Goal: Task Accomplishment & Management: Complete application form

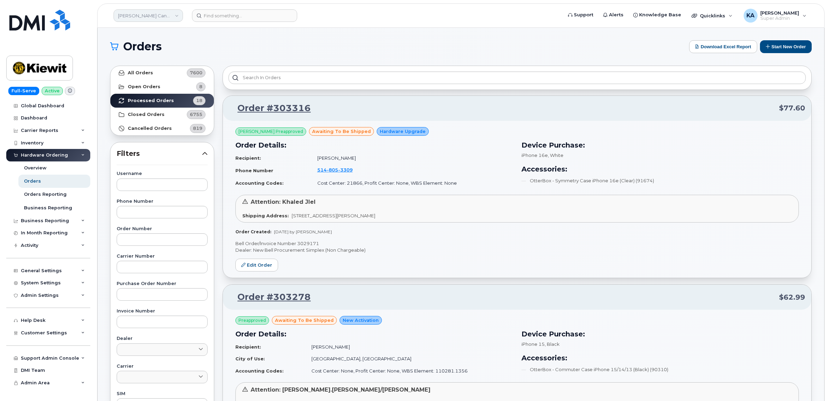
click at [141, 15] on link "Kiewit Canada Inc" at bounding box center [147, 15] width 69 height 12
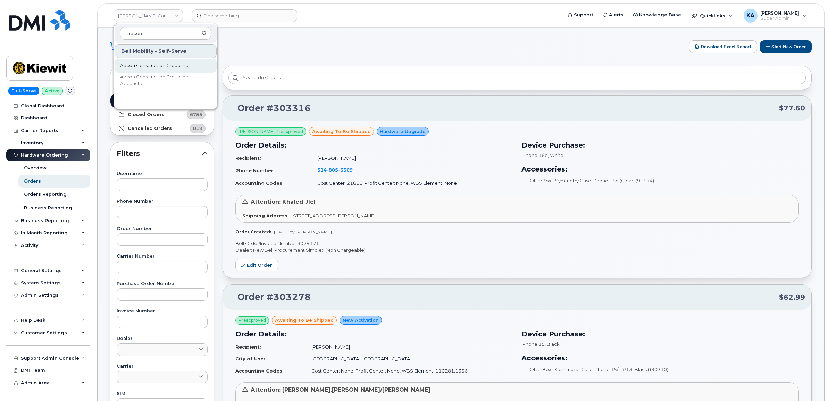
type input "aecon"
click at [124, 66] on span "Aecon Construction Group Inc" at bounding box center [154, 65] width 68 height 7
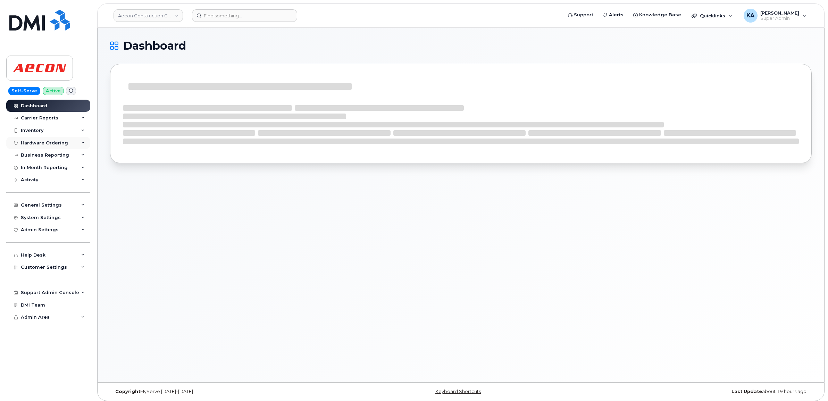
click at [43, 143] on div "Hardware Ordering" at bounding box center [44, 143] width 47 height 6
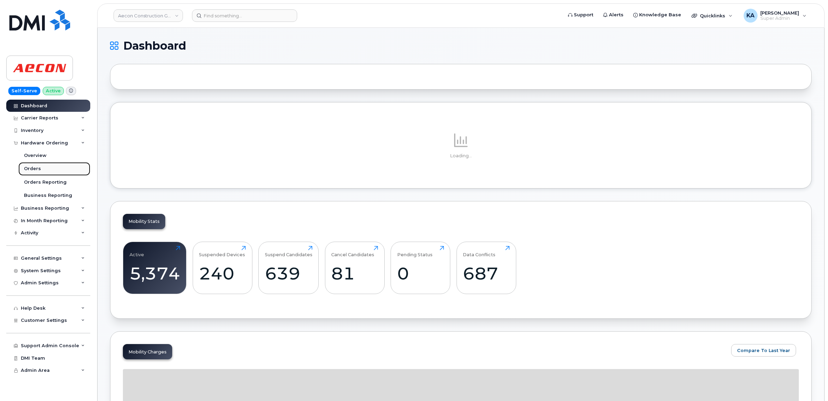
click at [32, 167] on div "Orders" at bounding box center [32, 169] width 17 height 6
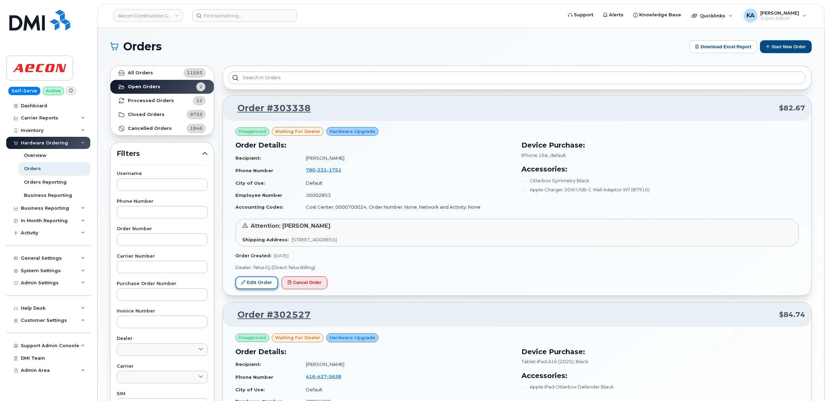
click at [253, 281] on link "Edit Order" at bounding box center [256, 282] width 43 height 13
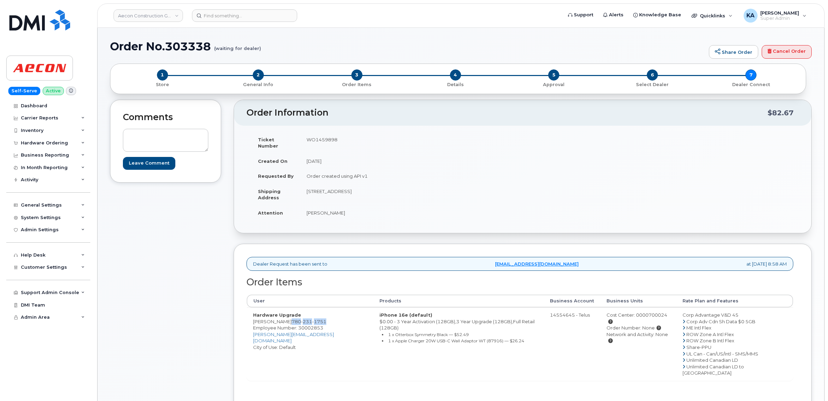
drag, startPoint x: 318, startPoint y: 316, endPoint x: 282, endPoint y: 314, distance: 36.5
click at [282, 314] on td "Hardware Upgrade Taylor Orrell 780 231 1751 Employee Number: 30002853 torrell@a…" at bounding box center [310, 343] width 126 height 73
click at [318, 137] on td "WO1459898" at bounding box center [408, 143] width 217 height 22
copy td "WO1459898"
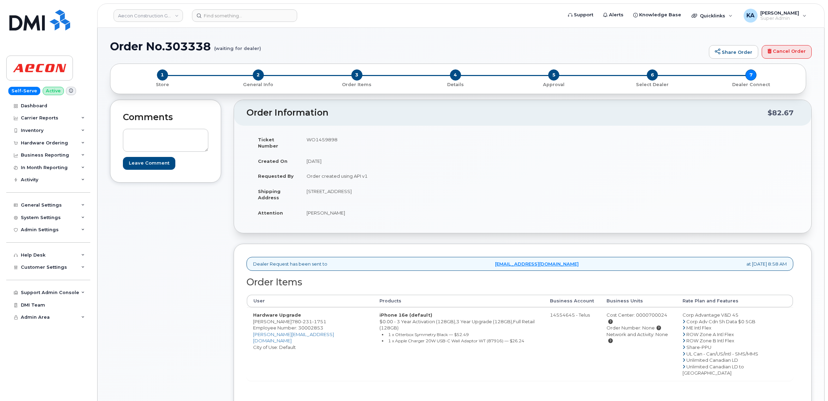
drag, startPoint x: 301, startPoint y: 205, endPoint x: 336, endPoint y: 210, distance: 35.0
click at [336, 210] on td "[PERSON_NAME]" at bounding box center [408, 212] width 217 height 15
copy td "[PERSON_NAME]"
drag, startPoint x: 306, startPoint y: 184, endPoint x: 363, endPoint y: 193, distance: 58.0
click at [363, 193] on td "53367 Range Road 232 Sherwood Park AB T8A4V2" at bounding box center [408, 195] width 217 height 22
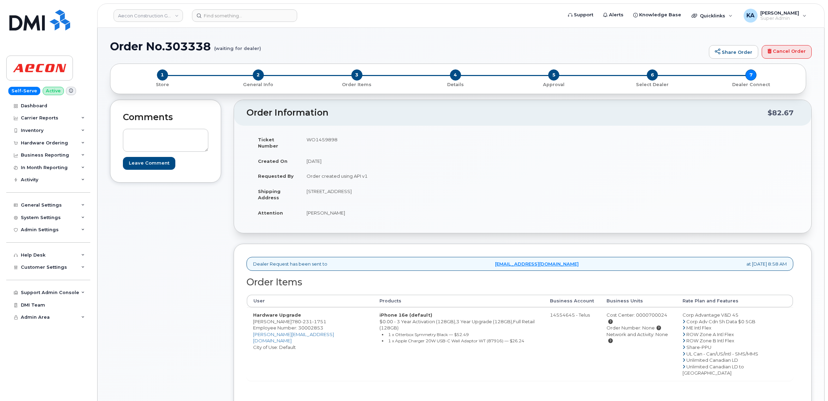
copy td "53367 Range Road 232"
click at [379, 185] on td "53367 Range Road 232 Sherwood Park AB T8A4V2" at bounding box center [408, 195] width 217 height 22
copy td "Sherwood"
drag, startPoint x: 407, startPoint y: 185, endPoint x: 426, endPoint y: 186, distance: 19.5
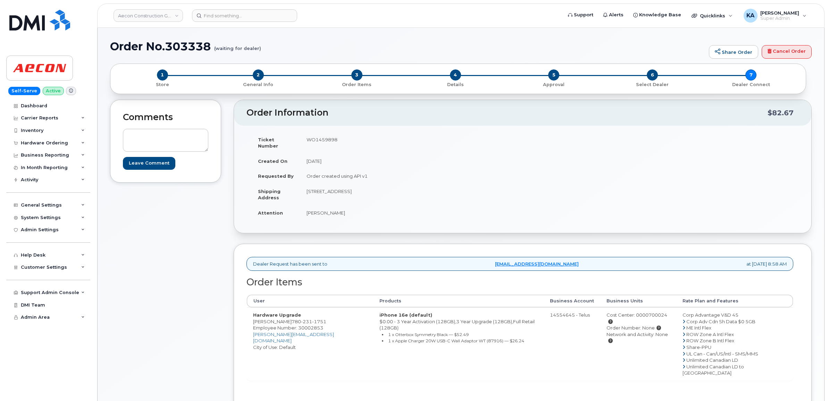
click at [426, 186] on td "53367 Range Road 232 Sherwood Park AB T8A4V2" at bounding box center [408, 195] width 217 height 22
copy td "T8A4V2"
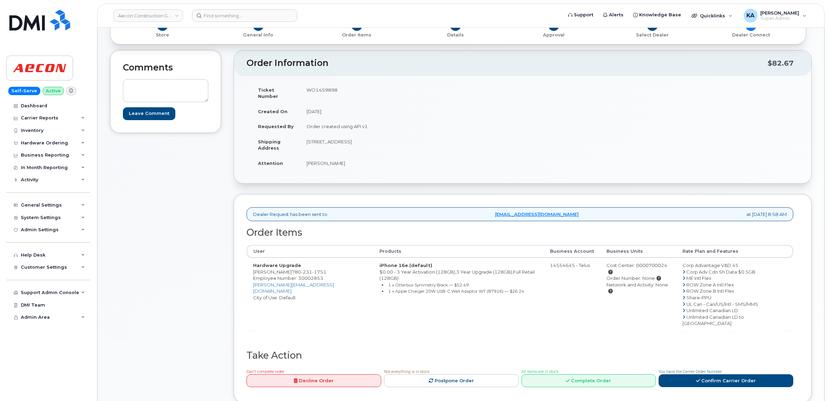
scroll to position [130, 0]
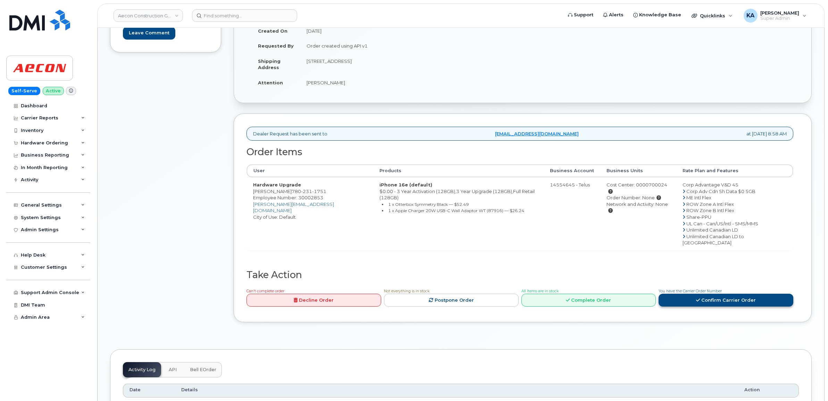
click at [697, 298] on icon at bounding box center [698, 300] width 4 height 5
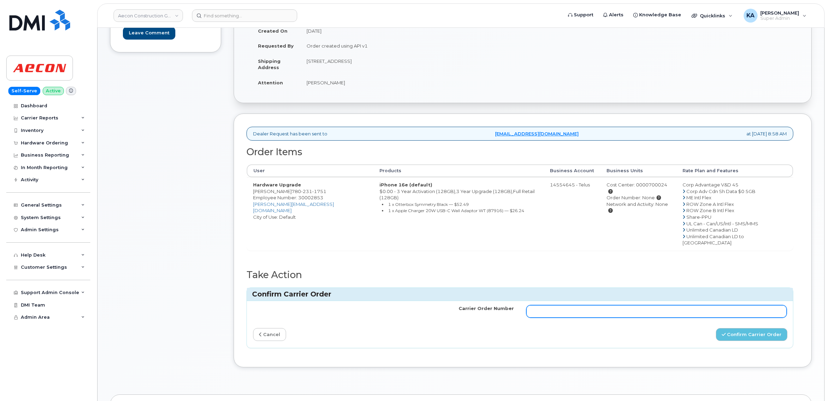
click at [624, 305] on input "Carrier Order Number" at bounding box center [656, 311] width 261 height 12
paste input "TL60039743"
type input "TL60039743"
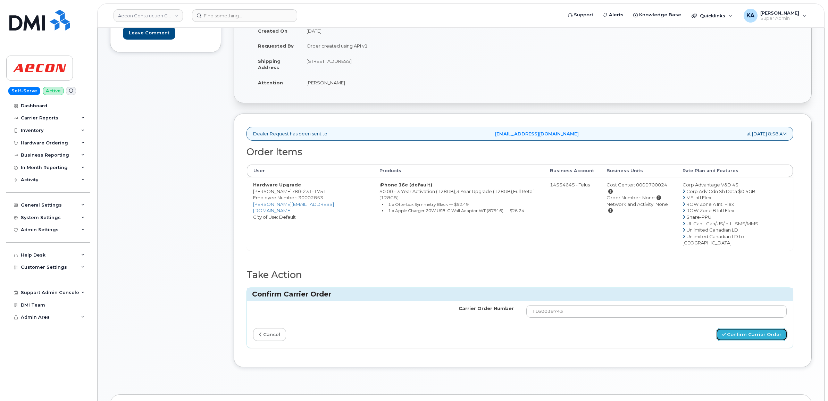
click at [734, 328] on button "Confirm Carrier Order" at bounding box center [751, 334] width 71 height 13
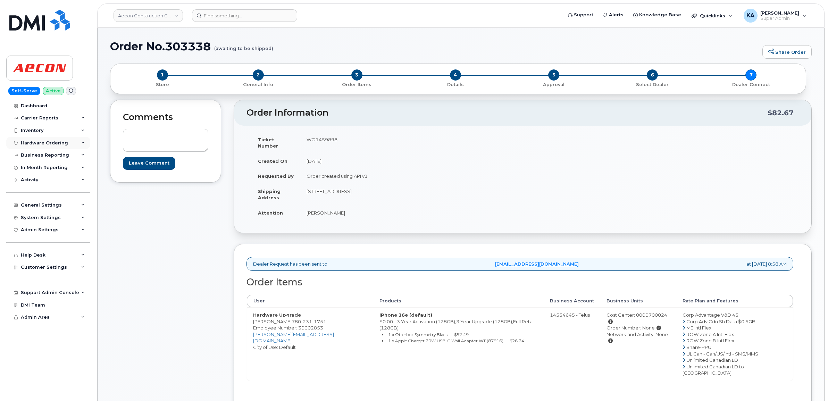
click at [51, 141] on div "Hardware Ordering" at bounding box center [44, 143] width 47 height 6
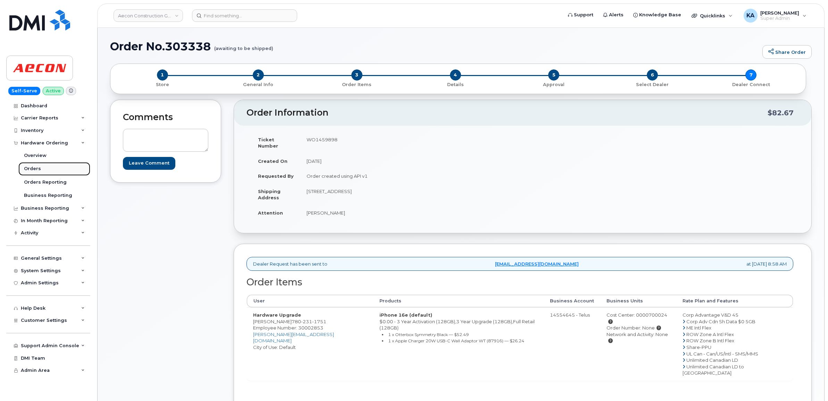
click at [34, 168] on div "Orders" at bounding box center [32, 169] width 17 height 6
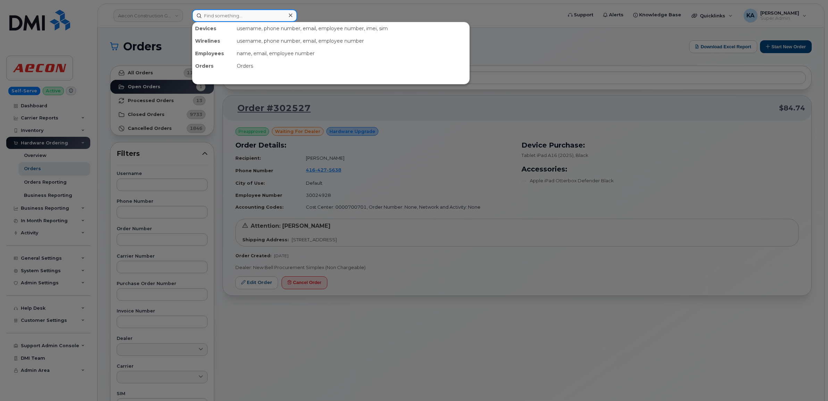
paste input "5062821296"
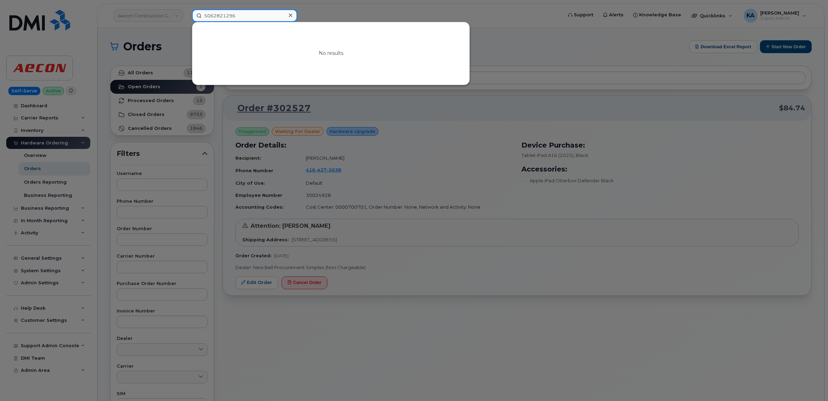
type input "5062821296"
click at [355, 10] on div at bounding box center [414, 200] width 828 height 401
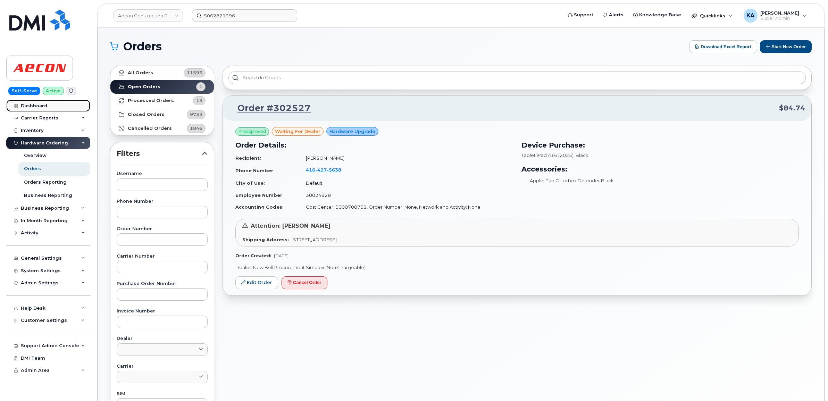
click at [35, 104] on div "Dashboard" at bounding box center [34, 106] width 26 height 6
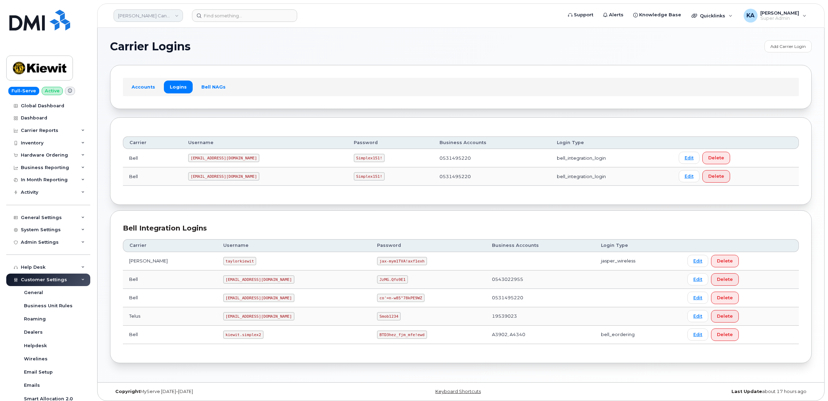
click at [143, 17] on link "[PERSON_NAME] Canada Inc" at bounding box center [147, 15] width 69 height 12
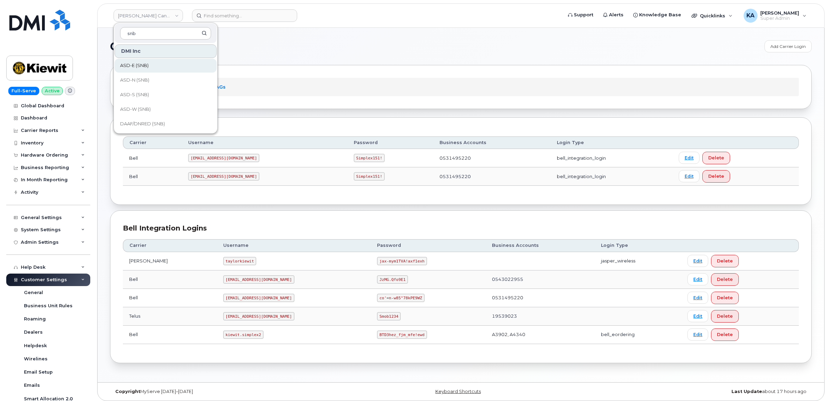
type input "snb"
click at [140, 68] on span "ASD-E (SNB)" at bounding box center [134, 65] width 28 height 7
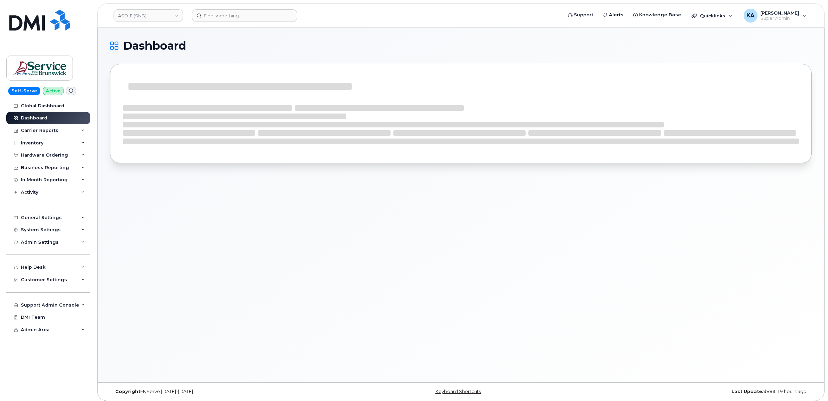
click at [46, 282] on span "Customer Settings" at bounding box center [44, 279] width 46 height 5
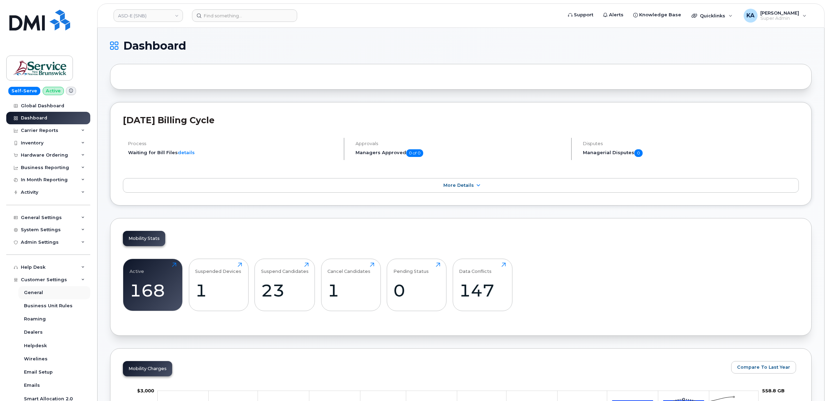
scroll to position [87, 0]
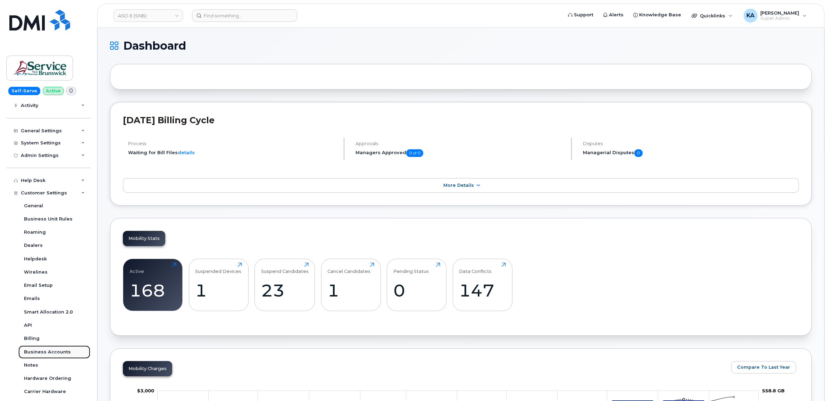
click at [32, 350] on link "Business Accounts" at bounding box center [54, 351] width 72 height 13
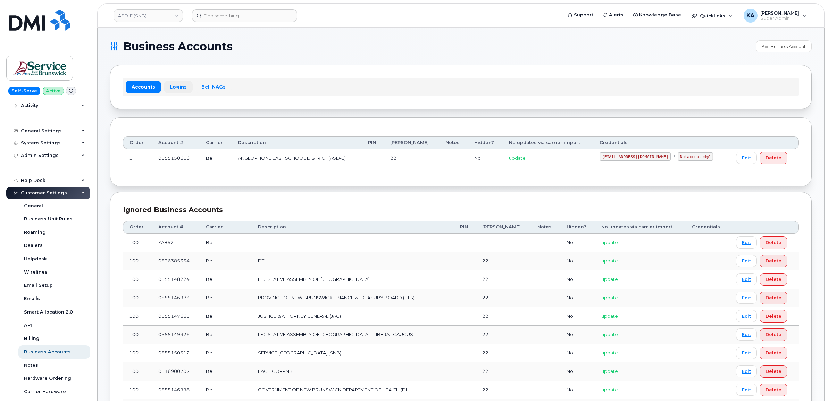
click at [174, 86] on link "Logins" at bounding box center [178, 87] width 29 height 12
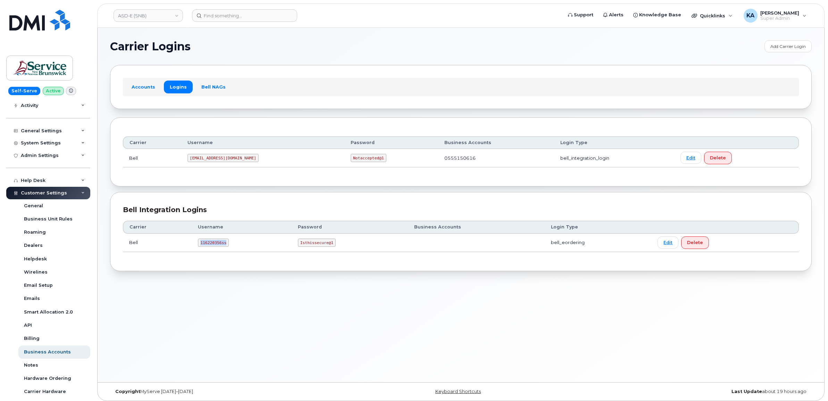
drag, startPoint x: 199, startPoint y: 245, endPoint x: 225, endPoint y: 250, distance: 26.2
click at [225, 250] on td "116220356ss" at bounding box center [242, 243] width 100 height 18
drag, startPoint x: 299, startPoint y: 245, endPoint x: 333, endPoint y: 249, distance: 34.9
click at [333, 249] on td "Isthissecure@1" at bounding box center [349, 243] width 116 height 18
copy code "Isthissecure@1"
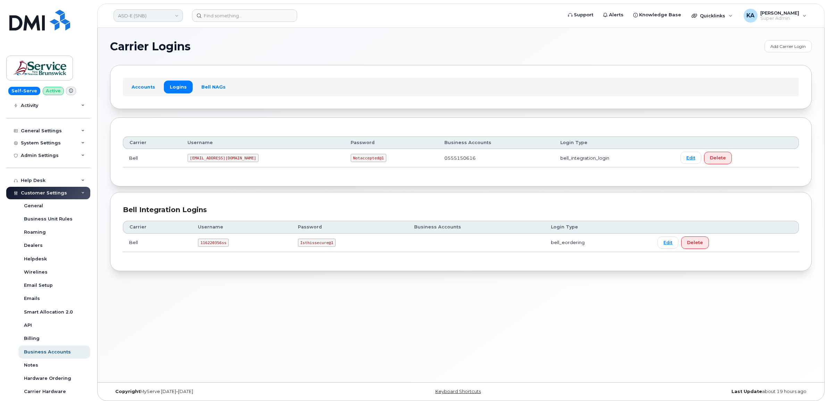
click at [153, 16] on link "ASD-E (SNB)" at bounding box center [147, 15] width 69 height 12
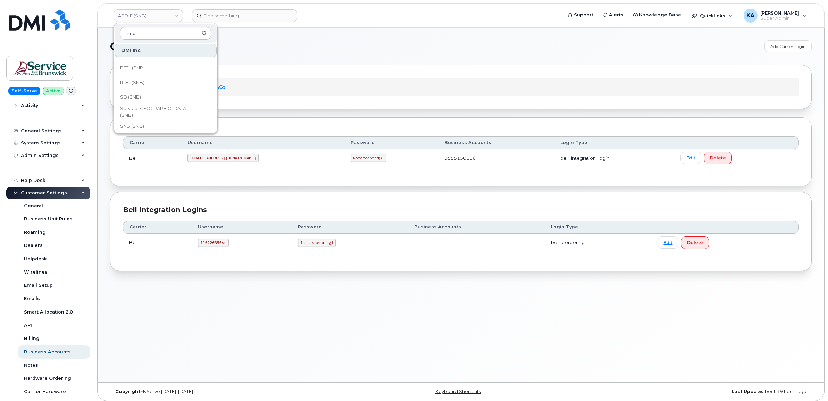
scroll to position [336, 0]
type input "snb"
click at [139, 91] on span "SNB (SNB)" at bounding box center [132, 94] width 24 height 7
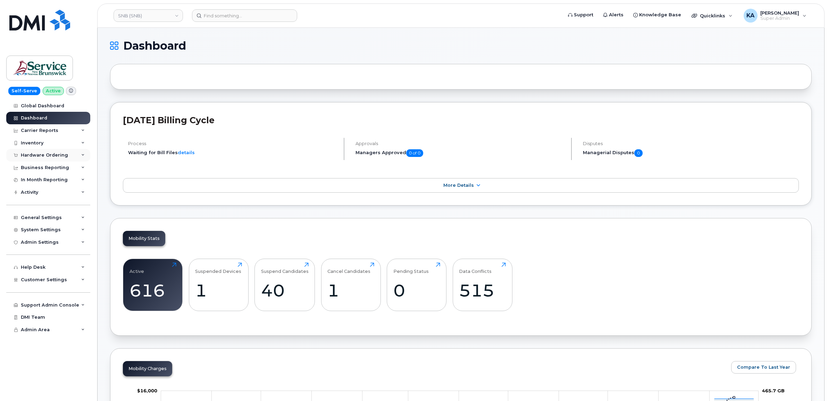
click at [31, 154] on div "Hardware Ordering" at bounding box center [44, 155] width 47 height 6
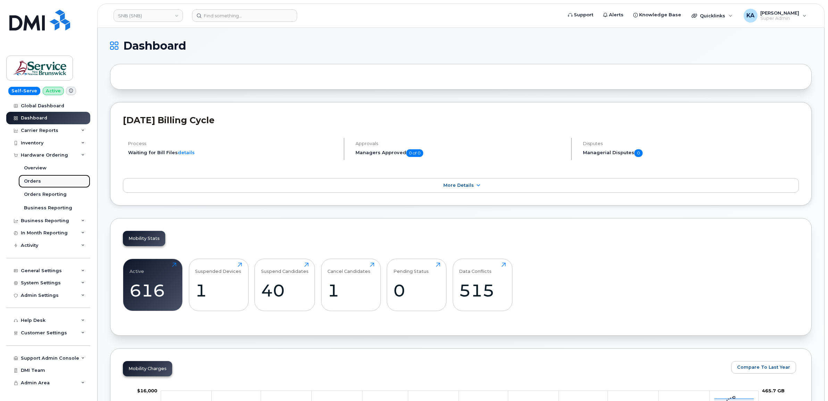
click at [28, 179] on div "Orders" at bounding box center [32, 181] width 17 height 6
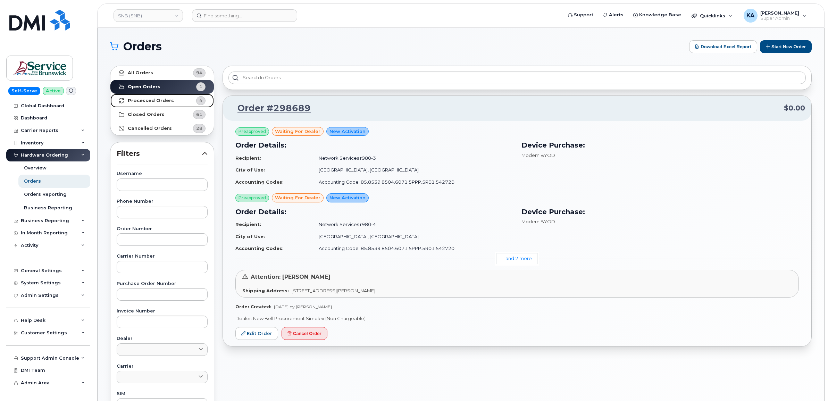
click at [141, 101] on strong "Processed Orders" at bounding box center [151, 101] width 46 height 6
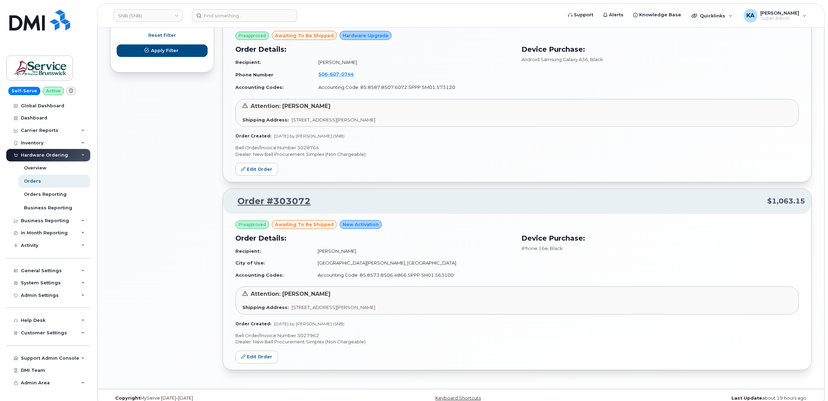
scroll to position [477, 0]
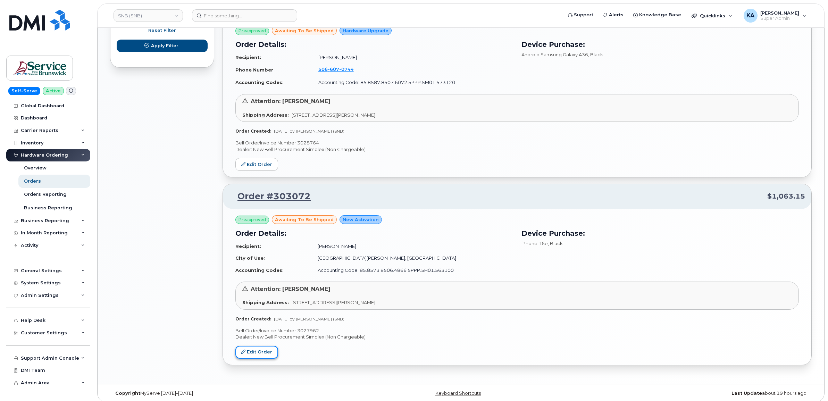
click at [260, 352] on link "Edit Order" at bounding box center [256, 352] width 43 height 13
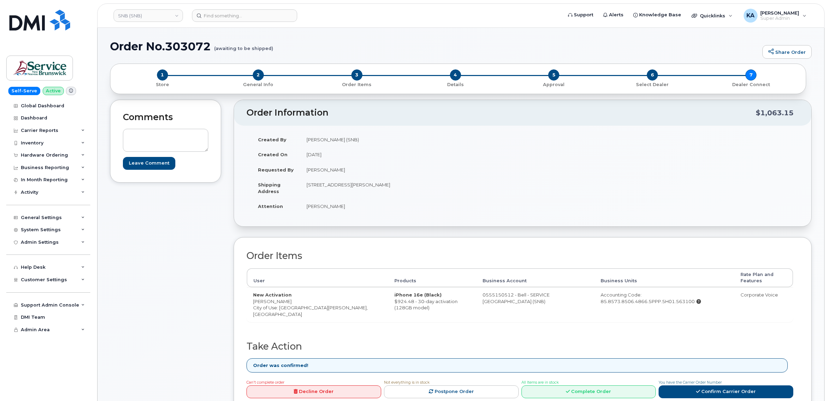
scroll to position [43, 0]
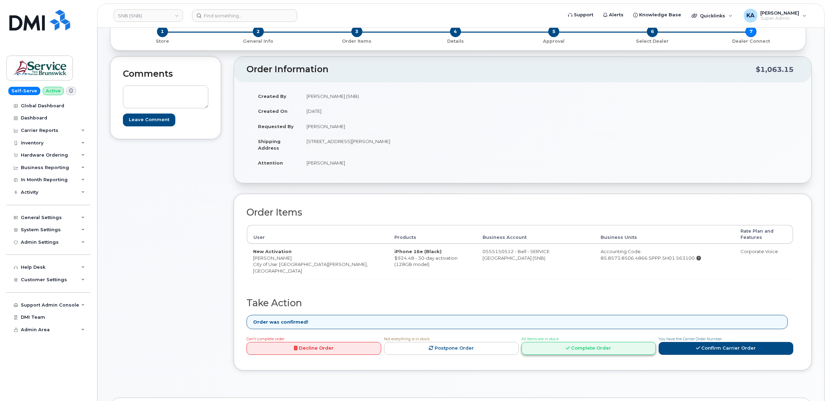
click at [567, 350] on icon at bounding box center [568, 348] width 4 height 5
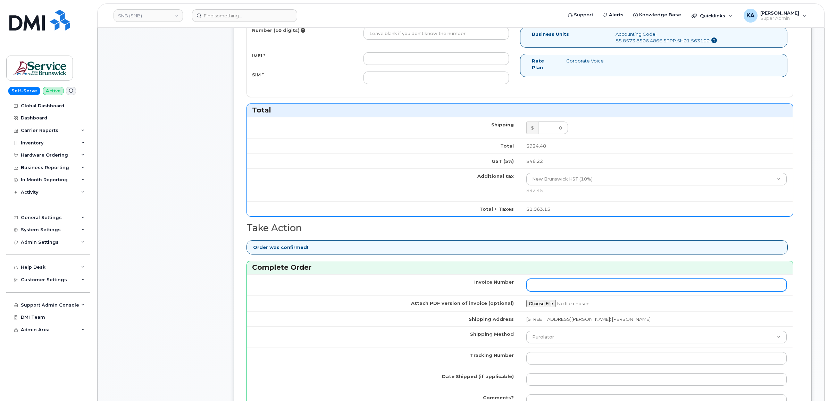
scroll to position [347, 0]
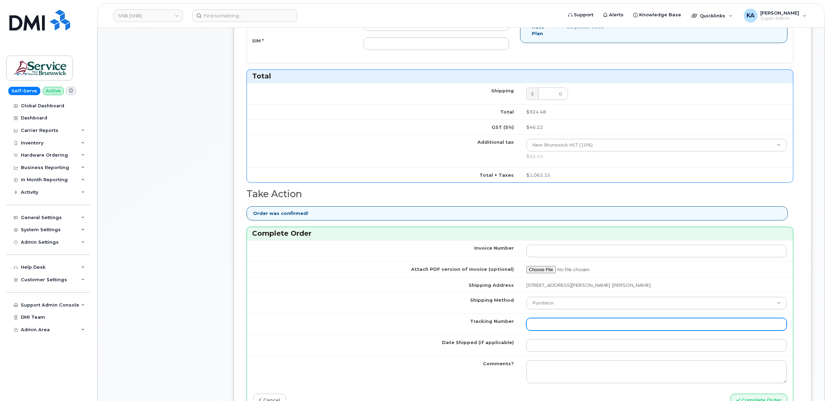
click at [643, 323] on input "Tracking Number" at bounding box center [656, 324] width 261 height 12
paste input "476303141760"
type input "476303141760"
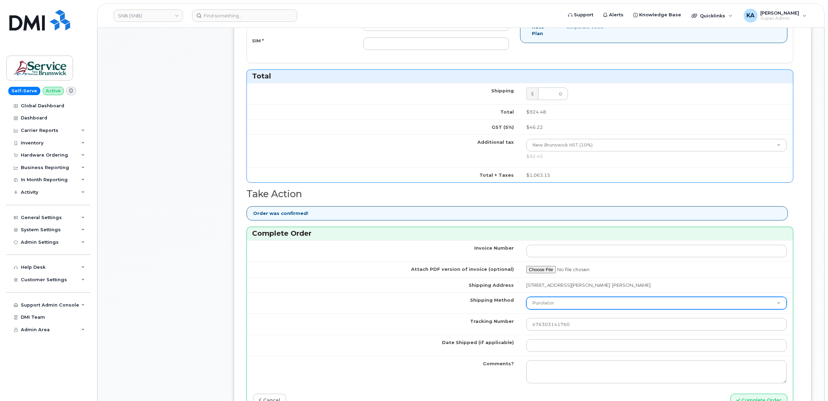
click at [624, 306] on select "Purolator UPS FedEx Canada Post Courier Other Drop Off Pick Up" at bounding box center [656, 303] width 261 height 12
select select "FedEx"
click at [526, 298] on select "Purolator UPS FedEx Canada Post Courier Other Drop Off Pick Up" at bounding box center [656, 303] width 261 height 12
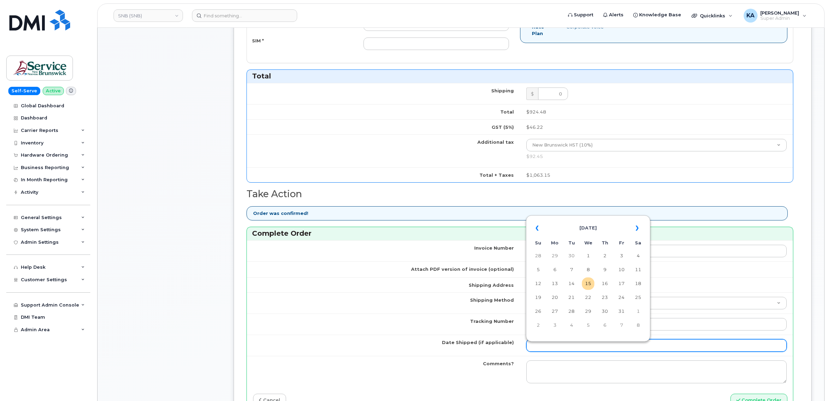
click at [556, 346] on input "Date Shipped (if applicable)" at bounding box center [656, 345] width 261 height 12
click at [582, 219] on table "« October 2025 » Su Mo Tu We Th Fr Sa 28 29 30 1 2 3 4 5 6 7 8 9 10 11 12 13 14…" at bounding box center [587, 276] width 121 height 119
click at [575, 283] on td "14" at bounding box center [571, 283] width 12 height 12
type input "2025-10-14"
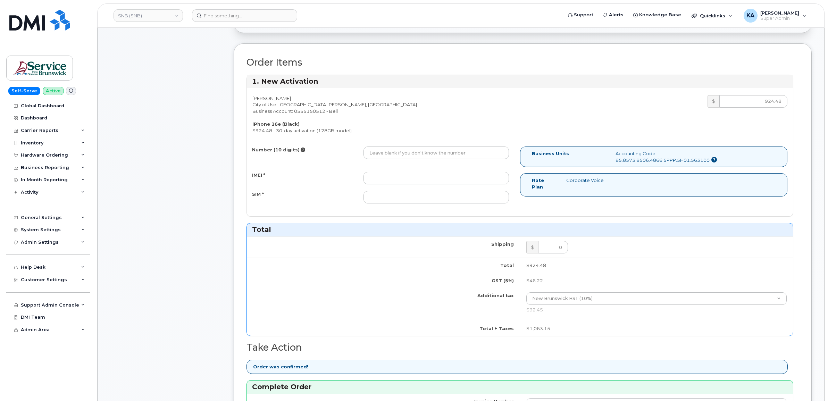
scroll to position [130, 0]
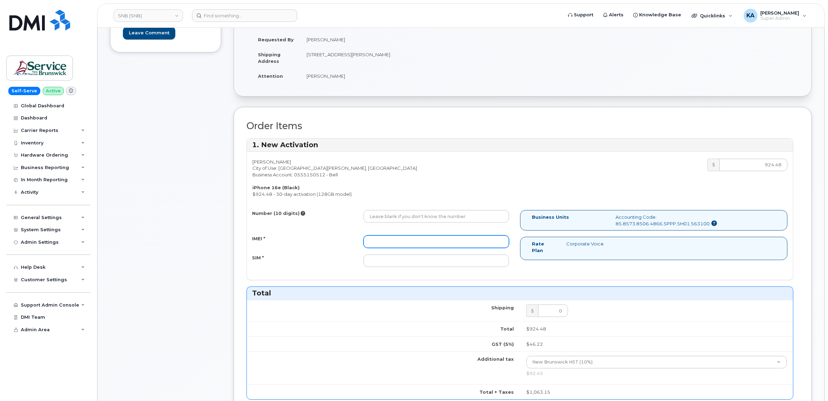
click at [390, 237] on input "IMEI *" at bounding box center [435, 241] width 145 height 12
paste input "354216331417265"
type input "354216331417265"
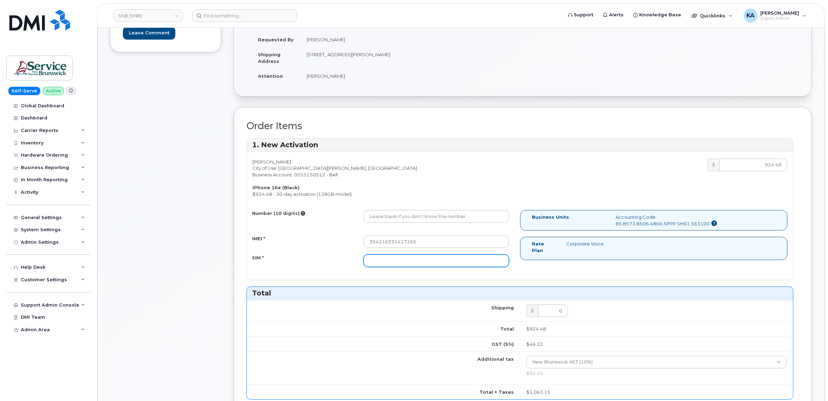
click at [474, 264] on input "SIM *" at bounding box center [435, 260] width 145 height 12
paste input "89302610207733159500"
type input "89302610207733159500"
click at [428, 215] on input "Number (10 digits)" at bounding box center [435, 216] width 145 height 12
paste input "506-313-1716"
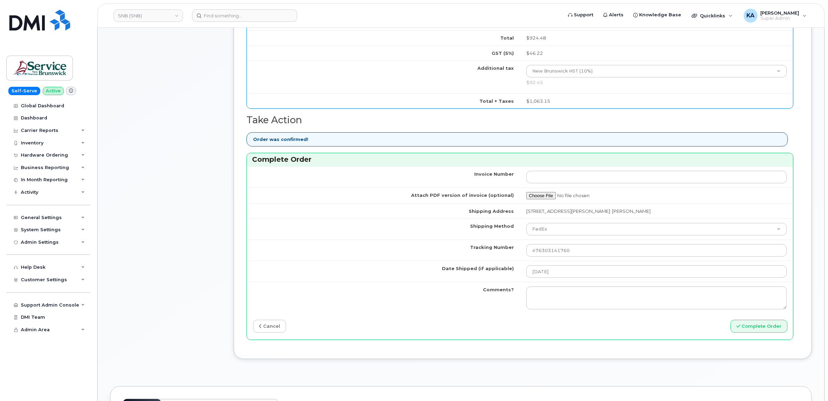
scroll to position [477, 0]
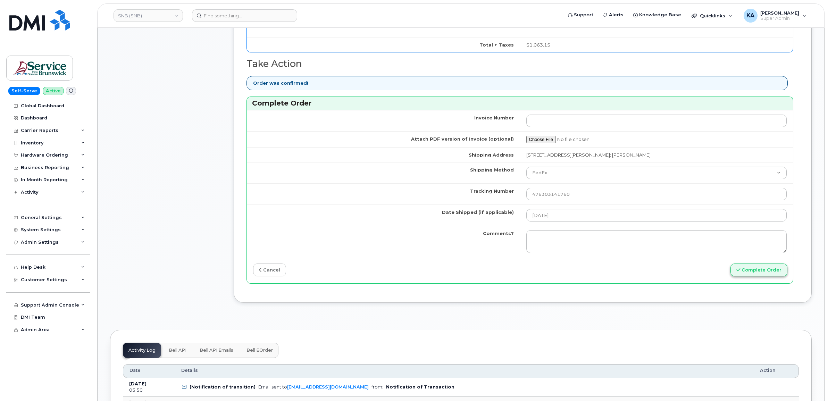
type input "5063131716"
click at [745, 271] on button "Complete Order" at bounding box center [758, 269] width 57 height 13
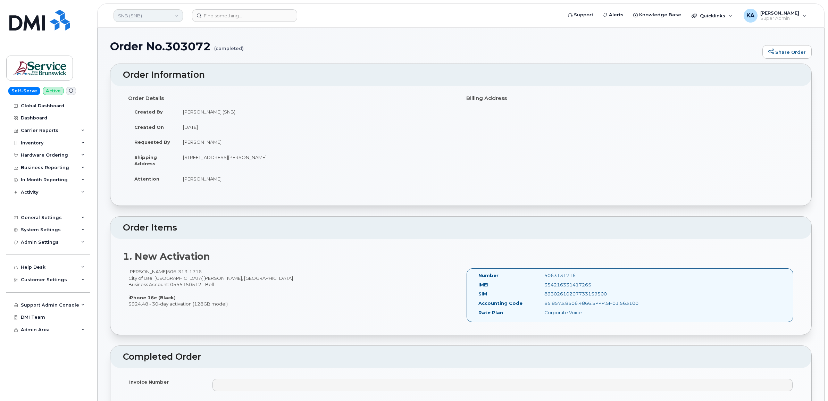
click at [155, 19] on link "SNB (SNB)" at bounding box center [147, 15] width 69 height 12
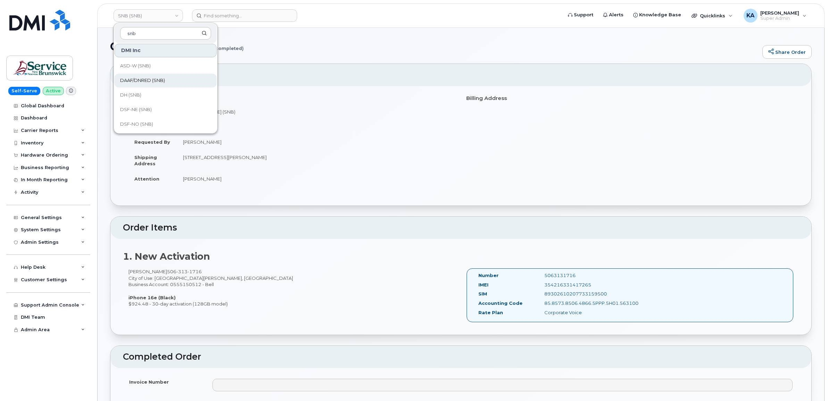
scroll to position [87, 0]
type input "snb"
click at [127, 105] on link "DTI (SNB)" at bounding box center [166, 110] width 102 height 14
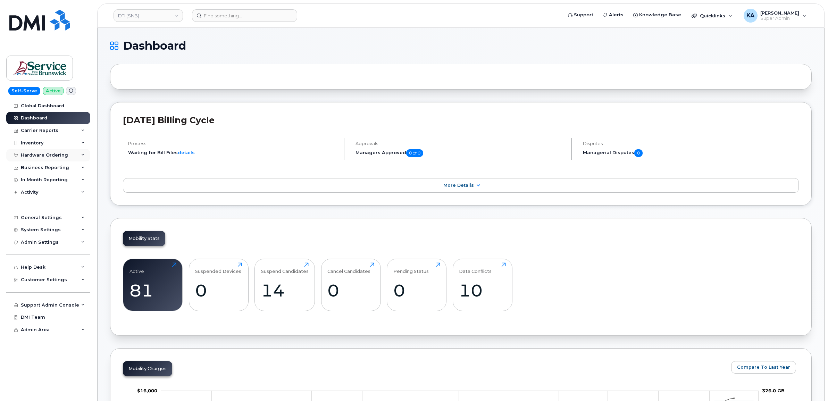
click at [45, 155] on div "Hardware Ordering" at bounding box center [44, 155] width 47 height 6
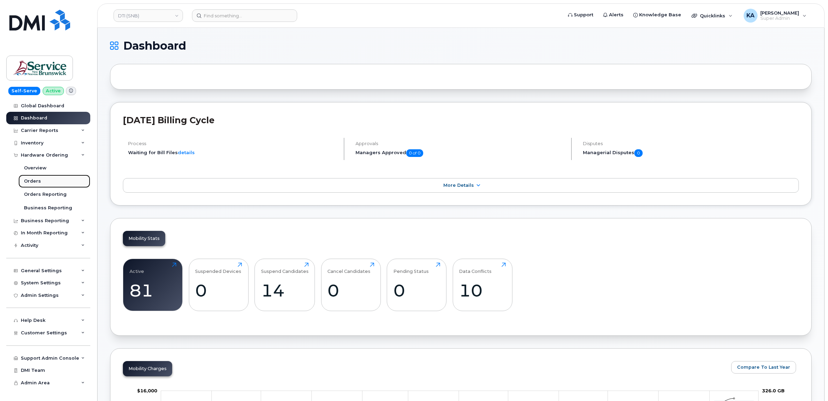
click at [31, 178] on link "Orders" at bounding box center [54, 181] width 72 height 13
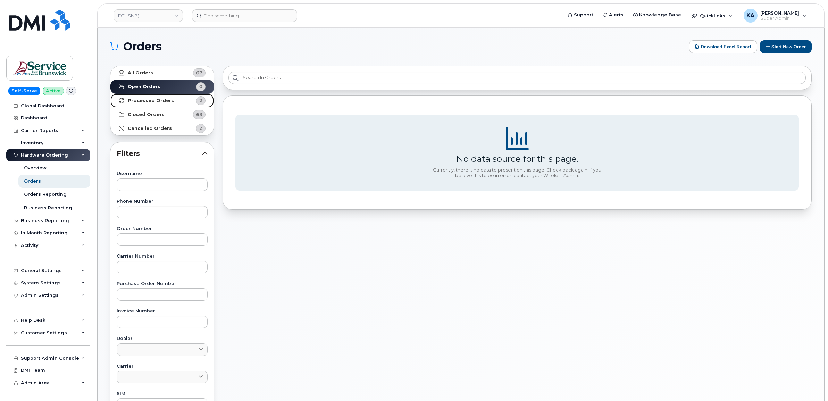
click at [162, 101] on strong "Processed Orders" at bounding box center [151, 101] width 46 height 6
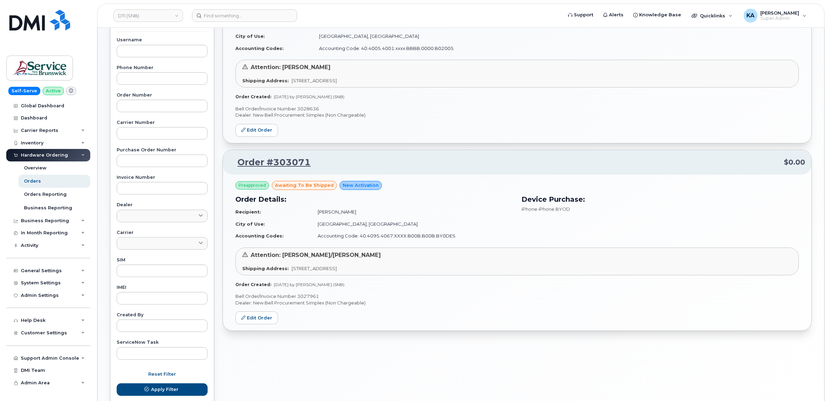
scroll to position [174, 0]
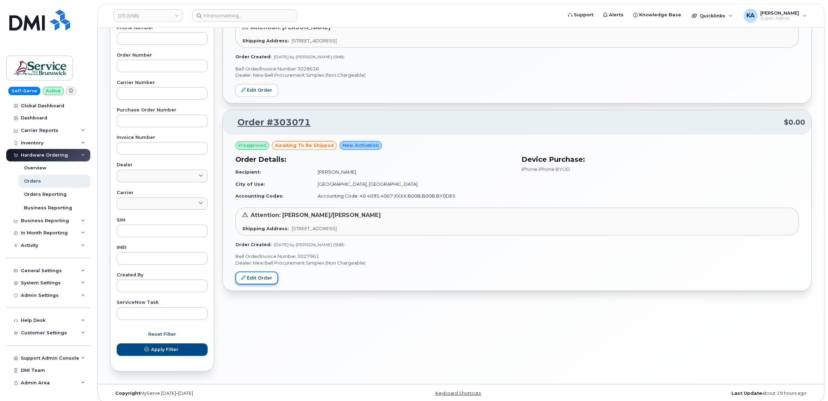
click at [254, 278] on link "Edit Order" at bounding box center [256, 277] width 43 height 13
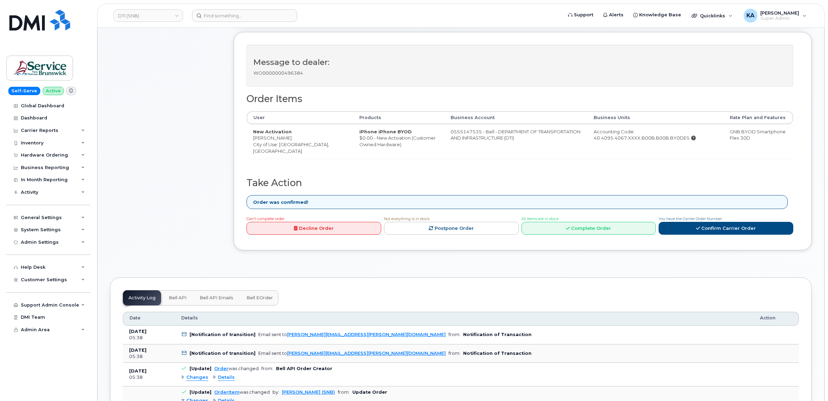
scroll to position [217, 0]
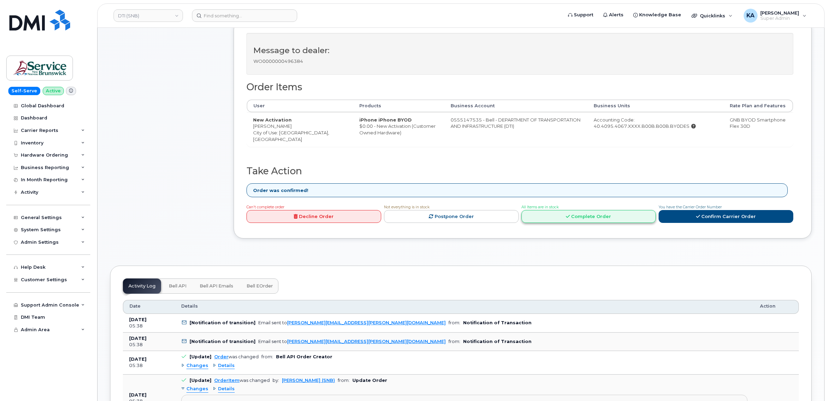
click at [562, 219] on link "Complete Order" at bounding box center [588, 216] width 135 height 13
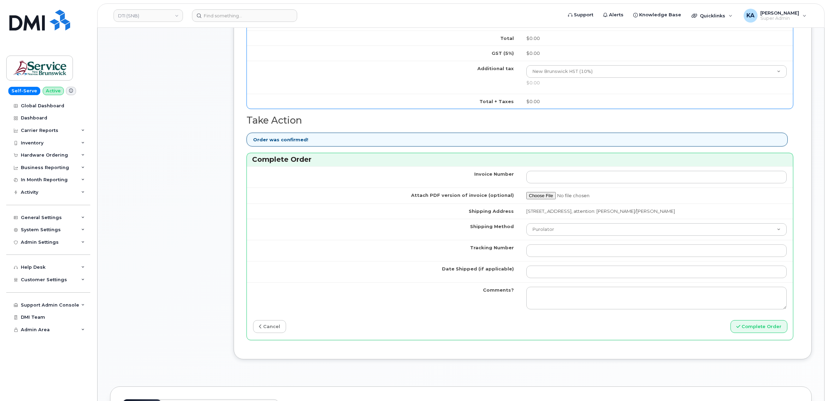
scroll to position [477, 0]
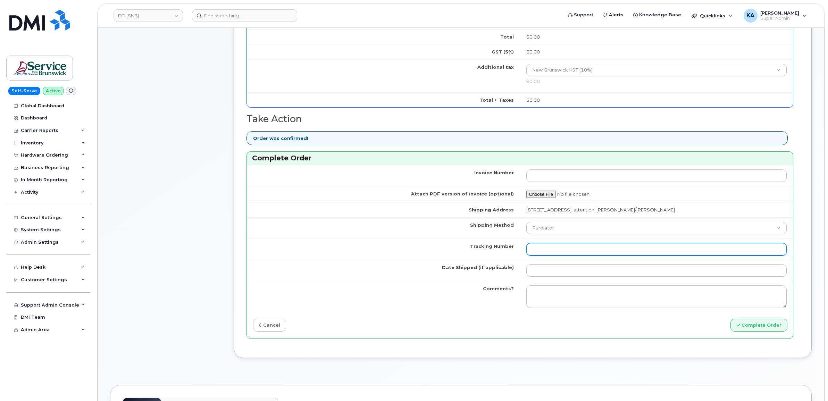
click at [555, 249] on input "Tracking Number" at bounding box center [656, 249] width 261 height 12
paste input "475744999453"
type input "475744999453"
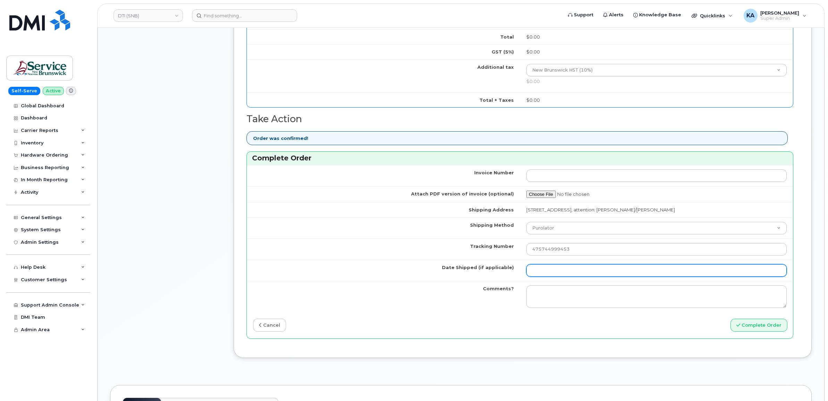
click at [552, 271] on input "Date Shipped (if applicable)" at bounding box center [656, 270] width 261 height 12
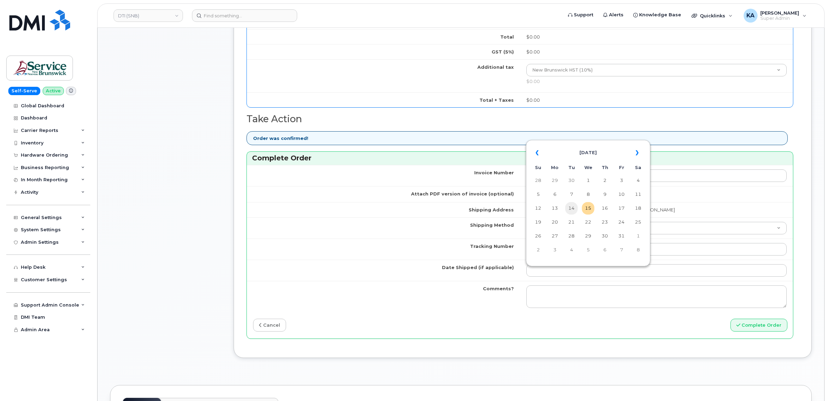
click at [573, 210] on td "14" at bounding box center [571, 208] width 12 height 12
type input "[DATE]"
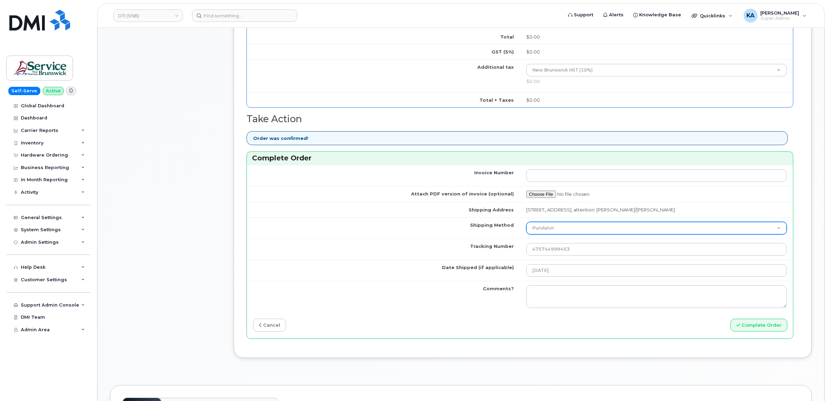
click at [565, 227] on select "Purolator UPS FedEx Canada Post Courier Other Drop Off Pick Up" at bounding box center [656, 228] width 261 height 12
select select "FedEx"
click at [526, 223] on select "Purolator UPS FedEx Canada Post Courier Other Drop Off Pick Up" at bounding box center [656, 228] width 261 height 12
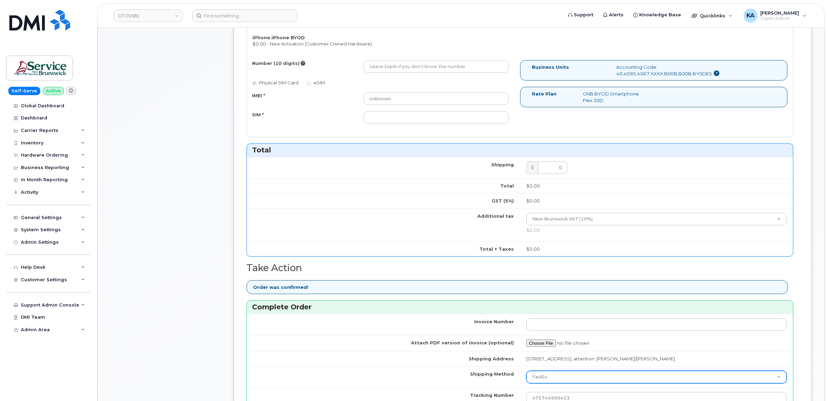
scroll to position [260, 0]
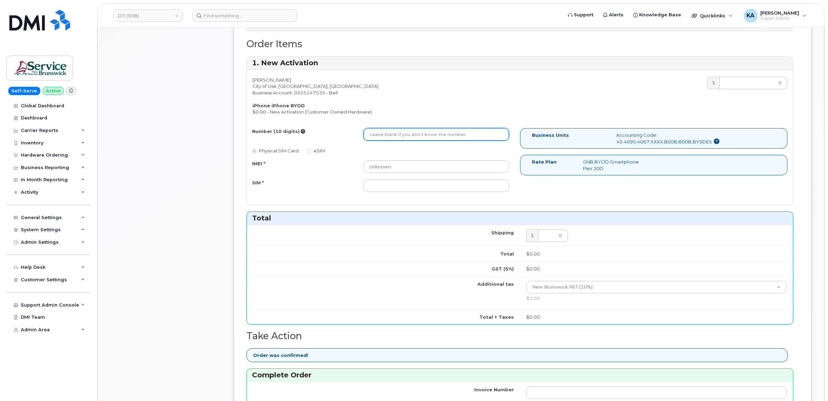
click at [418, 139] on input "Number (10 digits)" at bounding box center [435, 134] width 145 height 12
paste input "506-282-1296"
drag, startPoint x: 401, startPoint y: 134, endPoint x: 362, endPoint y: 135, distance: 39.6
click at [362, 135] on div "5062821296" at bounding box center [436, 134] width 156 height 12
type input "5062821296"
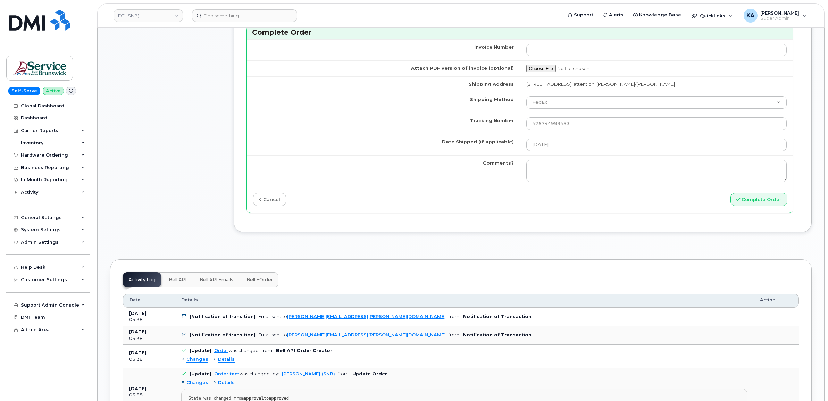
scroll to position [607, 0]
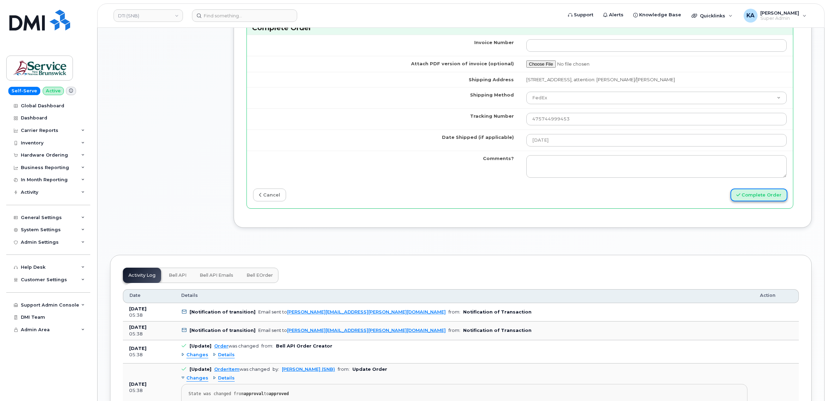
click at [752, 196] on button "Complete Order" at bounding box center [758, 194] width 57 height 13
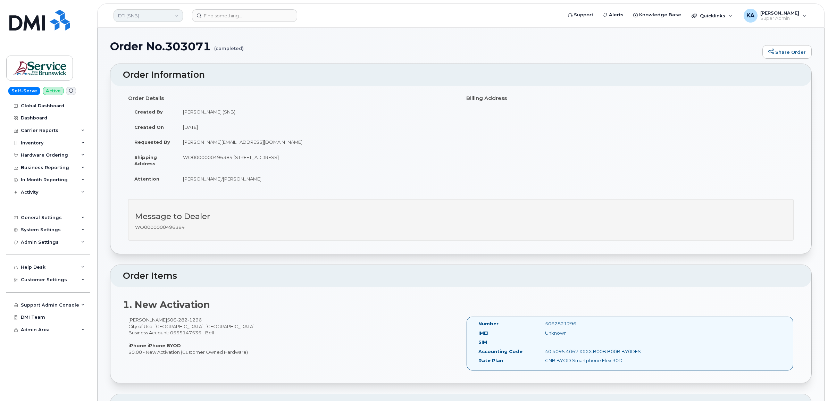
click at [157, 18] on link "DTI (SNB)" at bounding box center [147, 15] width 69 height 12
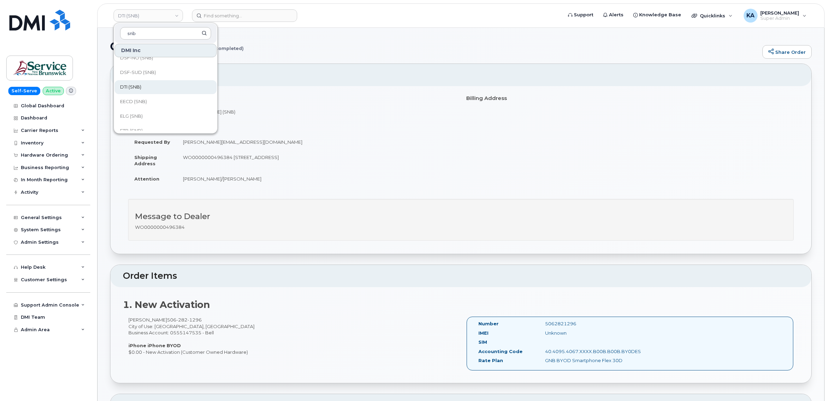
scroll to position [130, 0]
type input "snb"
click at [127, 111] on span "FTB (SNB)" at bounding box center [131, 110] width 23 height 7
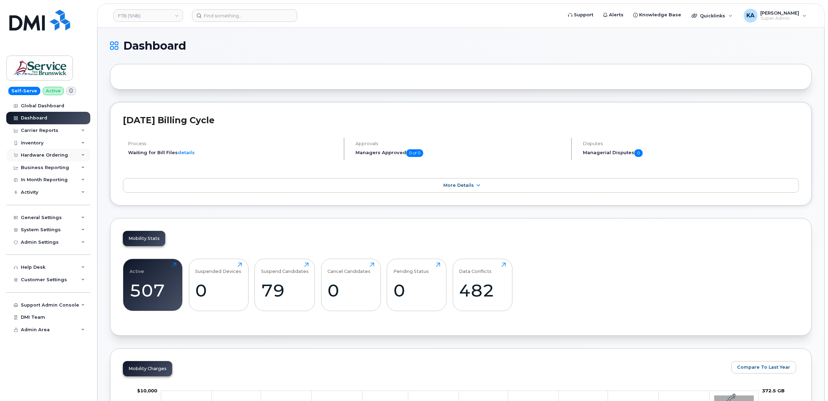
click at [33, 154] on div "Hardware Ordering" at bounding box center [44, 155] width 47 height 6
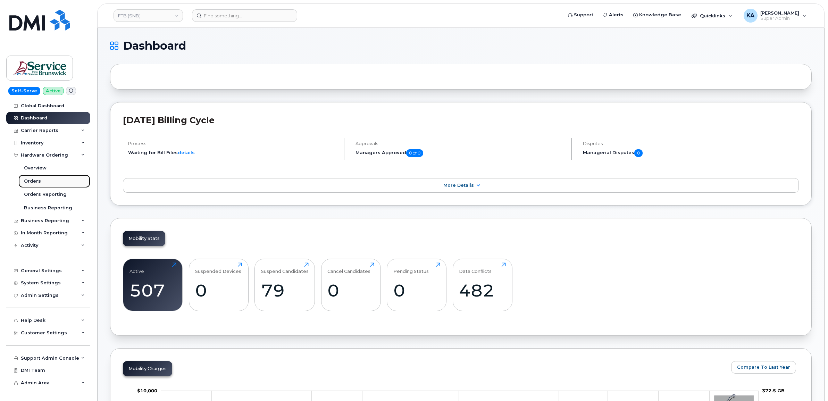
click at [28, 181] on div "Orders" at bounding box center [32, 181] width 17 height 6
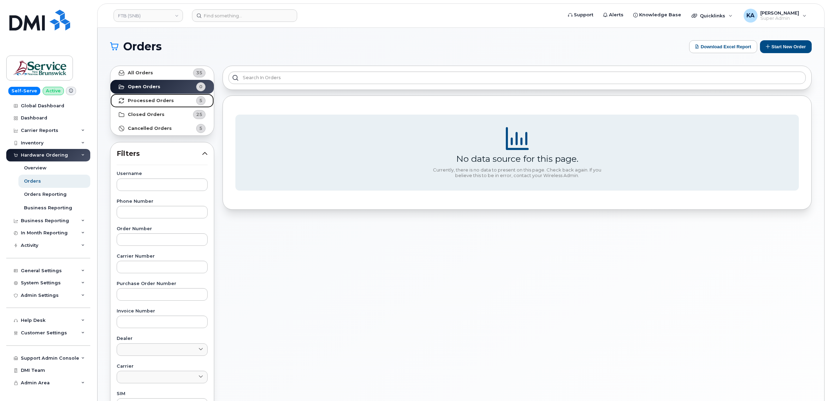
click at [152, 100] on strong "Processed Orders" at bounding box center [151, 101] width 46 height 6
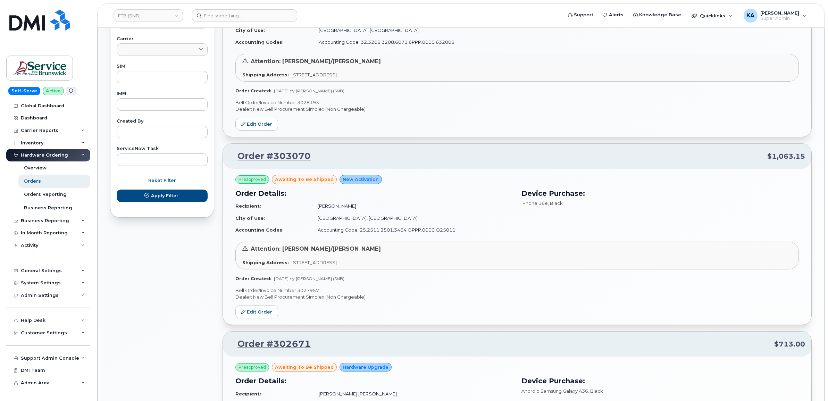
scroll to position [347, 0]
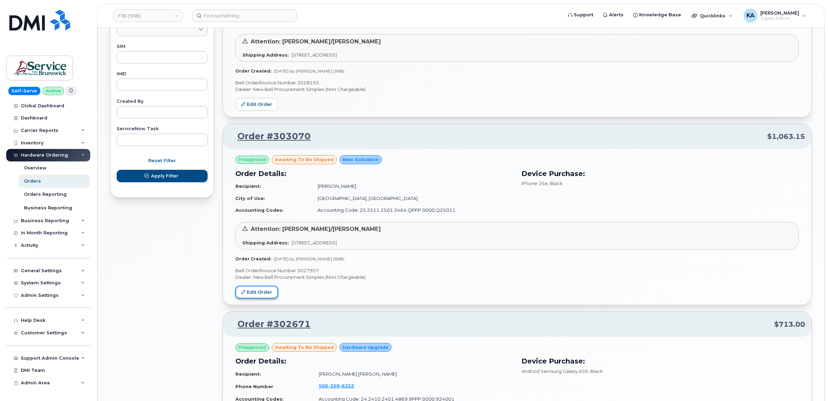
click at [262, 292] on link "Edit Order" at bounding box center [256, 292] width 43 height 13
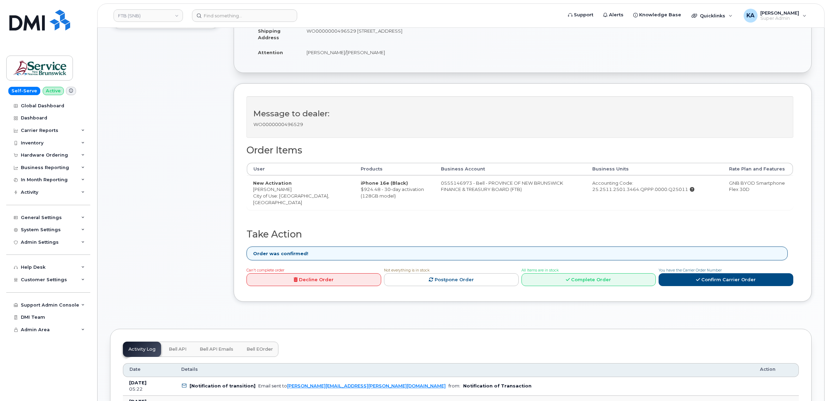
scroll to position [174, 0]
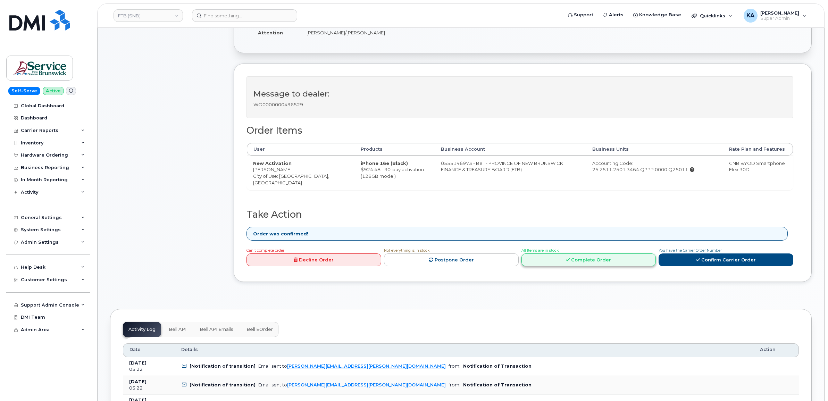
click at [568, 259] on icon at bounding box center [568, 259] width 4 height 5
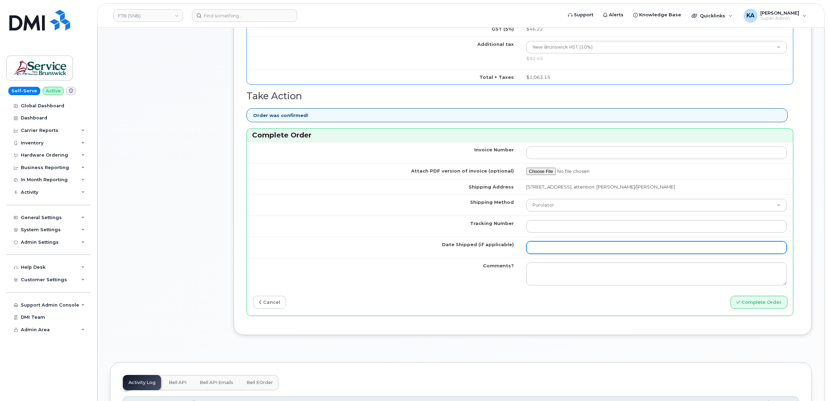
scroll to position [521, 0]
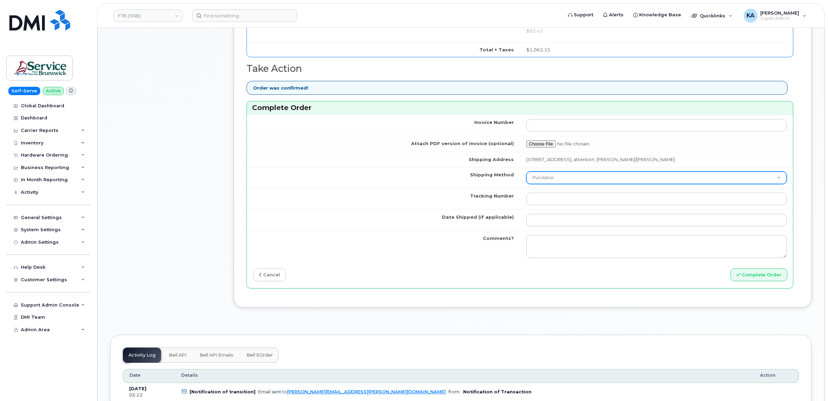
click at [572, 179] on select "Purolator UPS FedEx Canada Post Courier Other Drop Off Pick Up" at bounding box center [656, 177] width 261 height 12
select select "FedEx"
click at [526, 174] on select "Purolator UPS FedEx Canada Post Courier Other Drop Off Pick Up" at bounding box center [656, 177] width 261 height 12
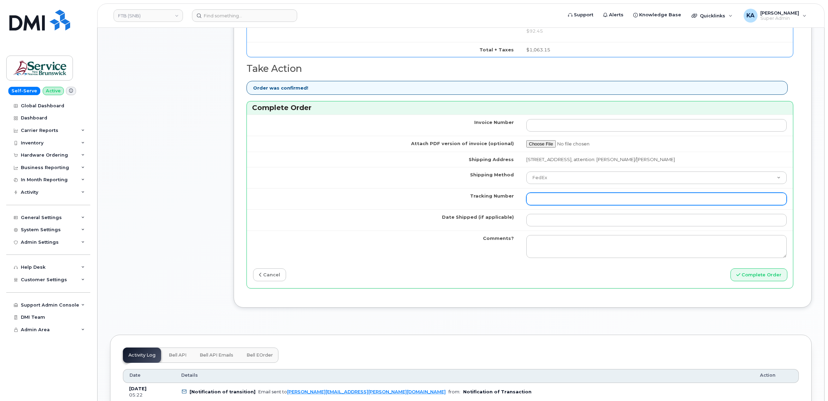
click at [553, 202] on input "Tracking Number" at bounding box center [656, 199] width 261 height 12
paste input "475745000770"
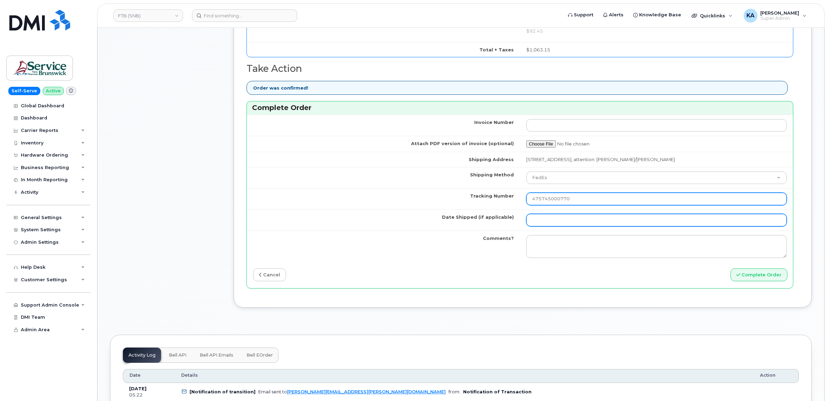
type input "475745000770"
click at [550, 222] on input "Date Shipped (if applicable)" at bounding box center [656, 220] width 261 height 12
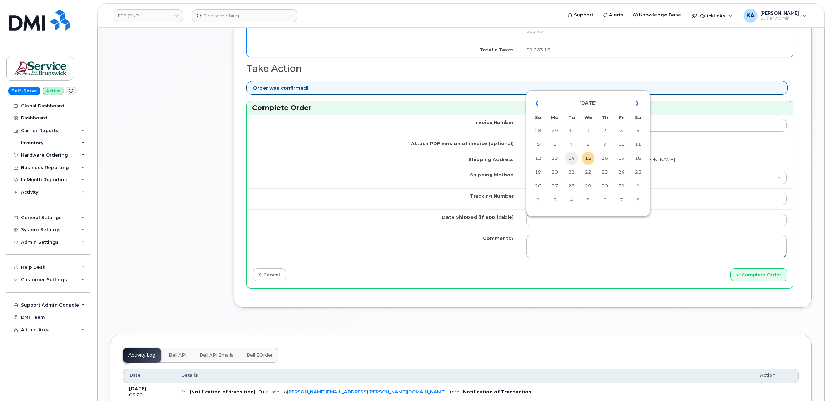
click at [573, 159] on td "14" at bounding box center [571, 158] width 12 height 12
type input "[DATE]"
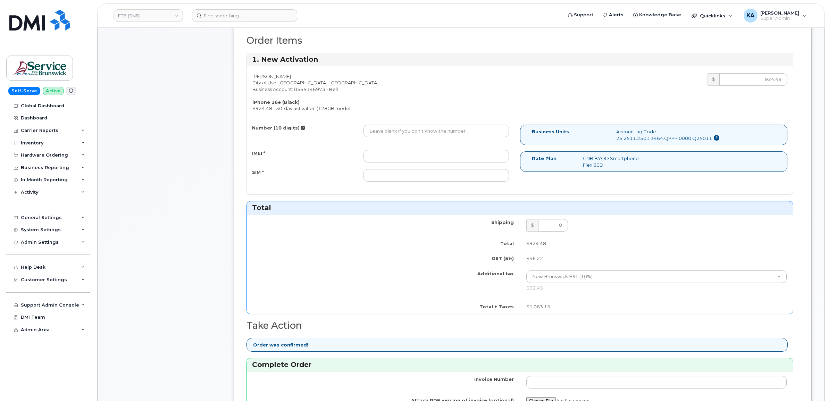
scroll to position [260, 0]
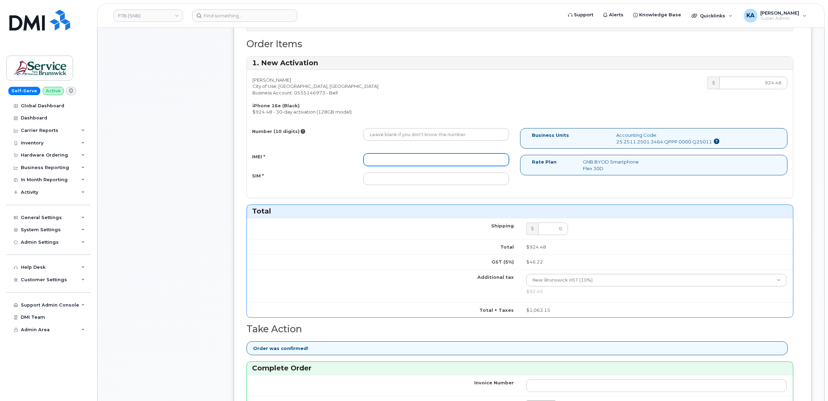
click at [447, 156] on input "IMEI *" at bounding box center [435, 159] width 145 height 12
paste input "354216331112353"
type input "354216331112353"
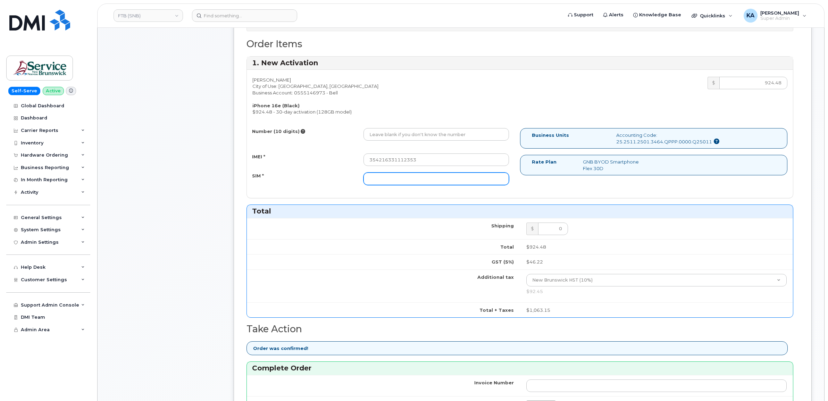
click at [441, 181] on input "SIM *" at bounding box center [435, 178] width 145 height 12
paste input "89302610207413902088"
type input "89302610207413902088"
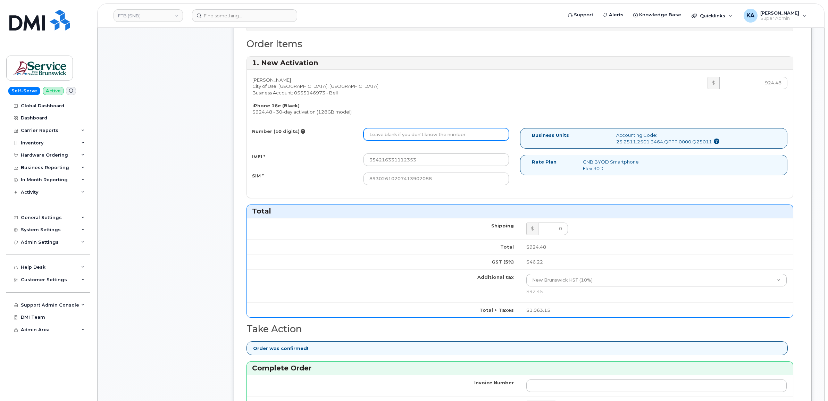
click at [424, 133] on input "Number (10 digits)" at bounding box center [435, 134] width 145 height 12
paste input "506-282-2865"
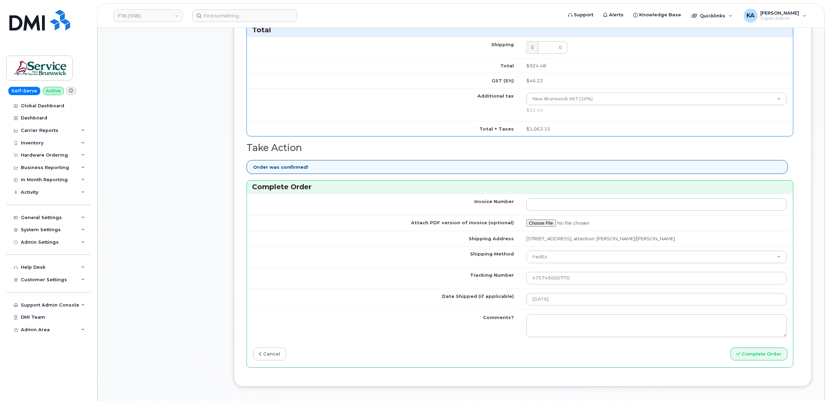
scroll to position [477, 0]
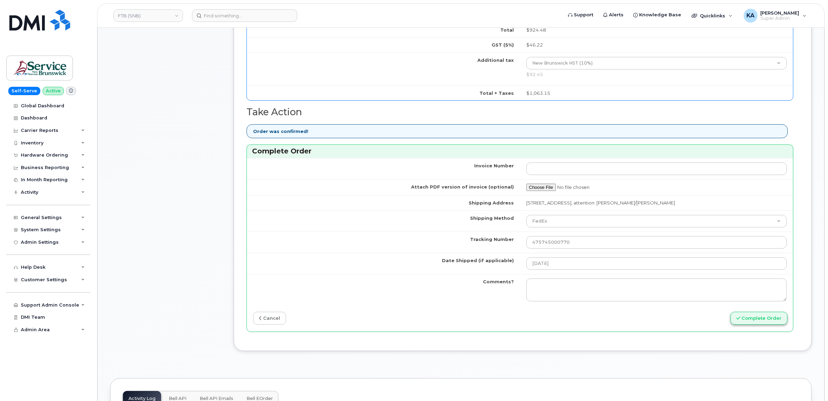
type input "5062822865"
click at [751, 316] on button "Complete Order" at bounding box center [758, 318] width 57 height 13
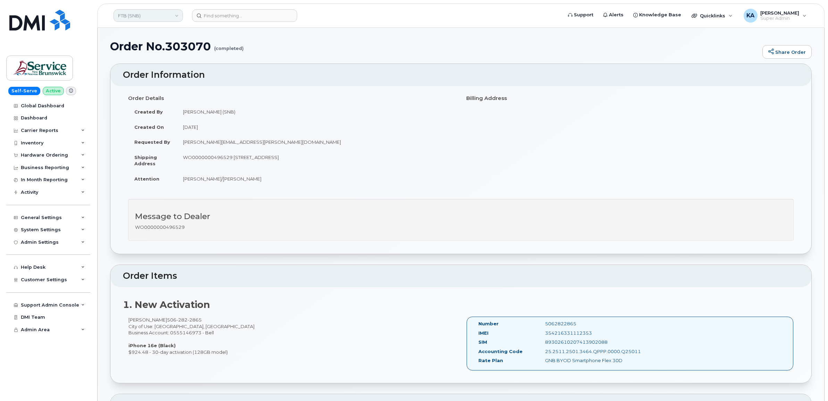
click at [157, 18] on link "FTB (SNB)" at bounding box center [147, 15] width 69 height 12
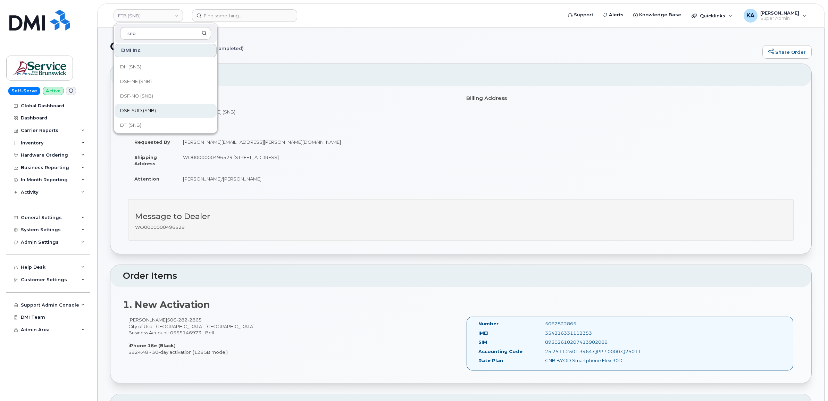
scroll to position [87, 0]
type input "snb"
click at [129, 120] on link "EECD (SNB)" at bounding box center [166, 125] width 102 height 14
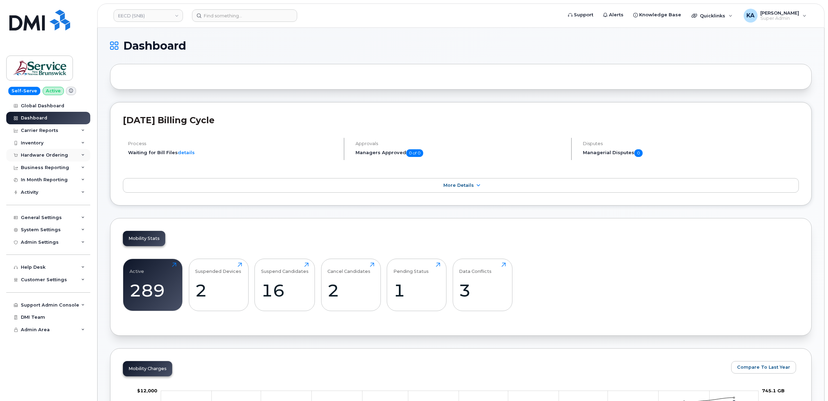
click at [28, 156] on div "Hardware Ordering" at bounding box center [44, 155] width 47 height 6
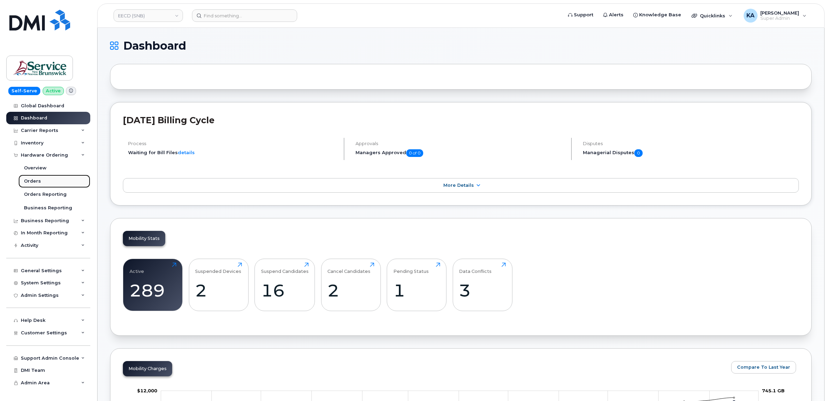
click at [28, 182] on div "Orders" at bounding box center [32, 181] width 17 height 6
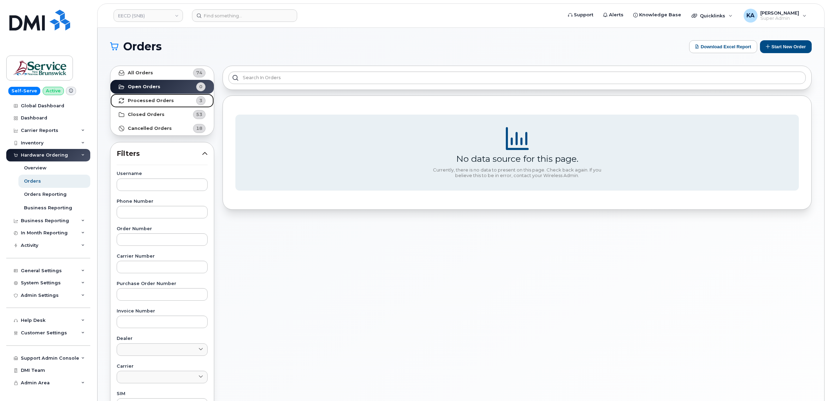
click at [153, 99] on strong "Processed Orders" at bounding box center [151, 101] width 46 height 6
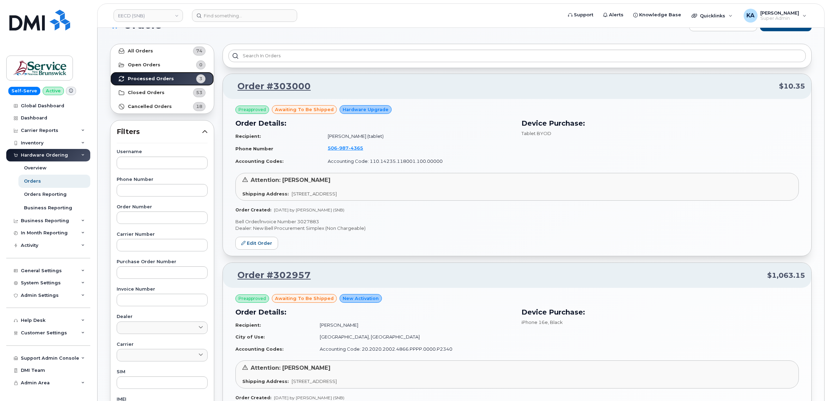
scroll to position [43, 0]
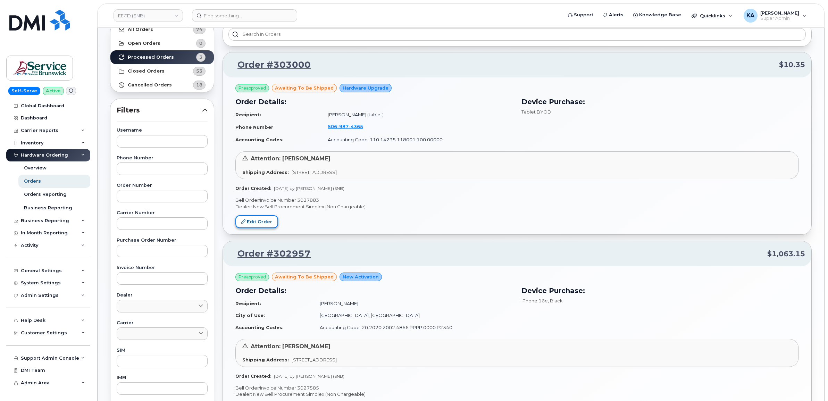
click at [251, 220] on link "Edit Order" at bounding box center [256, 221] width 43 height 13
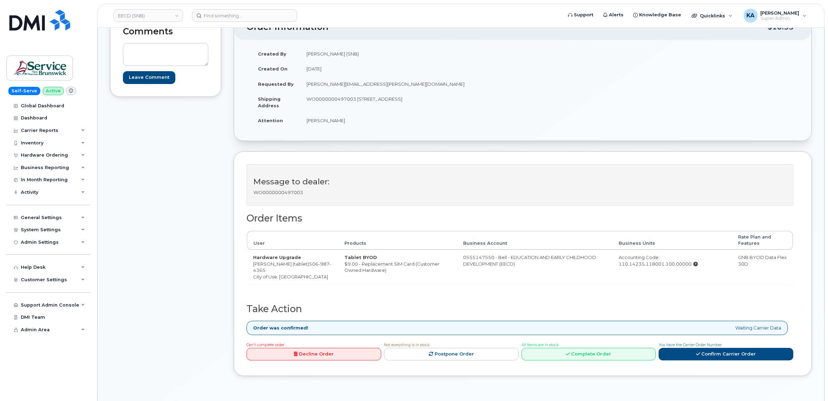
scroll to position [87, 0]
click at [587, 352] on link "Complete Order" at bounding box center [588, 353] width 135 height 13
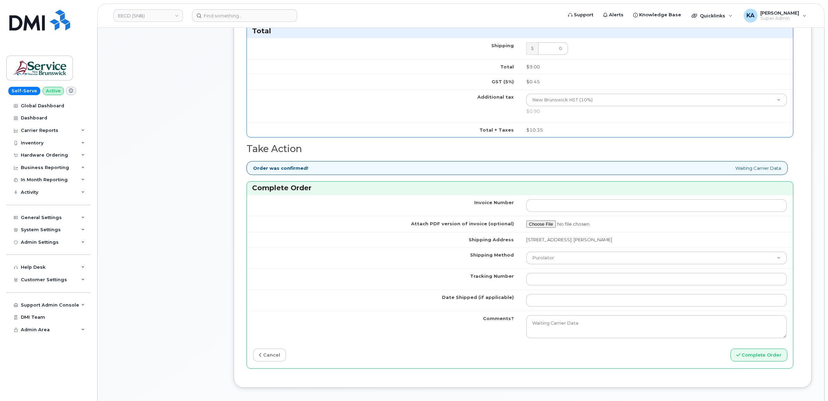
scroll to position [434, 0]
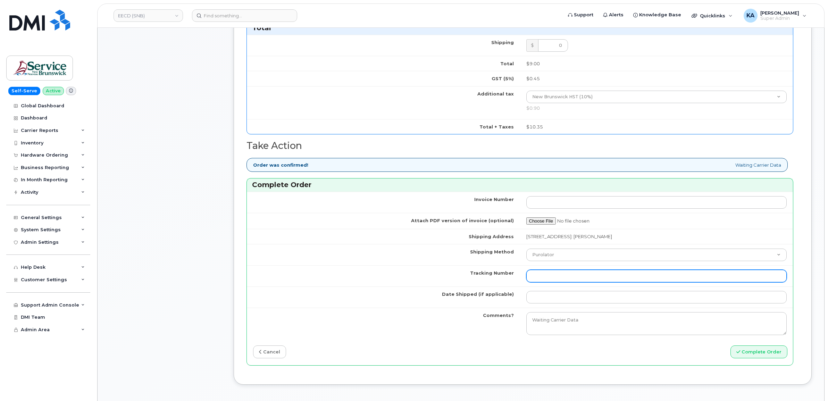
click at [562, 280] on input "Tracking Number" at bounding box center [656, 276] width 261 height 12
paste input "520104089450"
type input "520104089450"
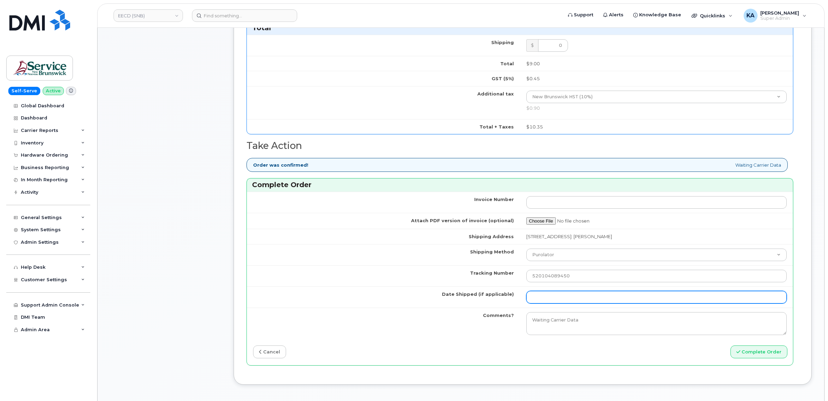
click at [552, 303] on input "Date Shipped (if applicable)" at bounding box center [656, 297] width 261 height 12
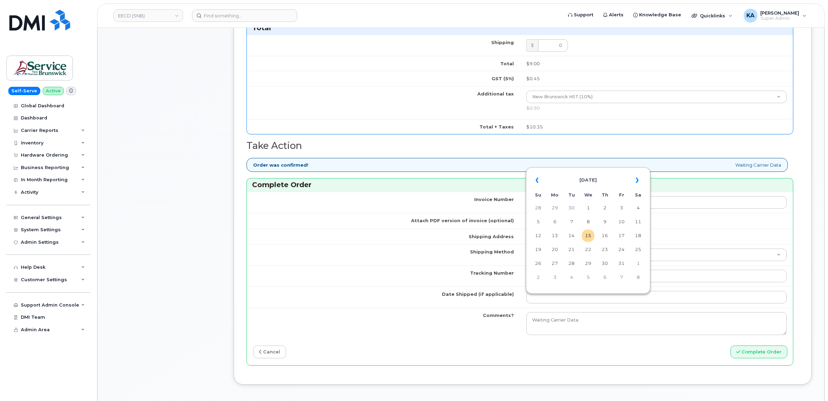
click at [577, 171] on table "« [DATE] » Su Mo Tu We Th Fr Sa 28 29 30 1 2 3 4 5 6 7 8 9 10 11 12 13 14 15 16…" at bounding box center [587, 228] width 121 height 119
click at [572, 235] on td "14" at bounding box center [571, 235] width 12 height 12
type input "[DATE]"
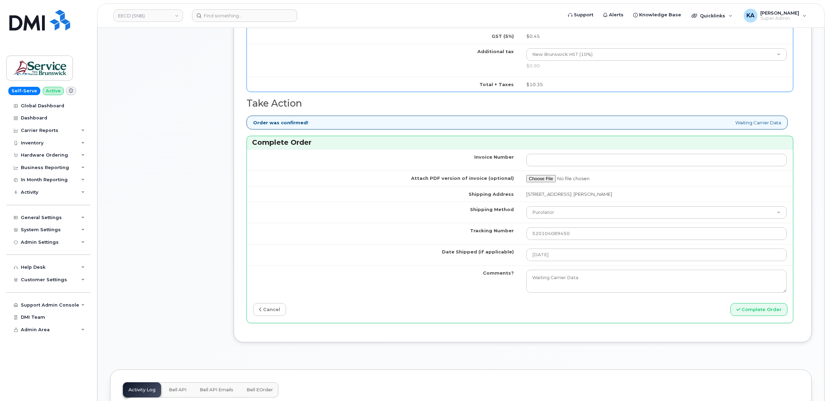
scroll to position [477, 0]
click at [740, 314] on button "Complete Order" at bounding box center [758, 308] width 57 height 13
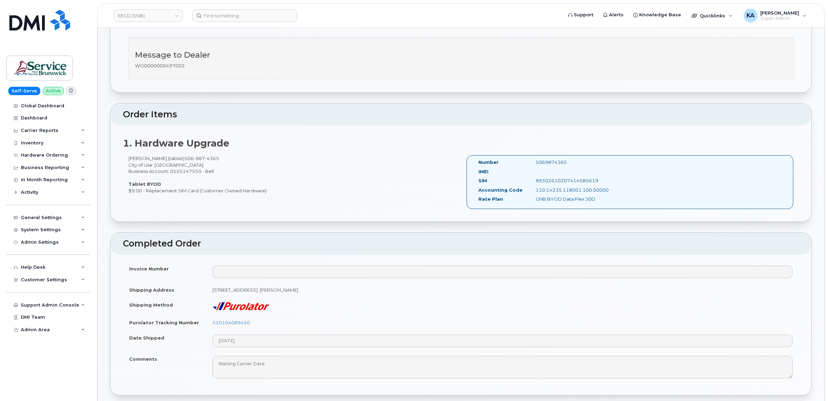
scroll to position [217, 0]
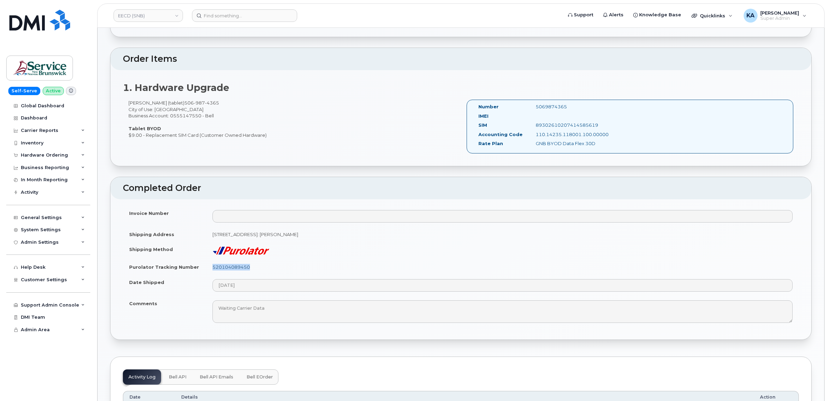
drag, startPoint x: 258, startPoint y: 268, endPoint x: 212, endPoint y: 270, distance: 45.9
click at [212, 270] on td "520104089450" at bounding box center [502, 266] width 592 height 15
copy link "520104089450"
drag, startPoint x: 477, startPoint y: 105, endPoint x: 602, endPoint y: 147, distance: 131.9
click at [602, 147] on div "Number 5069874365 IMEI SIM 89302610207414585619 Accounting Code 110.14235.11800…" at bounding box center [542, 126] width 138 height 46
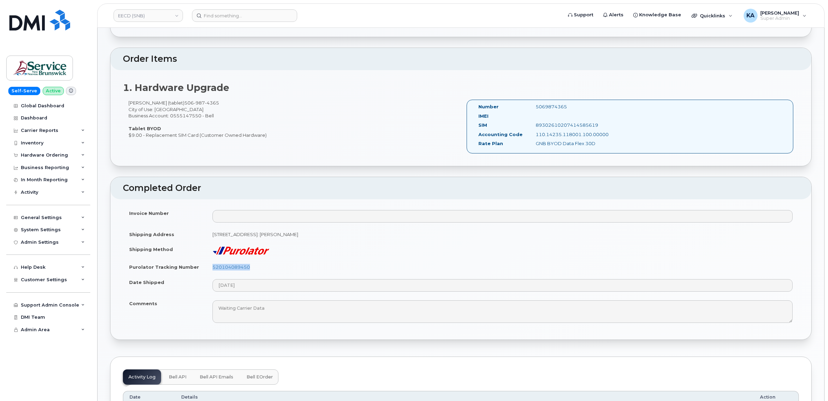
copy div "Number 5069874365 IMEI SIM 89302610207414585619 Accounting Code 110.14235.11800…"
drag, startPoint x: 128, startPoint y: 248, endPoint x: 155, endPoint y: 305, distance: 63.5
click at [155, 305] on tbody "Invoice Number Shipping Address 157 Water St, Unit 8 Campbellton New Brunswick …" at bounding box center [461, 266] width 676 height 122
copy tbody "Shipping Method Purolator Tracking Number 520104089450 Date Shipped Comments"
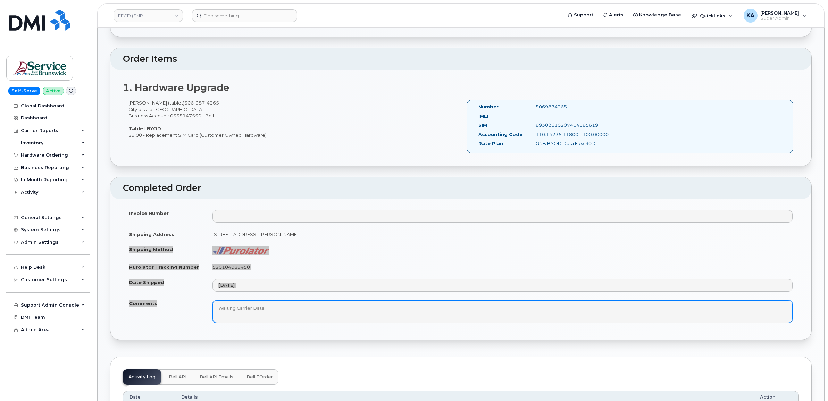
scroll to position [0, 0]
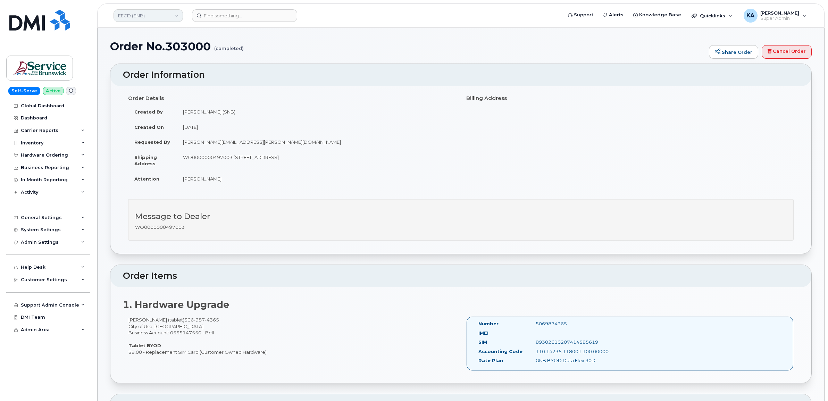
click at [153, 15] on link "EECD (SNB)" at bounding box center [147, 15] width 69 height 12
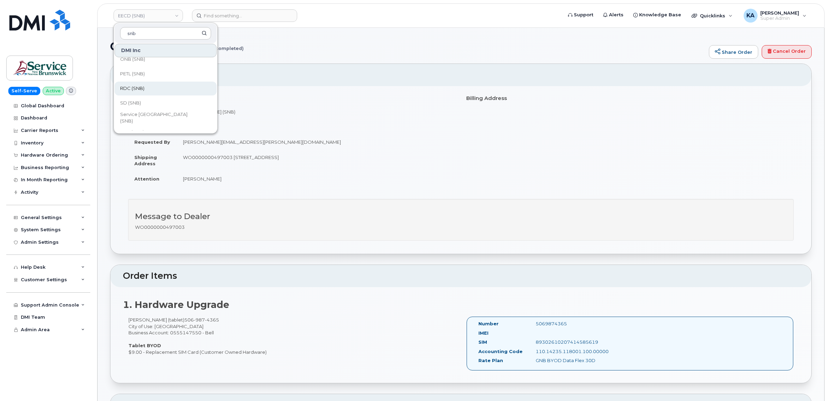
scroll to position [336, 0]
type input "snb"
click at [138, 120] on span "VHN (SNB)" at bounding box center [132, 123] width 24 height 7
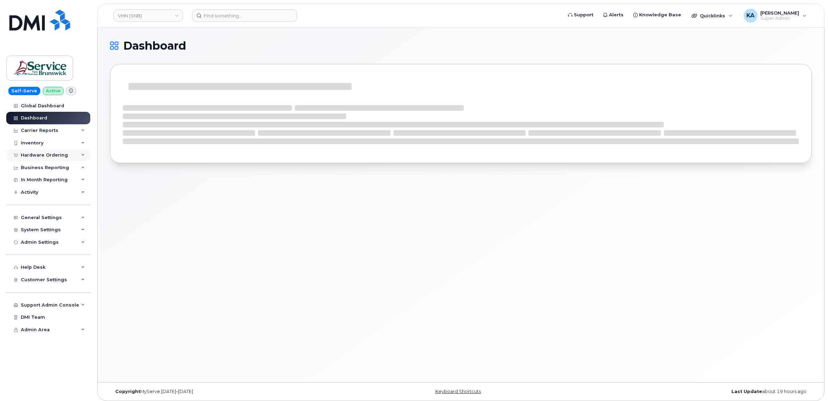
click at [36, 154] on div "Hardware Ordering" at bounding box center [44, 155] width 47 height 6
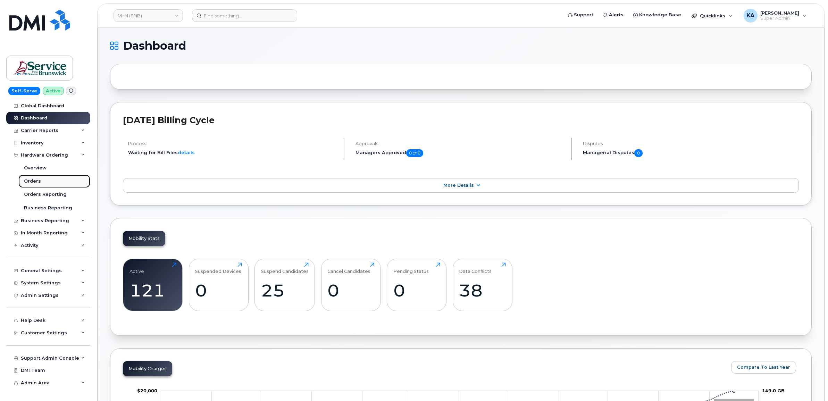
click at [30, 179] on div "Orders" at bounding box center [32, 181] width 17 height 6
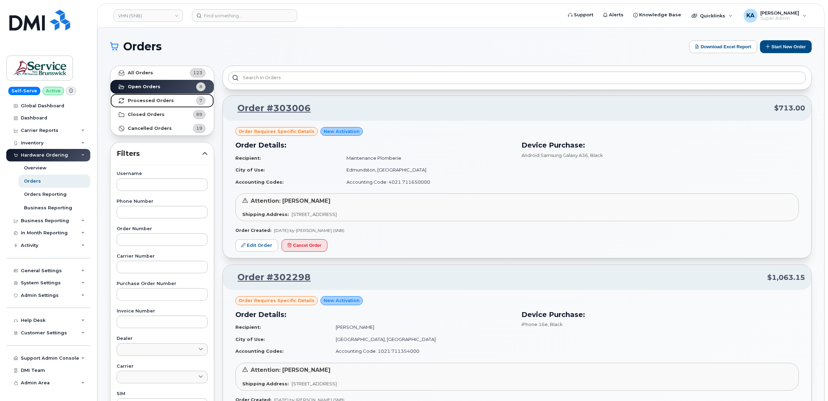
click at [147, 99] on strong "Processed Orders" at bounding box center [151, 101] width 46 height 6
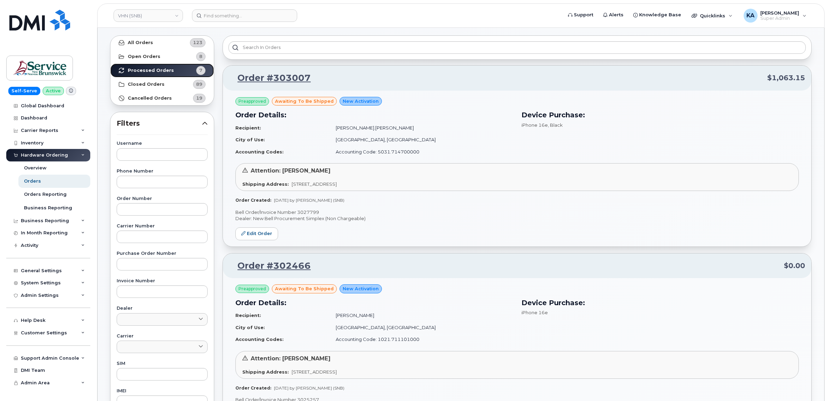
scroll to position [43, 0]
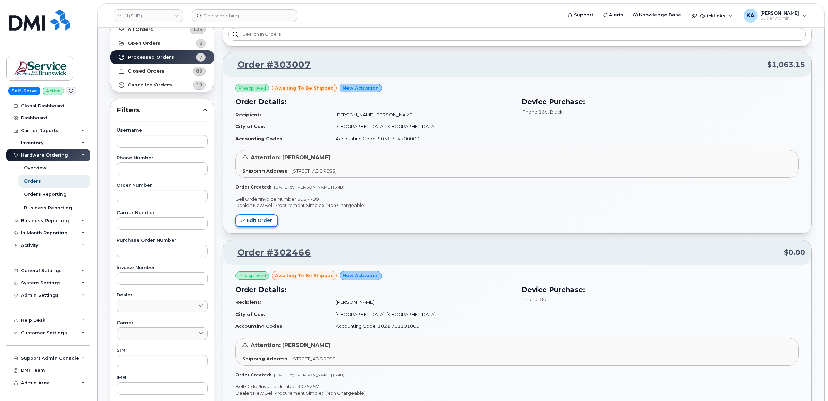
click at [261, 221] on link "Edit Order" at bounding box center [256, 220] width 43 height 13
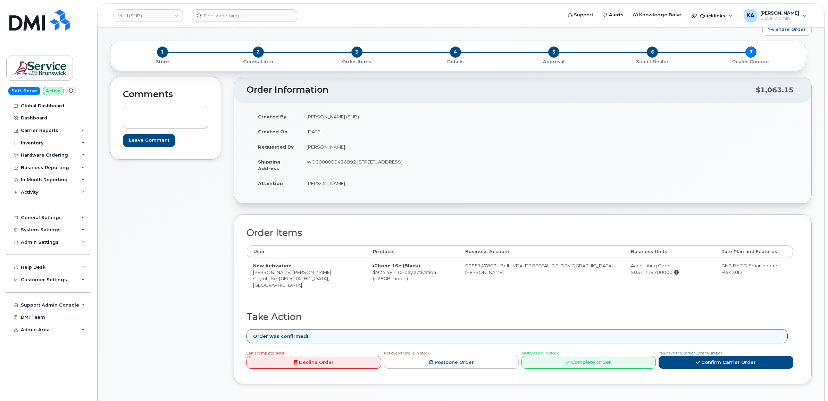
scroll to position [43, 0]
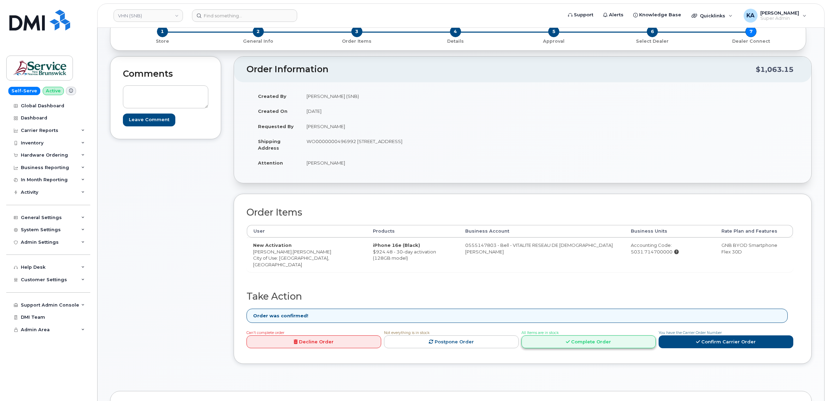
click at [554, 338] on link "Complete Order" at bounding box center [588, 341] width 135 height 13
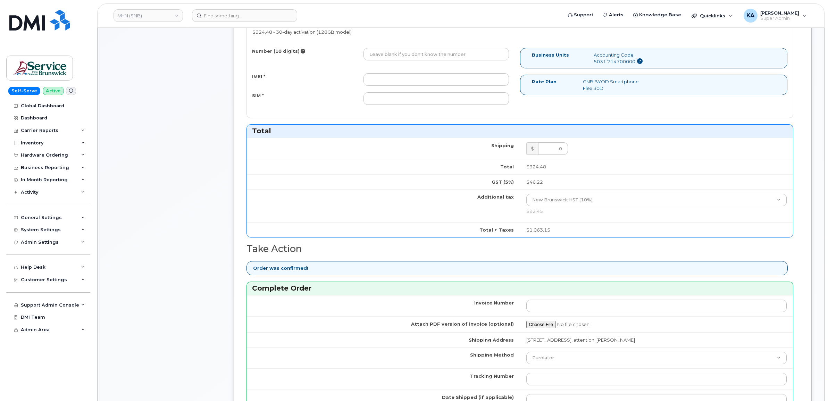
scroll to position [390, 0]
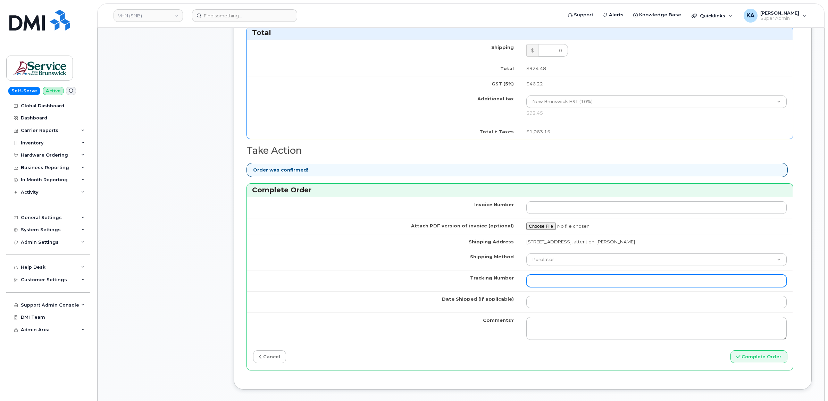
click at [598, 285] on input "Tracking Number" at bounding box center [656, 280] width 261 height 12
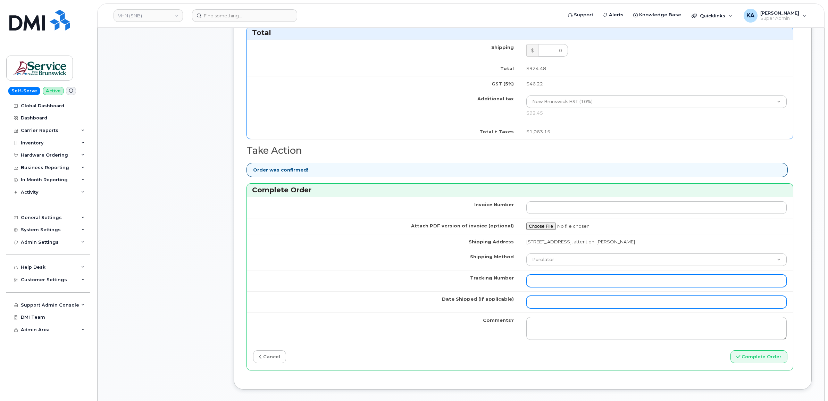
paste input "475745000644"
type input "475745000644"
click at [556, 302] on input "Date Shipped (if applicable)" at bounding box center [656, 302] width 261 height 12
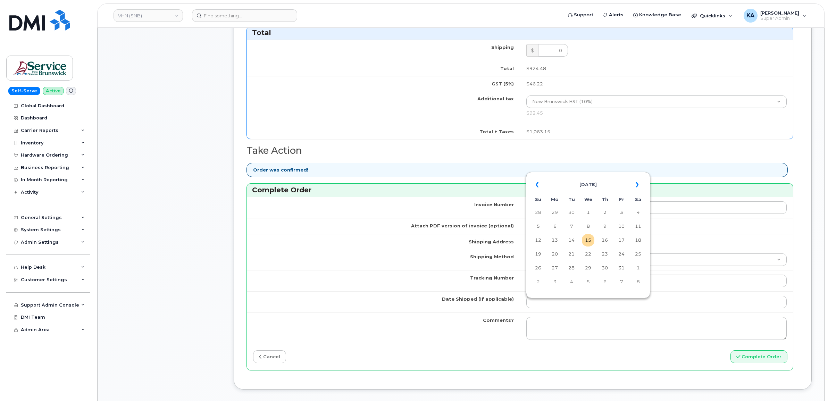
click at [583, 175] on table "« [DATE] » Su Mo Tu We Th Fr Sa 28 29 30 1 2 3 4 5 6 7 8 9 10 11 12 13 14 15 16…" at bounding box center [587, 233] width 121 height 119
click at [572, 239] on td "14" at bounding box center [571, 240] width 12 height 12
type input "[DATE]"
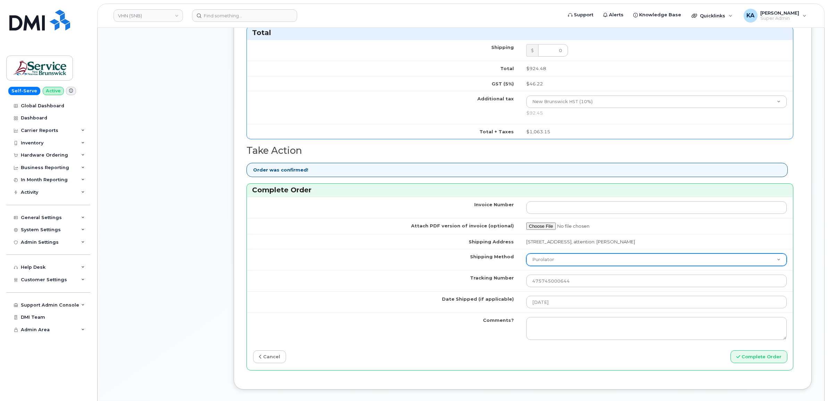
click at [559, 263] on select "Purolator UPS FedEx Canada Post Courier Other Drop Off Pick Up" at bounding box center [656, 259] width 261 height 12
select select "FedEx"
click at [526, 255] on select "Purolator UPS FedEx Canada Post Courier Other Drop Off Pick Up" at bounding box center [656, 259] width 261 height 12
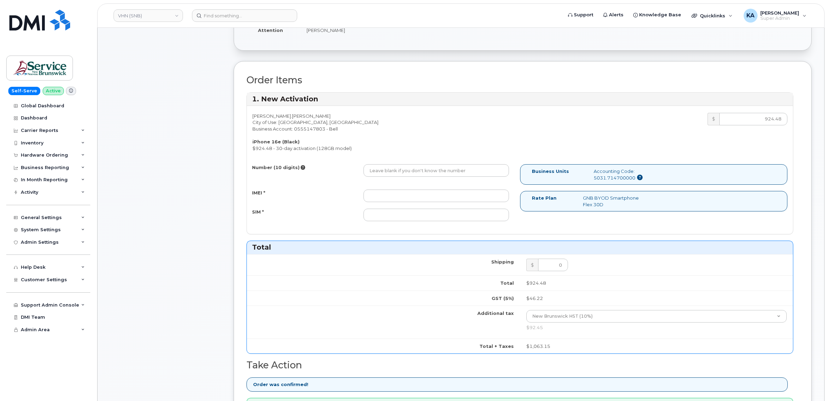
scroll to position [174, 0]
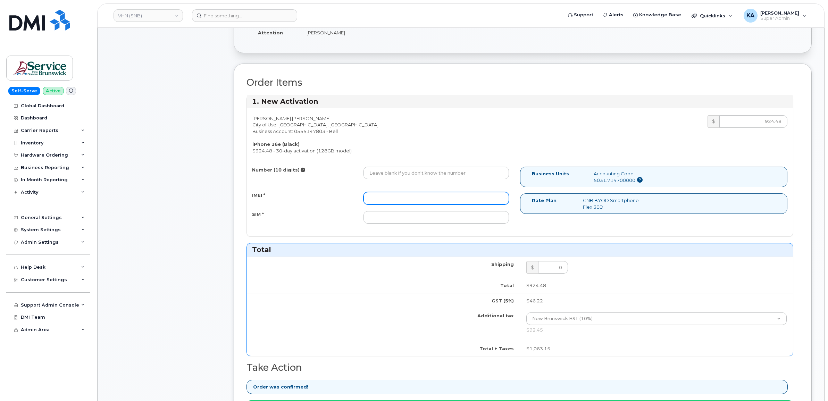
click at [460, 198] on input "IMEI *" at bounding box center [435, 198] width 145 height 12
paste input "354216331455760"
type input "354216331455760"
click at [448, 221] on input "SIM *" at bounding box center [435, 217] width 145 height 12
paste input "89302610207413938777"
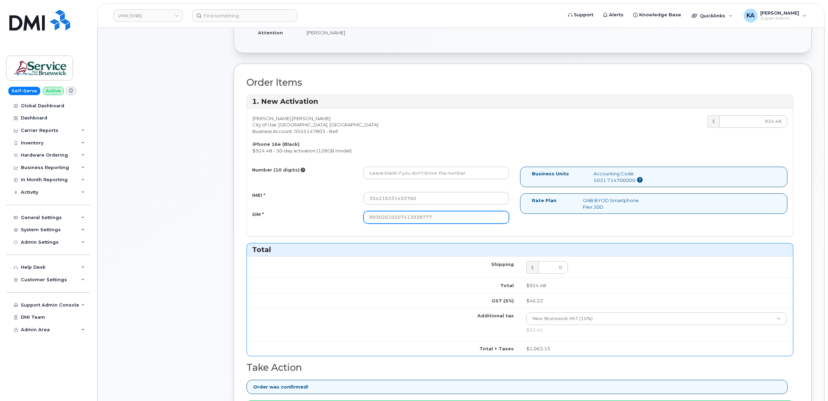
type input "89302610207413938777"
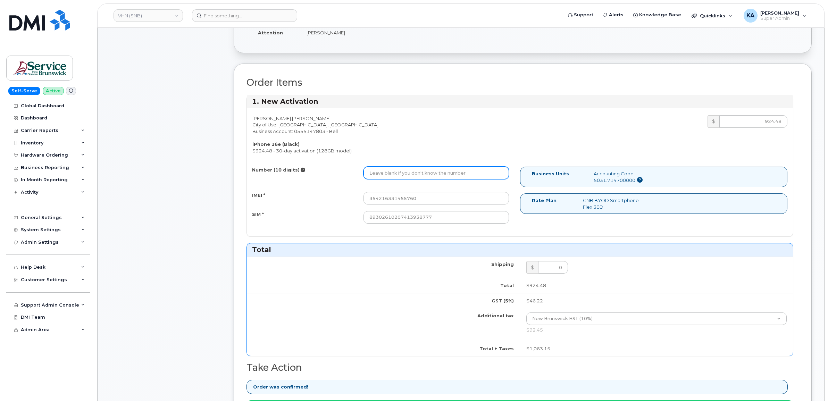
click at [381, 170] on input "Number (10 digits)" at bounding box center [435, 173] width 145 height 12
paste input "506-790-1678"
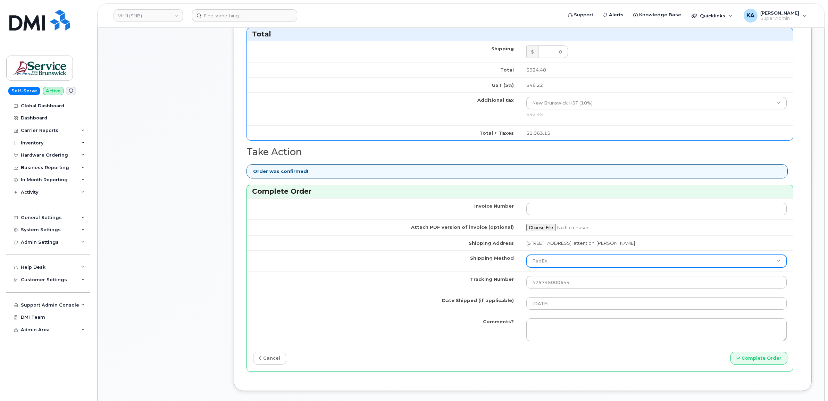
scroll to position [390, 0]
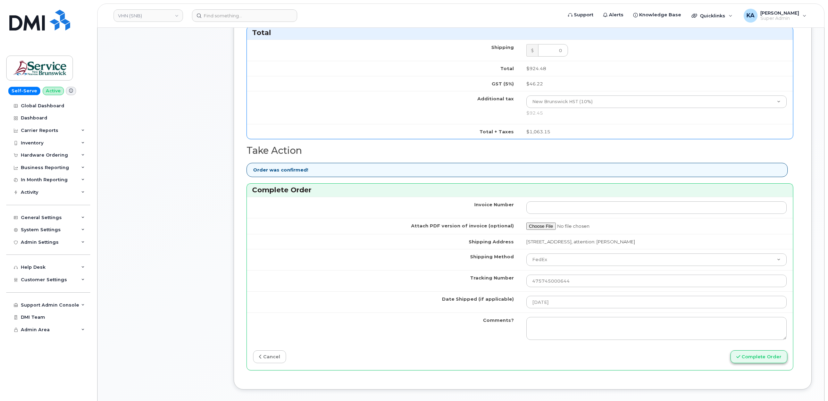
type input "5067901678"
click at [743, 358] on button "Complete Order" at bounding box center [758, 356] width 57 height 13
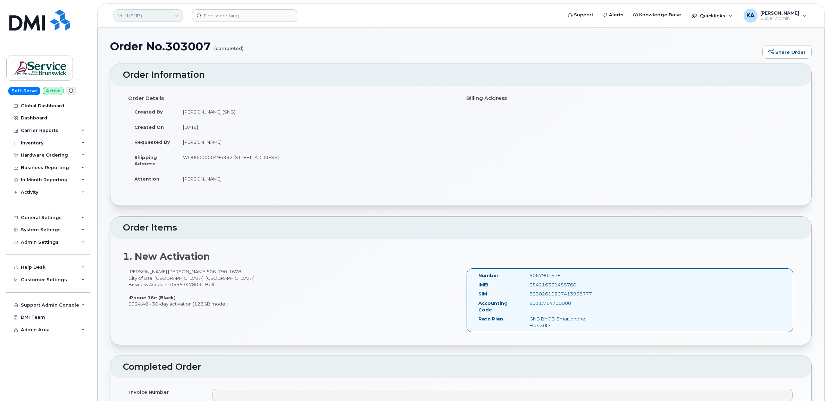
click at [155, 15] on link "VHN (SNB)" at bounding box center [147, 15] width 69 height 12
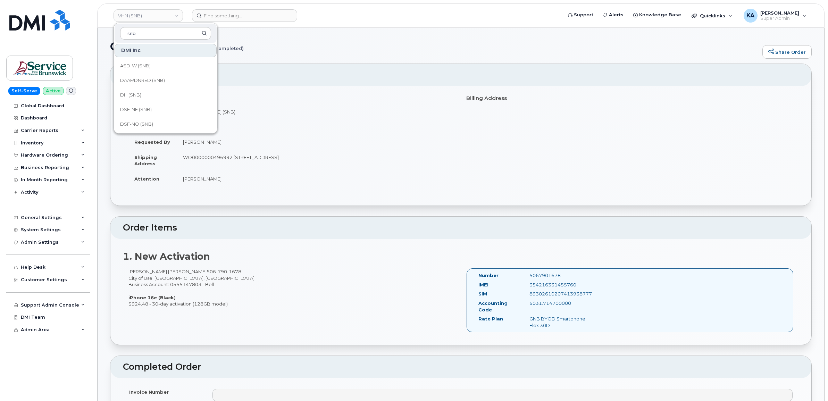
scroll to position [87, 0]
type input "snb"
click at [126, 122] on span "EECD (SNB)" at bounding box center [133, 124] width 27 height 7
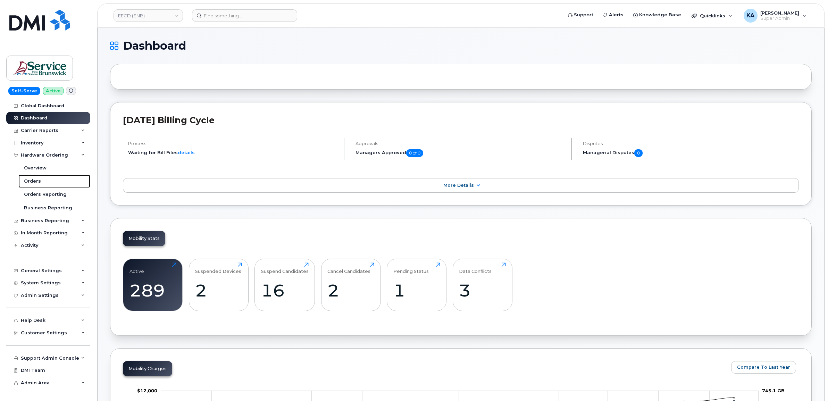
click at [32, 179] on div "Orders" at bounding box center [32, 181] width 17 height 6
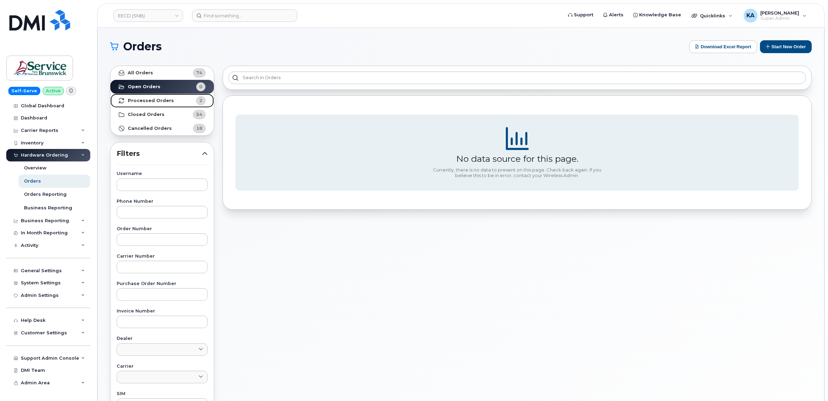
click at [148, 101] on strong "Processed Orders" at bounding box center [151, 101] width 46 height 6
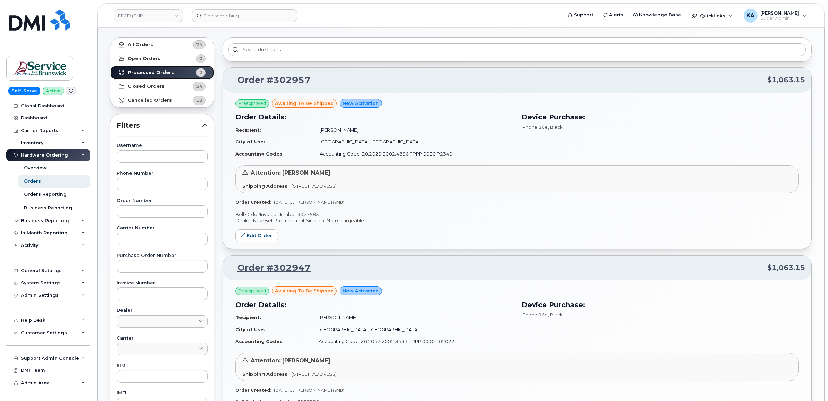
scroll to position [43, 0]
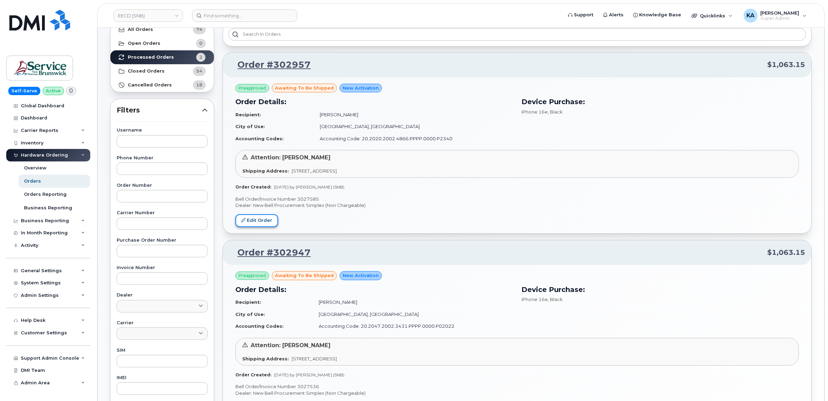
click at [265, 220] on link "Edit Order" at bounding box center [256, 220] width 43 height 13
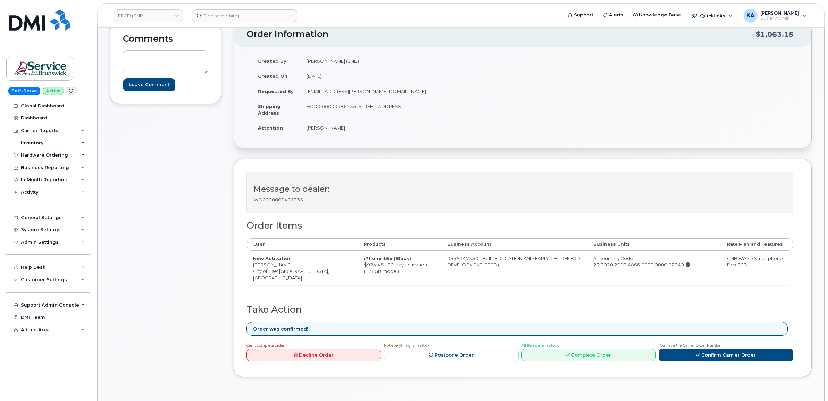
scroll to position [130, 0]
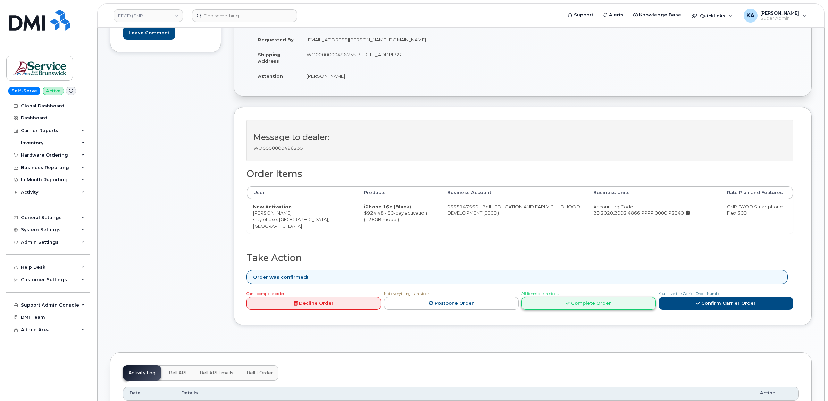
click at [575, 304] on link "Complete Order" at bounding box center [588, 303] width 135 height 13
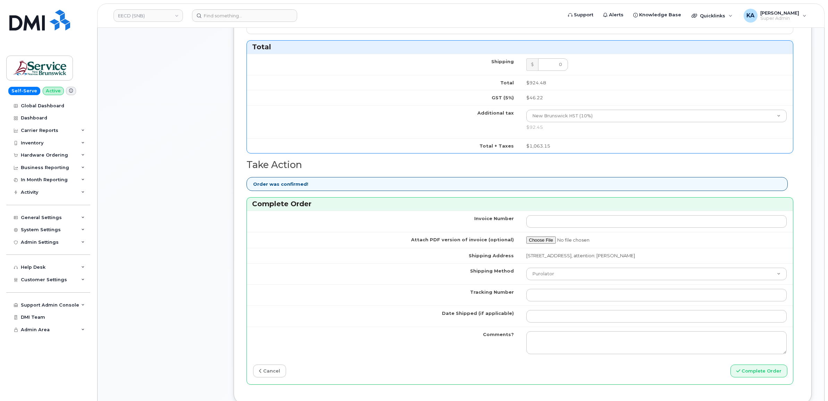
scroll to position [434, 0]
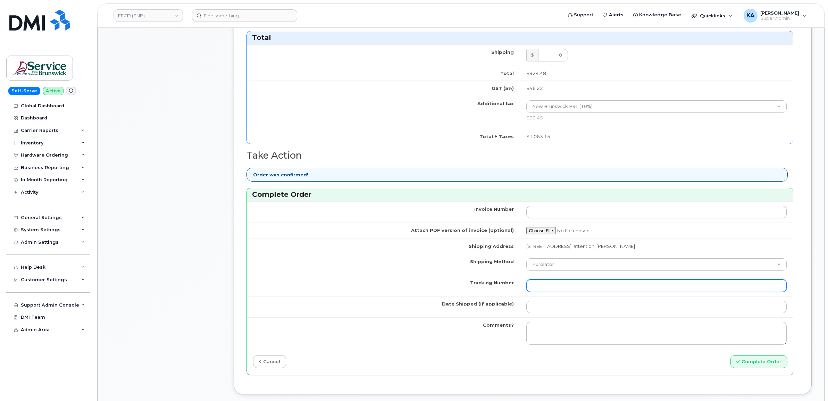
click at [561, 284] on input "Tracking Number" at bounding box center [656, 285] width 261 height 12
paste input "475744997082"
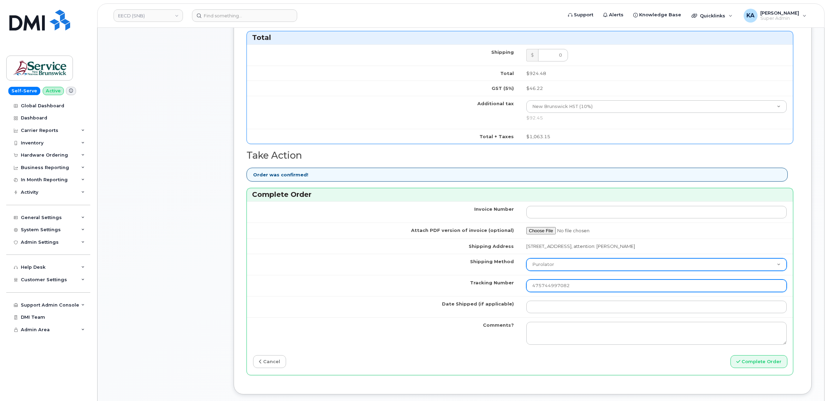
type input "475744997082"
click at [565, 266] on select "Purolator UPS FedEx Canada Post Courier Other Drop Off Pick Up" at bounding box center [656, 264] width 261 height 12
select select "FedEx"
click at [526, 260] on select "Purolator UPS FedEx Canada Post Courier Other Drop Off Pick Up" at bounding box center [656, 264] width 261 height 12
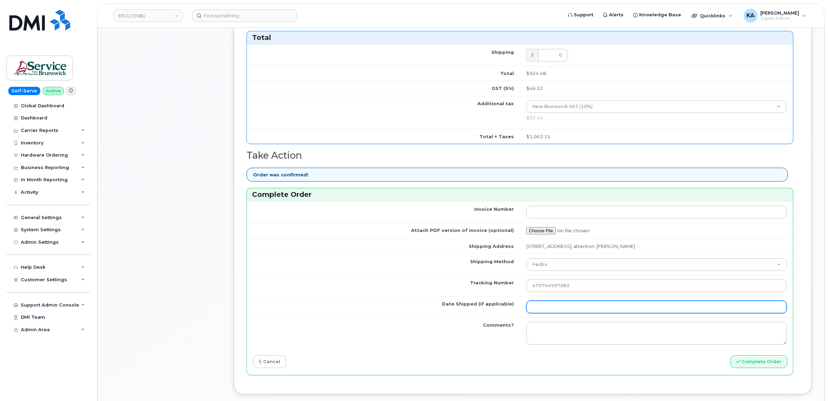
click at [555, 308] on input "Date Shipped (if applicable)" at bounding box center [656, 307] width 261 height 12
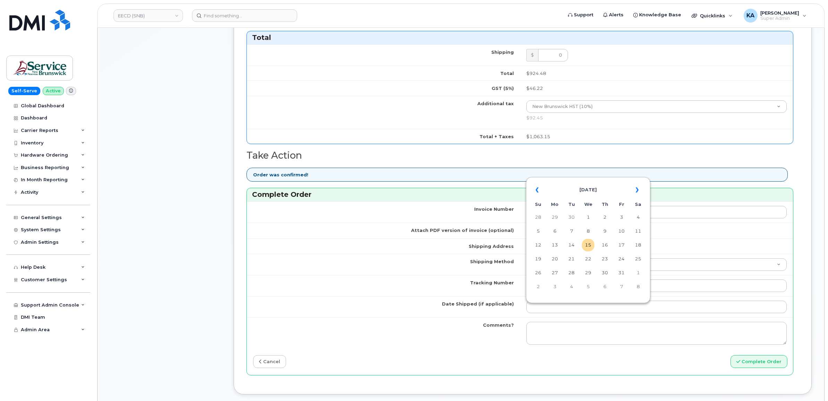
click at [599, 180] on table "« October 2025 » Su Mo Tu We Th Fr Sa 28 29 30 1 2 3 4 5 6 7 8 9 10 11 12 13 14…" at bounding box center [587, 238] width 121 height 119
click at [573, 245] on td "14" at bounding box center [571, 245] width 12 height 12
type input "2025-10-14"
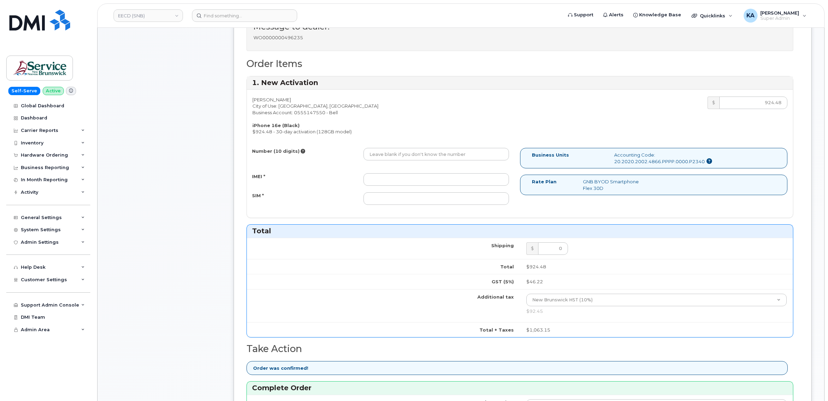
scroll to position [217, 0]
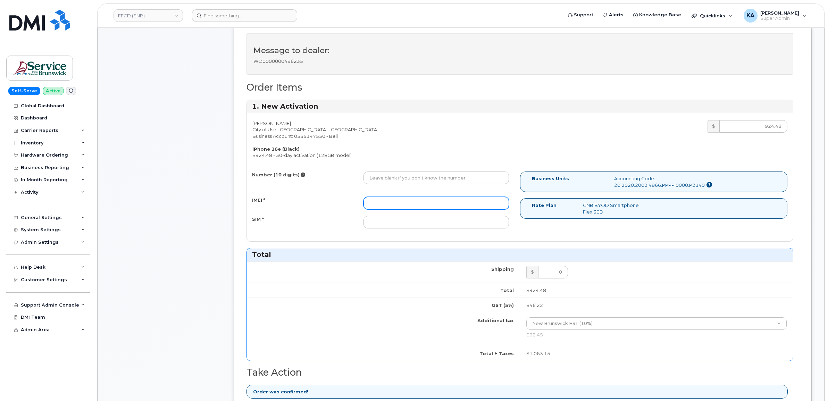
click at [481, 204] on input "IMEI *" at bounding box center [435, 203] width 145 height 12
paste input "354216331478994"
type input "354216331478994"
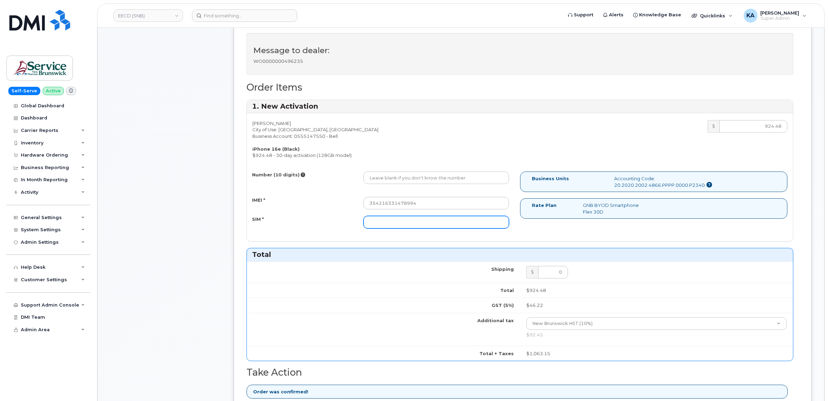
click at [420, 222] on input "SIM *" at bounding box center [435, 222] width 145 height 12
paste input "89302610207734322032"
type input "89302610207734322032"
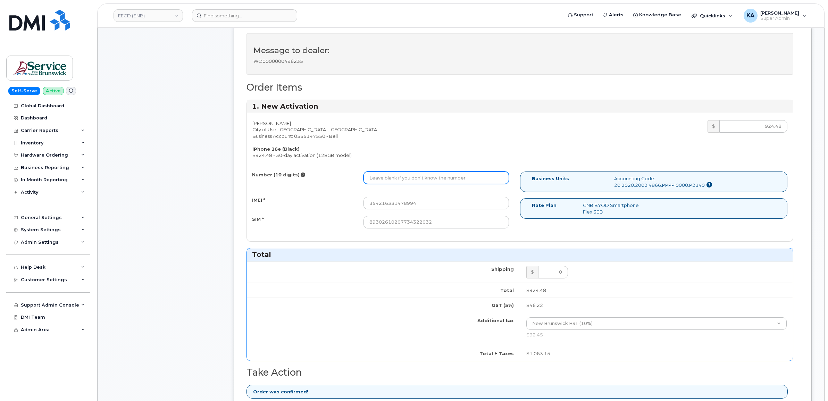
click at [438, 181] on input "Number (10 digits)" at bounding box center [435, 177] width 145 height 12
paste input "5064294086"
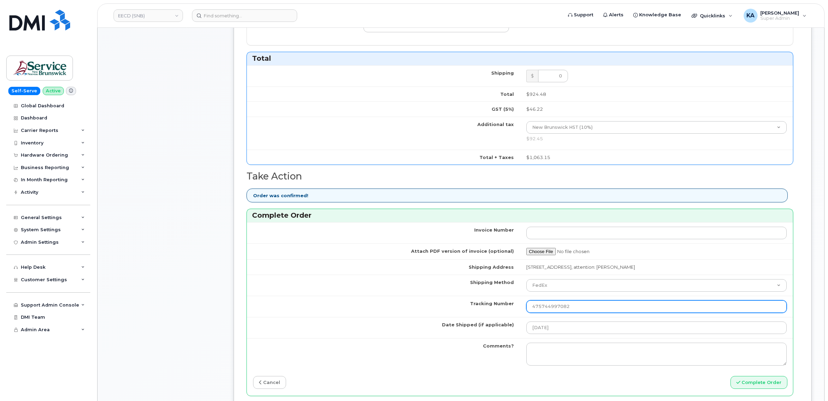
scroll to position [434, 0]
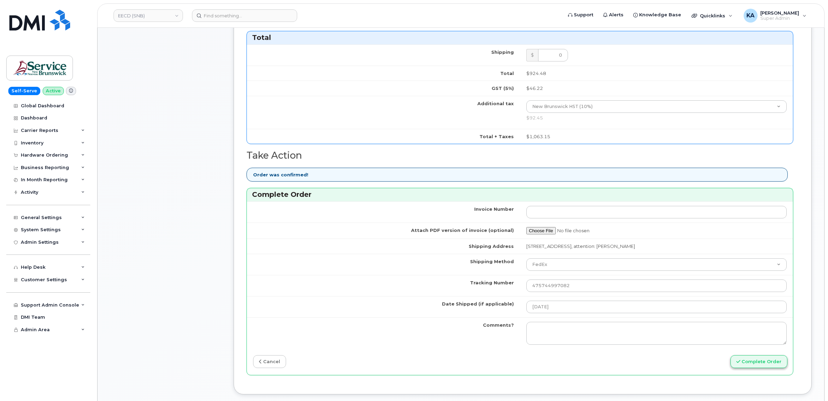
type input "5064294086"
click at [761, 363] on button "Complete Order" at bounding box center [758, 361] width 57 height 13
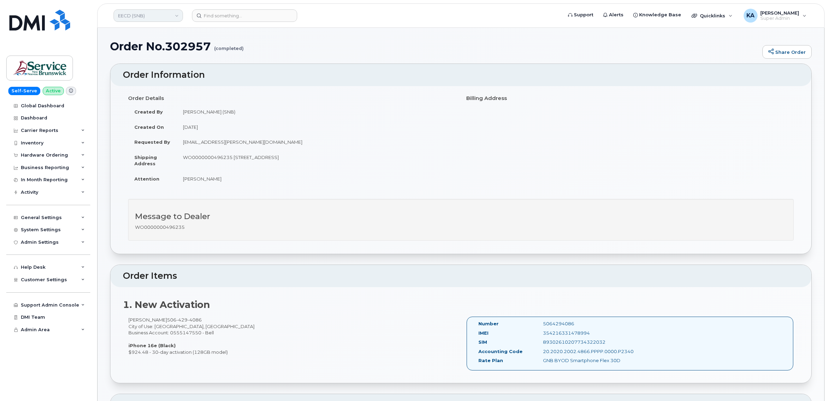
click at [141, 17] on link "EECD (SNB)" at bounding box center [147, 15] width 69 height 12
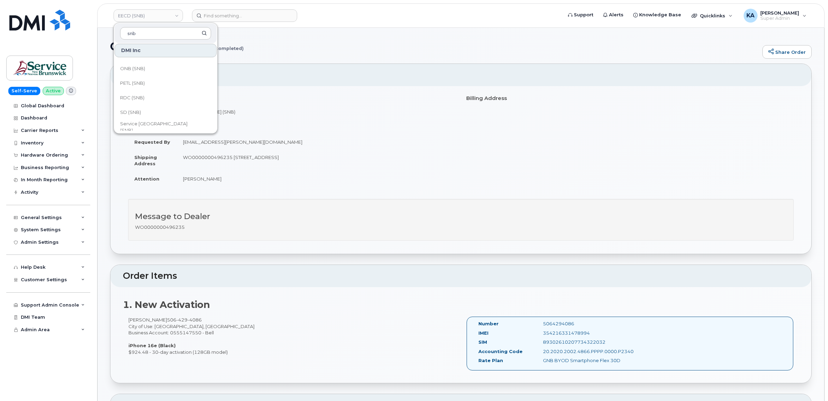
scroll to position [304, 0]
type input "snb"
click at [133, 94] on span "SD (SNB)" at bounding box center [130, 97] width 21 height 7
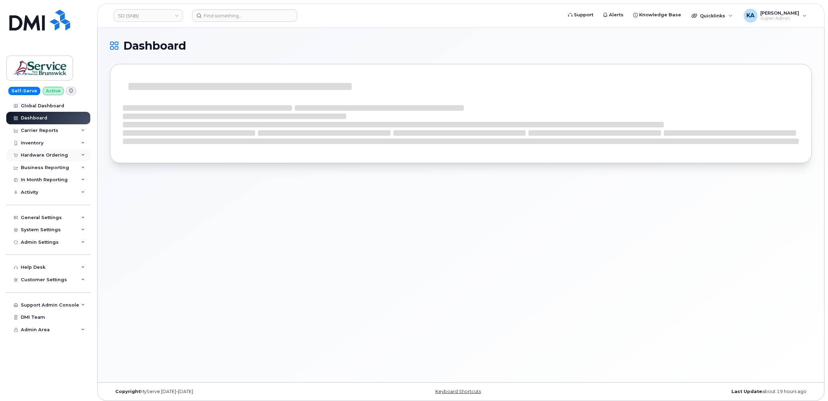
click at [53, 153] on div "Hardware Ordering" at bounding box center [44, 155] width 47 height 6
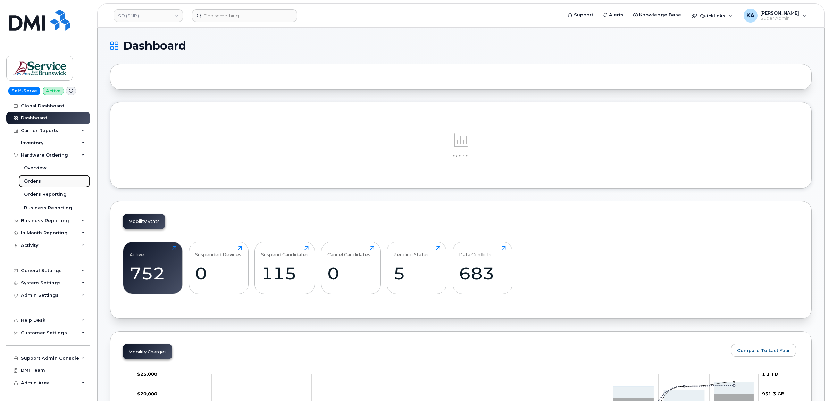
click at [35, 181] on div "Orders" at bounding box center [32, 181] width 17 height 6
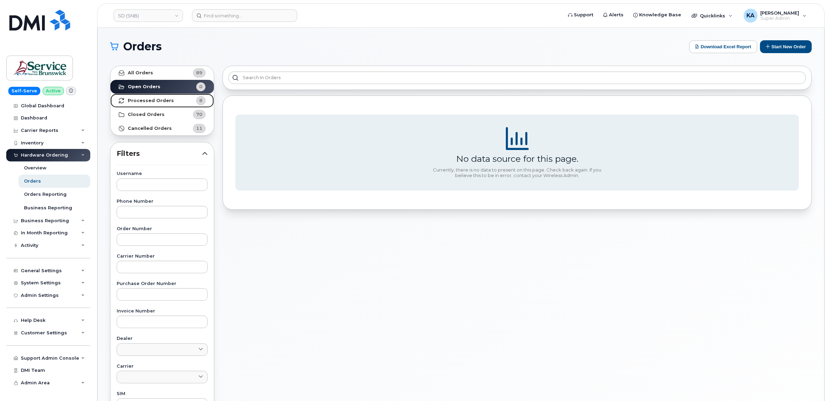
click at [156, 100] on strong "Processed Orders" at bounding box center [151, 101] width 46 height 6
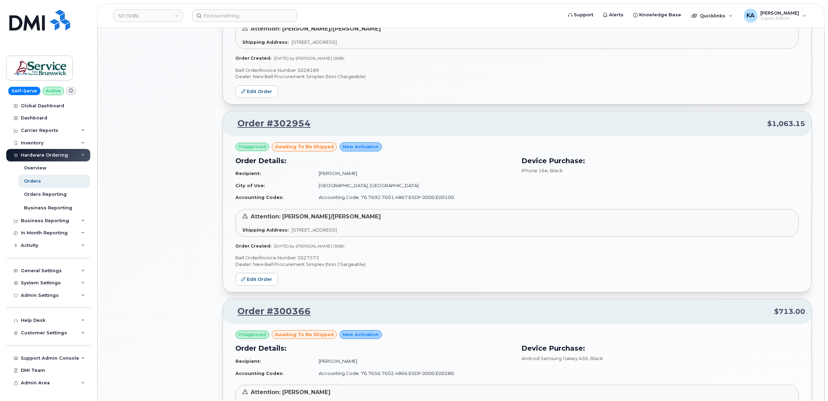
scroll to position [564, 0]
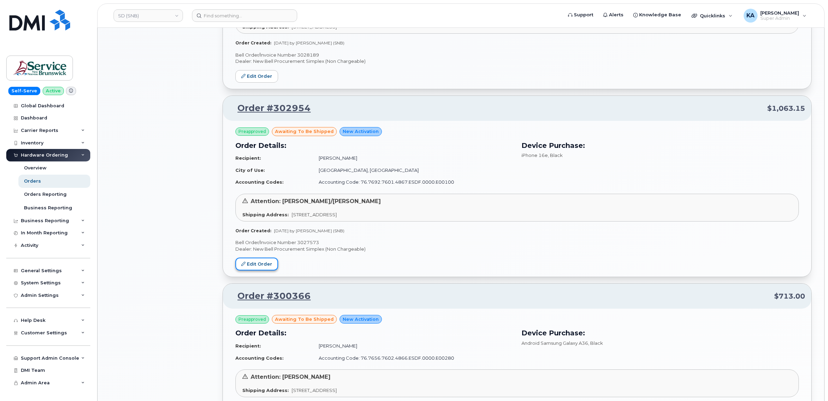
click at [259, 262] on link "Edit Order" at bounding box center [256, 263] width 43 height 13
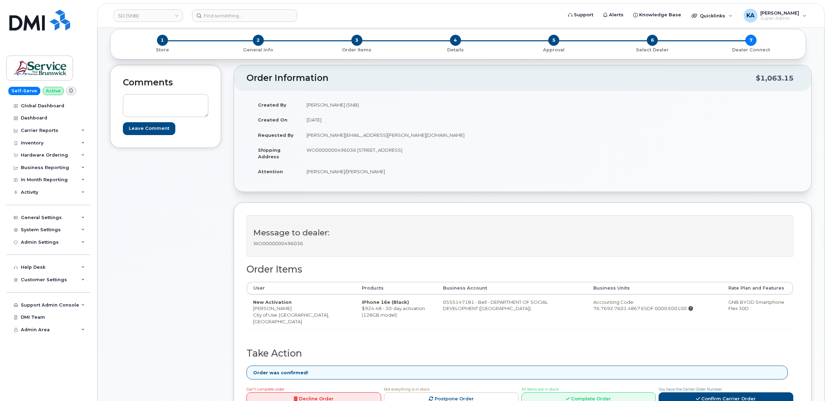
scroll to position [87, 0]
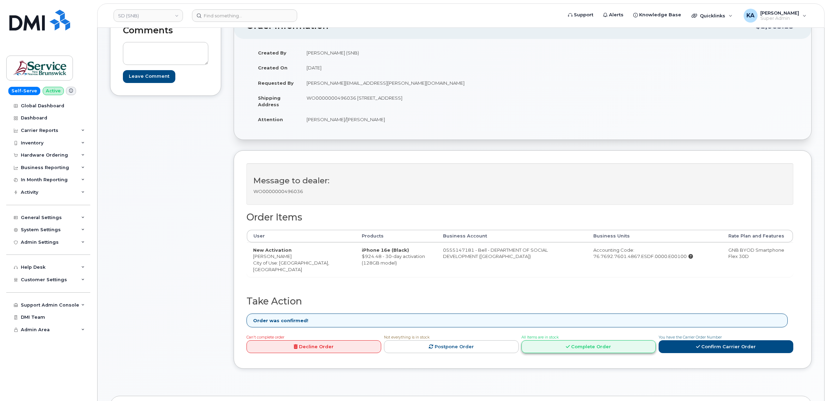
click at [580, 345] on link "Complete Order" at bounding box center [588, 346] width 135 height 13
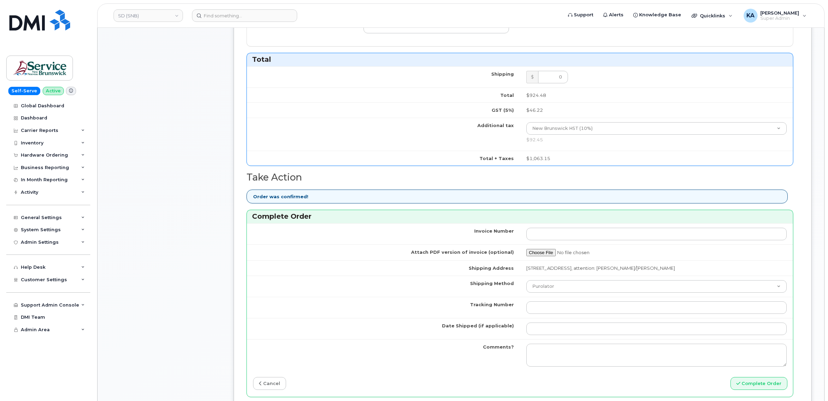
scroll to position [434, 0]
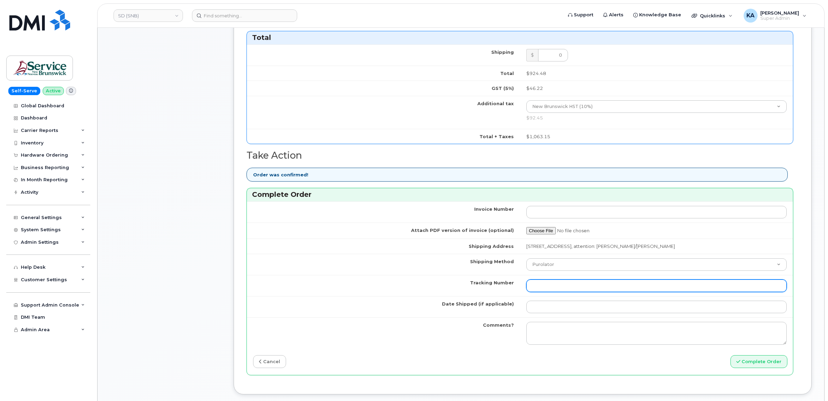
click at [537, 289] on input "Tracking Number" at bounding box center [656, 285] width 261 height 12
paste input "475744997185"
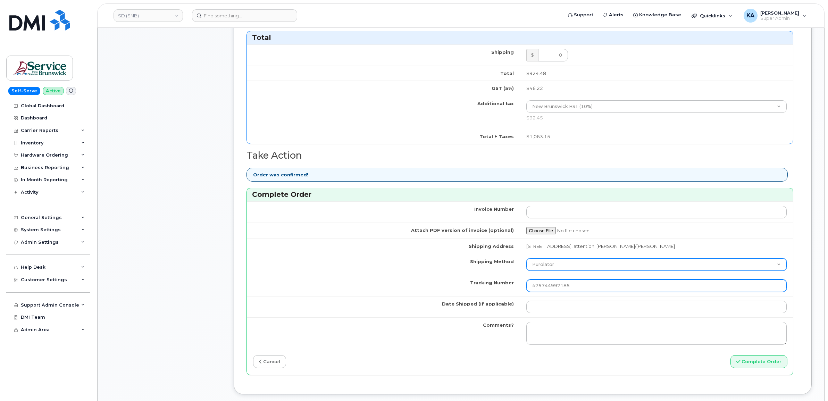
type input "475744997185"
click at [559, 267] on select "Purolator UPS FedEx Canada Post Courier Other Drop Off Pick Up" at bounding box center [656, 264] width 261 height 12
select select "FedEx"
click at [526, 260] on select "Purolator UPS FedEx Canada Post Courier Other Drop Off Pick Up" at bounding box center [656, 264] width 261 height 12
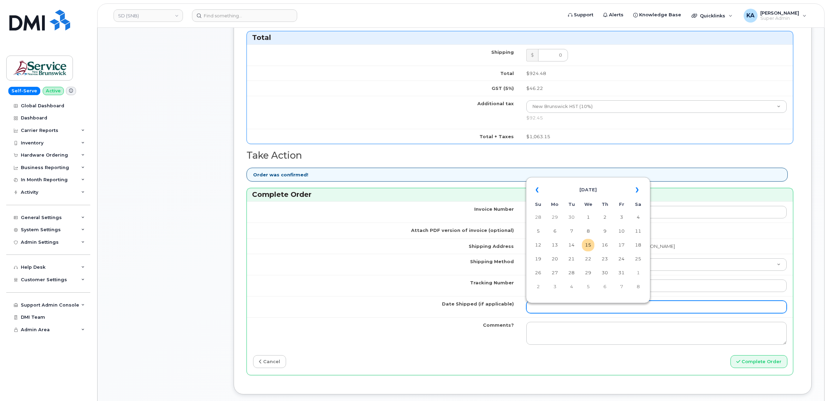
click at [558, 306] on input "Date Shipped (if applicable)" at bounding box center [656, 307] width 261 height 12
click at [571, 179] on table "« October 2025 » Su Mo Tu We Th Fr Sa 28 29 30 1 2 3 4 5 6 7 8 9 10 11 12 13 14…" at bounding box center [587, 238] width 121 height 119
click at [574, 245] on td "14" at bounding box center [571, 245] width 12 height 12
type input "[DATE]"
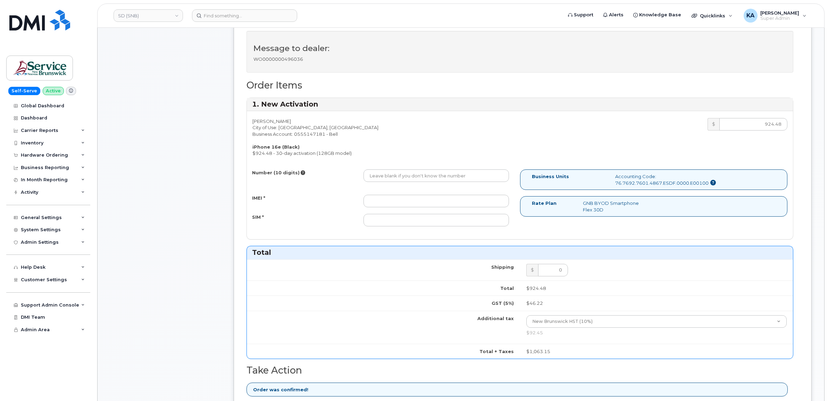
scroll to position [217, 0]
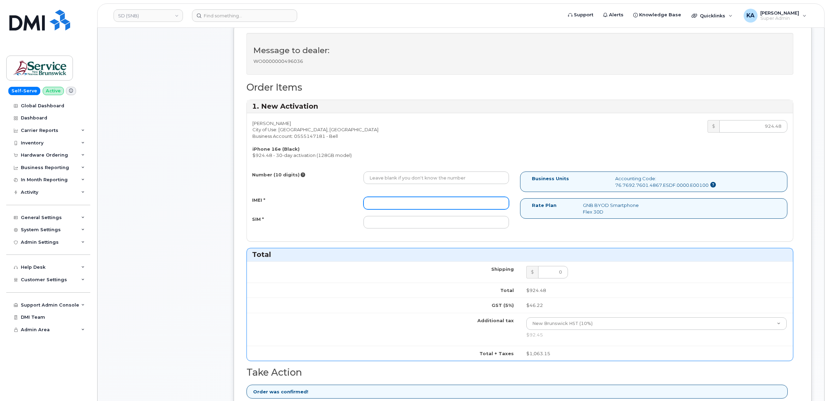
click at [473, 202] on input "IMEI *" at bounding box center [435, 203] width 145 height 12
paste input "354216331137756"
type input "354216331137756"
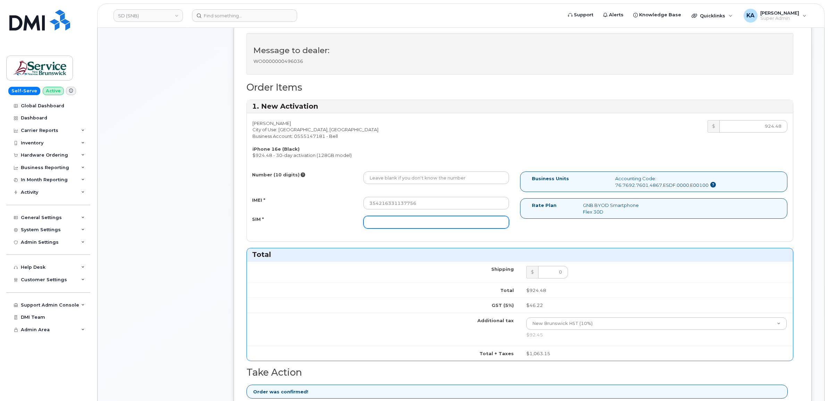
click at [450, 223] on input "SIM *" at bounding box center [435, 222] width 145 height 12
paste input "89302610207734299917"
type input "89302610207734299917"
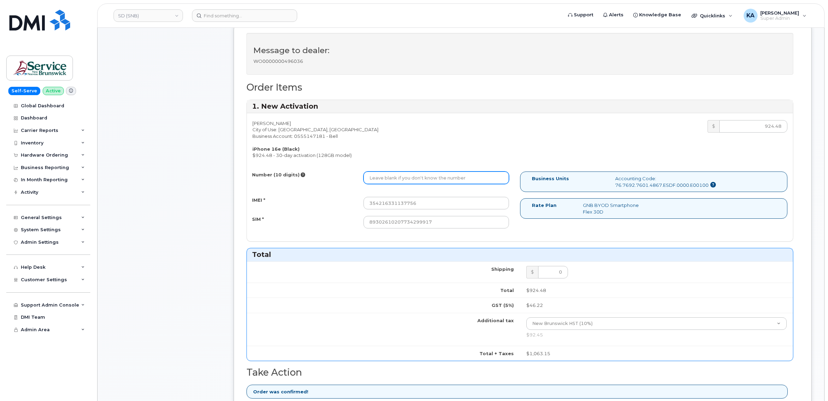
click at [435, 181] on input "Number (10 digits)" at bounding box center [435, 177] width 145 height 12
paste input "5064783814"
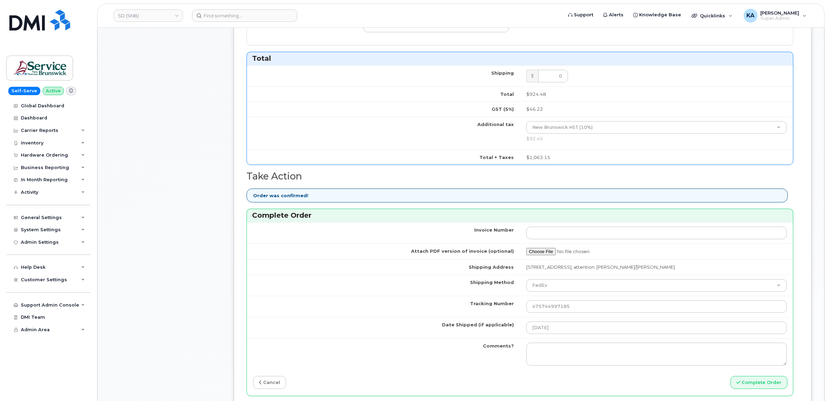
scroll to position [434, 0]
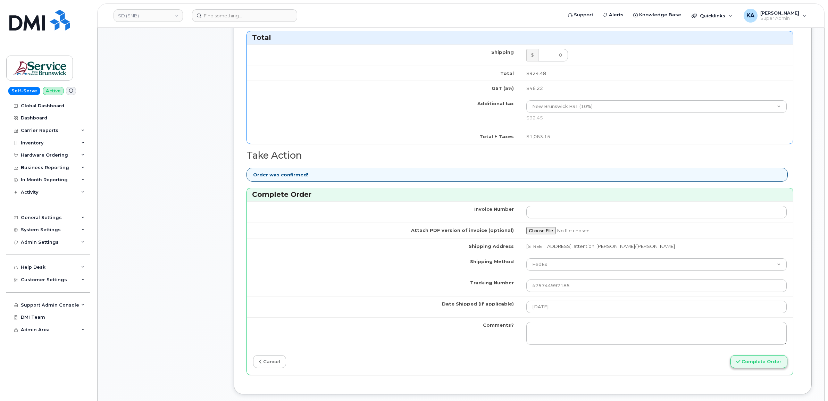
type input "5064783814"
click at [752, 363] on button "Complete Order" at bounding box center [758, 361] width 57 height 13
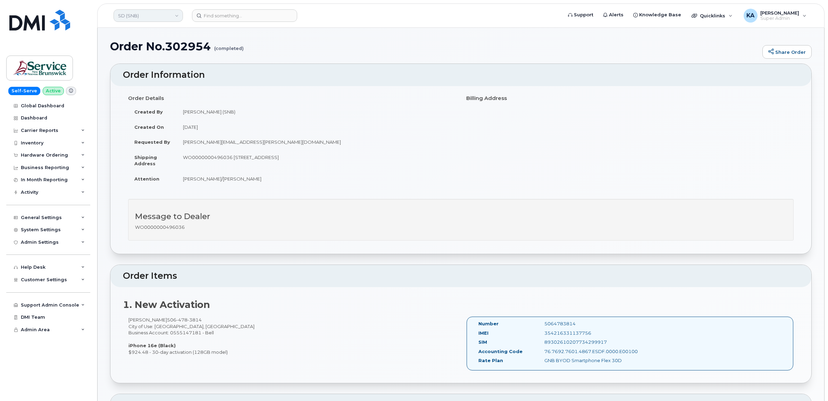
click at [160, 17] on link "SD (SNB)" at bounding box center [147, 15] width 69 height 12
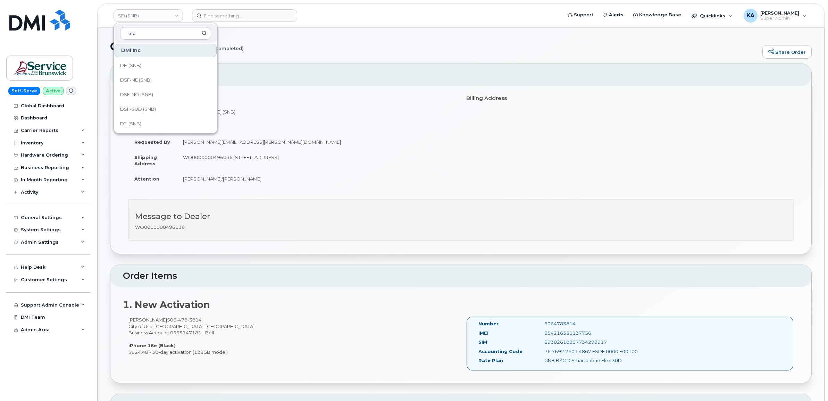
scroll to position [87, 0]
type input "snb"
click at [138, 122] on span "EECD (SNB)" at bounding box center [133, 124] width 27 height 7
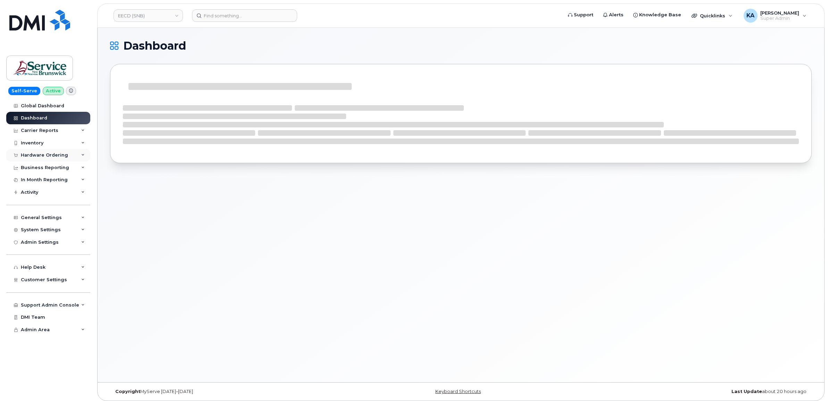
click at [54, 154] on div "Hardware Ordering" at bounding box center [44, 155] width 47 height 6
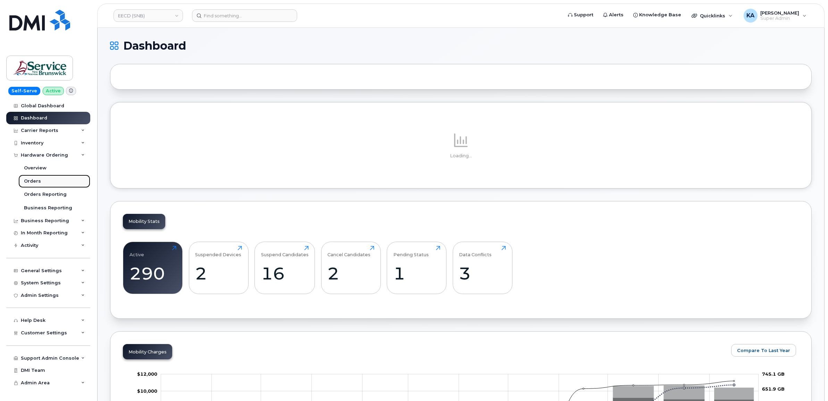
click at [34, 179] on div "Orders" at bounding box center [32, 181] width 17 height 6
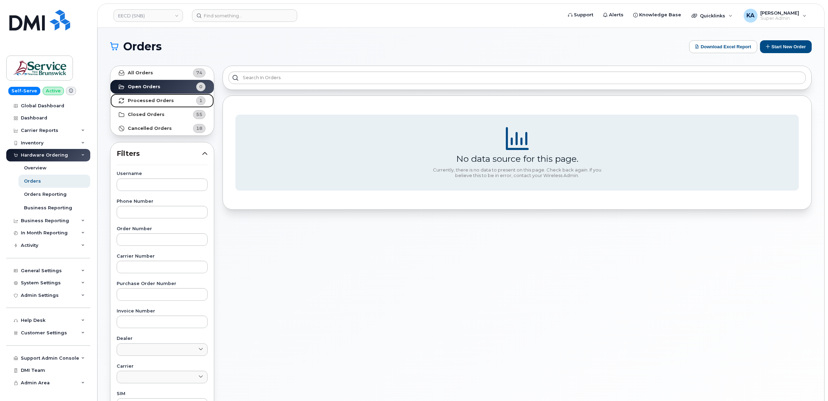
click at [151, 99] on strong "Processed Orders" at bounding box center [151, 101] width 46 height 6
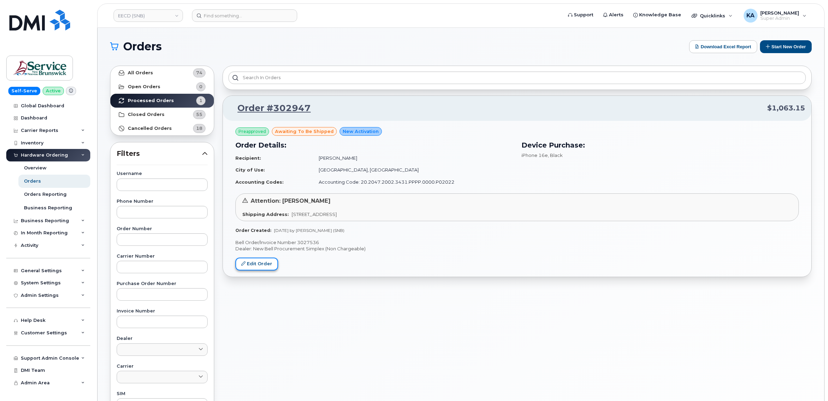
click at [267, 263] on link "Edit Order" at bounding box center [256, 263] width 43 height 13
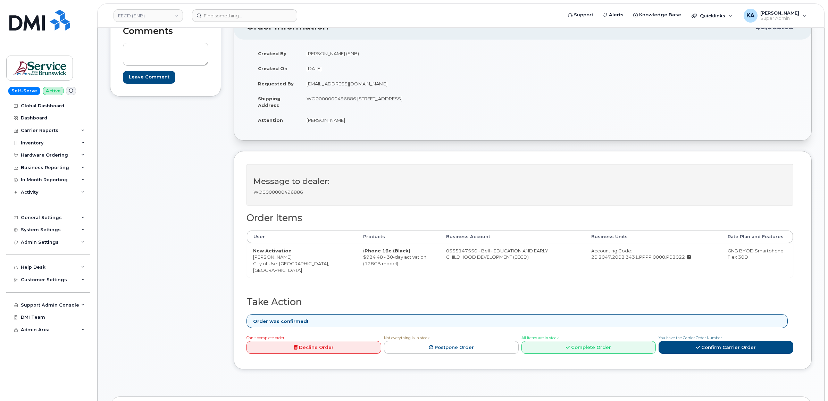
scroll to position [87, 0]
click at [578, 343] on link "Complete Order" at bounding box center [588, 346] width 135 height 13
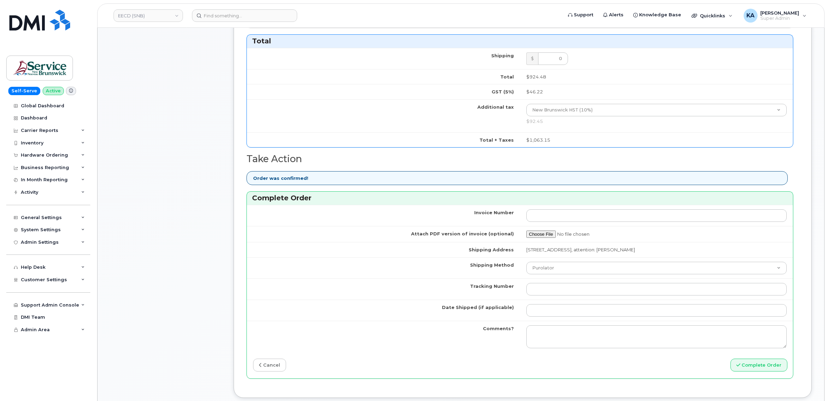
scroll to position [434, 0]
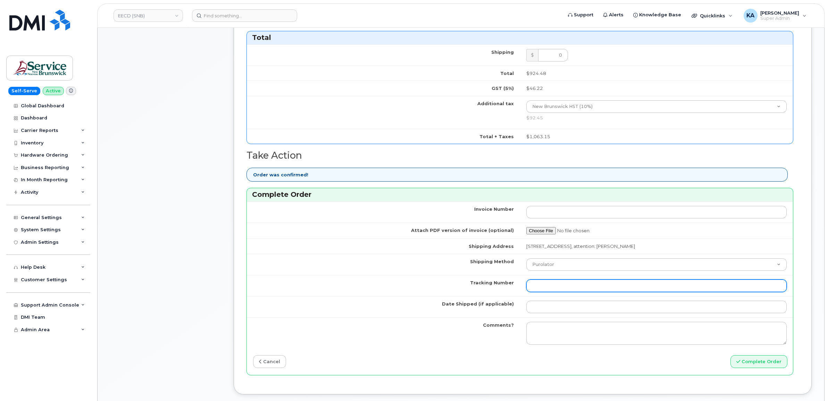
click at [578, 289] on input "Tracking Number" at bounding box center [656, 285] width 261 height 12
paste input "476423906982"
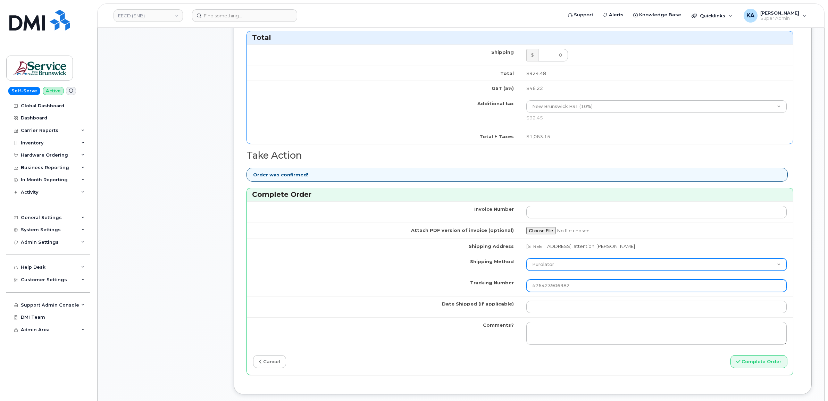
type input "476423906982"
click at [580, 268] on select "Purolator UPS FedEx Canada Post Courier Other Drop Off Pick Up" at bounding box center [656, 264] width 261 height 12
select select "FedEx"
click at [526, 260] on select "Purolator UPS FedEx Canada Post Courier Other Drop Off Pick Up" at bounding box center [656, 264] width 261 height 12
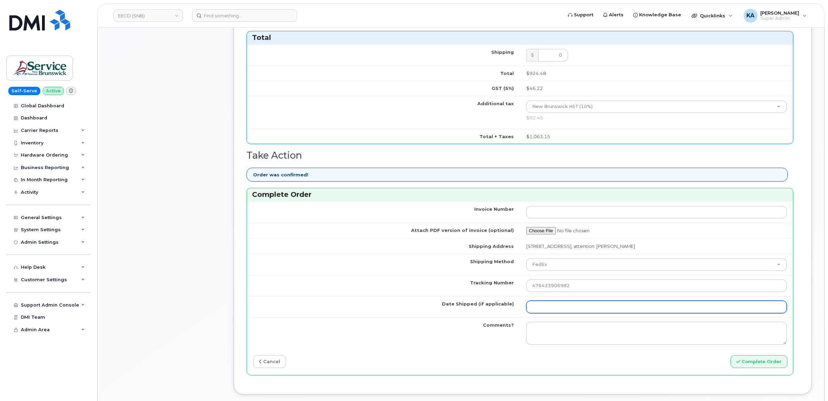
click at [561, 307] on input "Date Shipped (if applicable)" at bounding box center [656, 307] width 261 height 12
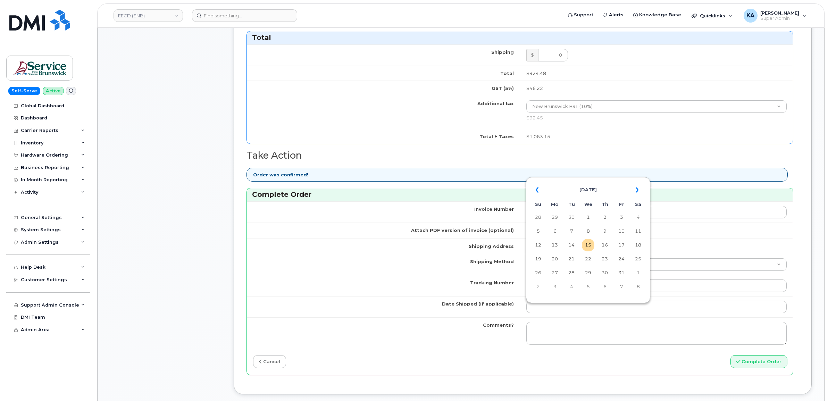
click at [577, 180] on table "« October 2025 » Su Mo Tu We Th Fr Sa 28 29 30 1 2 3 4 5 6 7 8 9 10 11 12 13 14…" at bounding box center [587, 238] width 121 height 119
click at [571, 245] on td "14" at bounding box center [571, 245] width 12 height 12
type input "[DATE]"
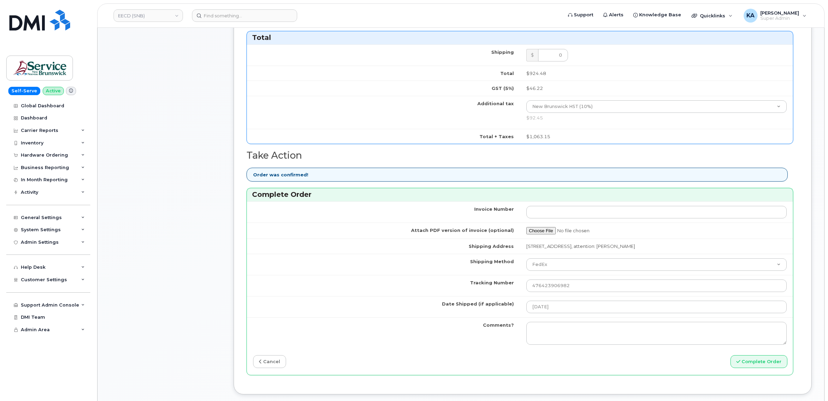
scroll to position [217, 0]
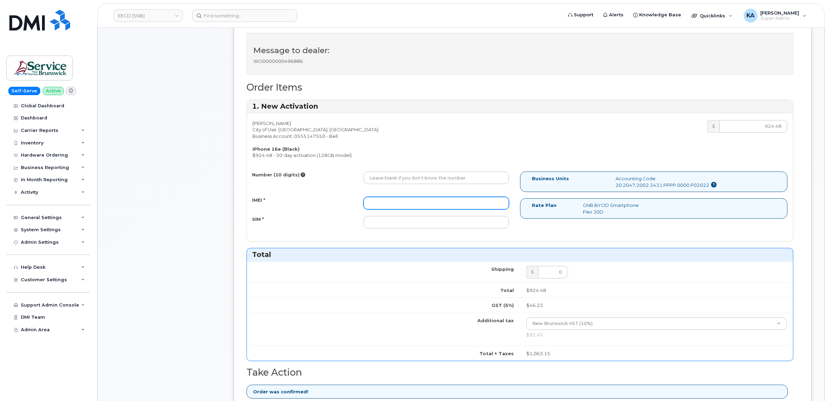
click at [441, 207] on input "IMEI *" at bounding box center [435, 203] width 145 height 12
paste input "354216331484448"
type input "354216331484448"
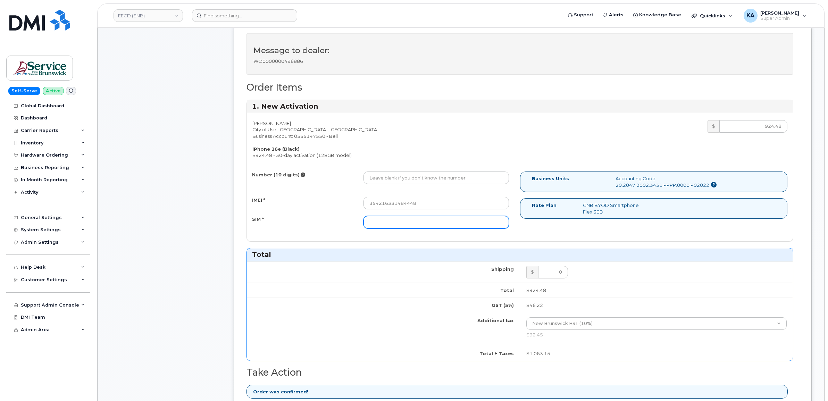
click at [466, 226] on input "SIM *" at bounding box center [435, 222] width 145 height 12
paste input "89302610207413904316"
type input "89302610207413904316"
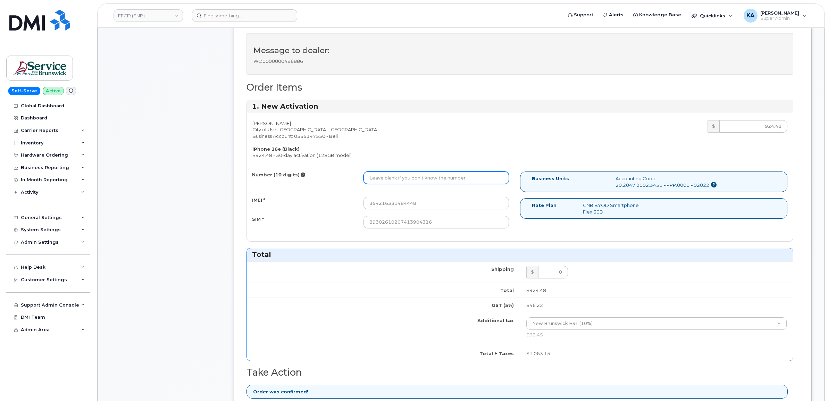
click at [417, 182] on input "Number (10 digits)" at bounding box center [435, 177] width 145 height 12
paste input "5064701684"
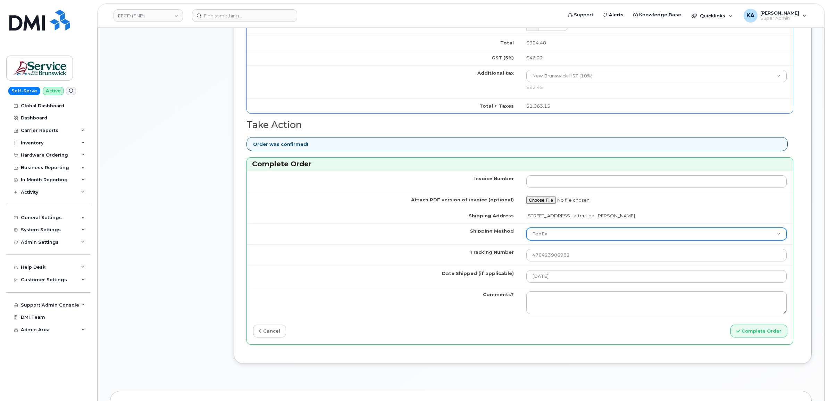
scroll to position [477, 0]
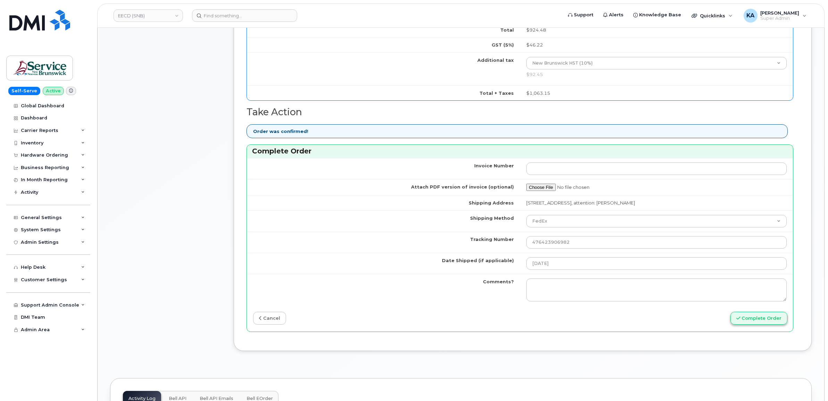
type input "5064701684"
click at [757, 318] on button "Complete Order" at bounding box center [758, 318] width 57 height 13
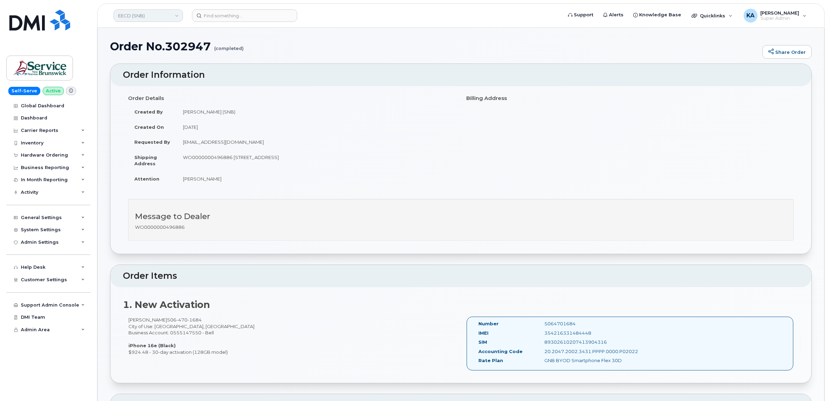
click at [161, 15] on link "EECD (SNB)" at bounding box center [147, 15] width 69 height 12
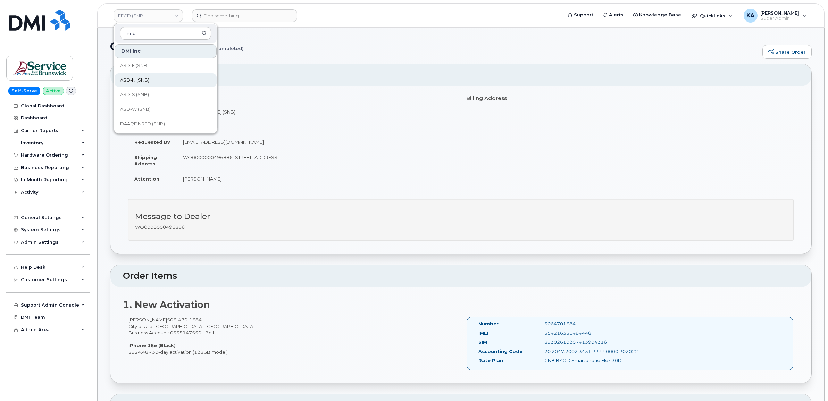
type input "snb"
click at [139, 77] on span "ASD-N (SNB)" at bounding box center [134, 80] width 29 height 7
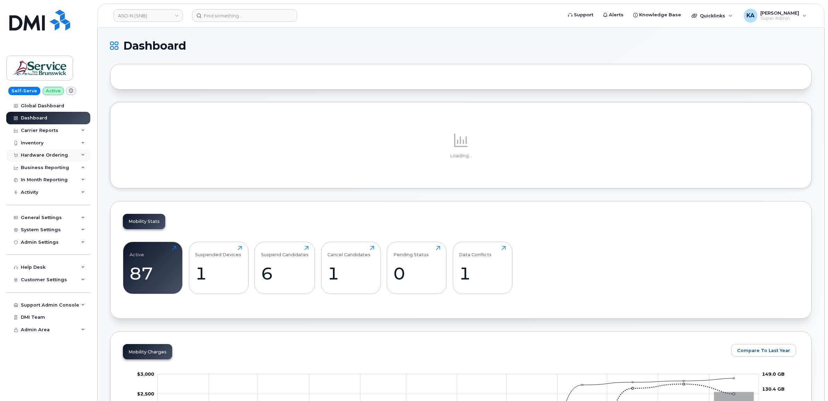
click at [46, 153] on div "Hardware Ordering" at bounding box center [48, 155] width 84 height 12
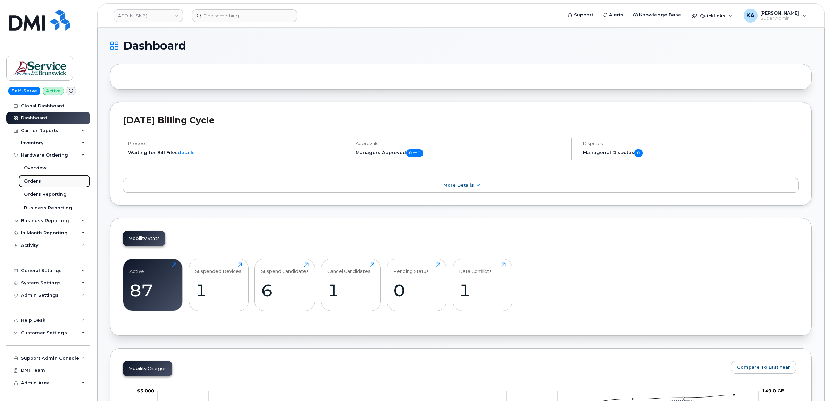
click at [34, 179] on div "Orders" at bounding box center [32, 181] width 17 height 6
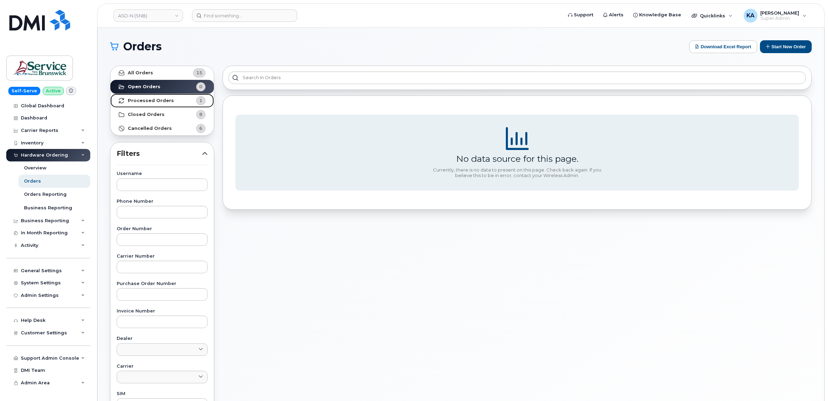
click at [153, 101] on strong "Processed Orders" at bounding box center [151, 101] width 46 height 6
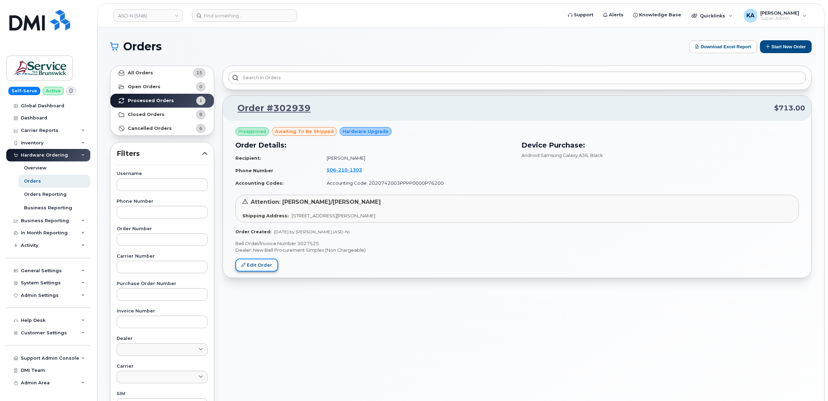
click at [245, 264] on icon at bounding box center [243, 265] width 4 height 4
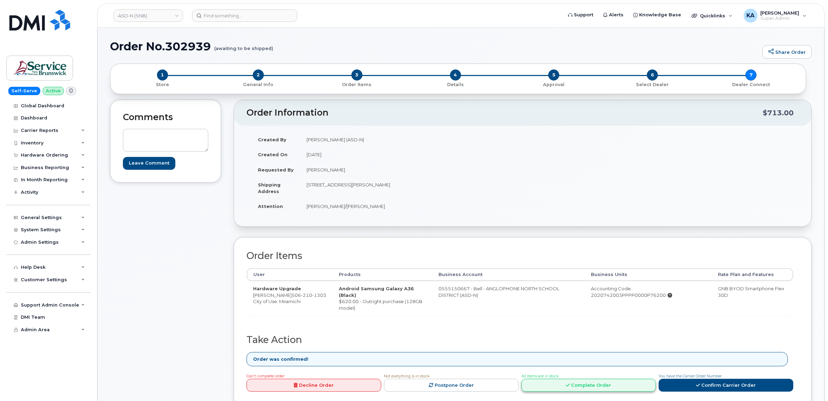
click at [547, 383] on link "Complete Order" at bounding box center [588, 385] width 135 height 13
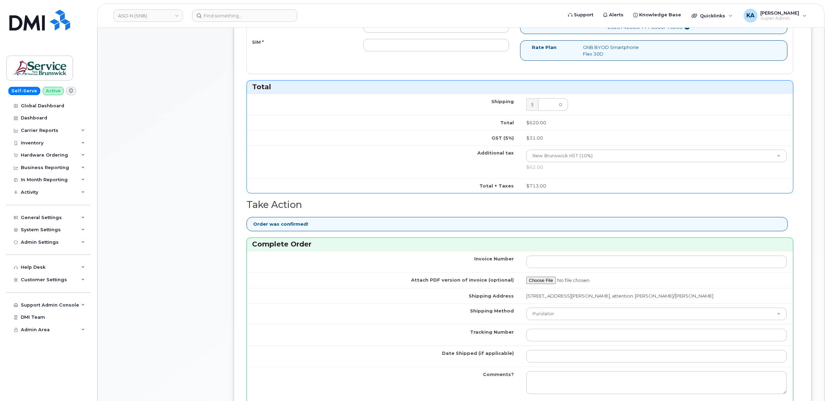
scroll to position [347, 0]
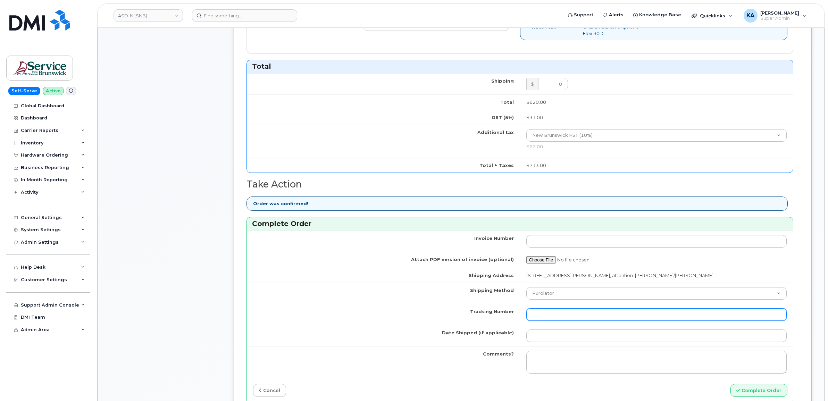
click at [606, 313] on input "Tracking Number" at bounding box center [656, 314] width 261 height 12
paste input "3027525"
type input "3027525"
drag, startPoint x: 565, startPoint y: 317, endPoint x: 510, endPoint y: 318, distance: 54.1
click at [510, 318] on tr "Tracking Number 3027525" at bounding box center [520, 314] width 546 height 21
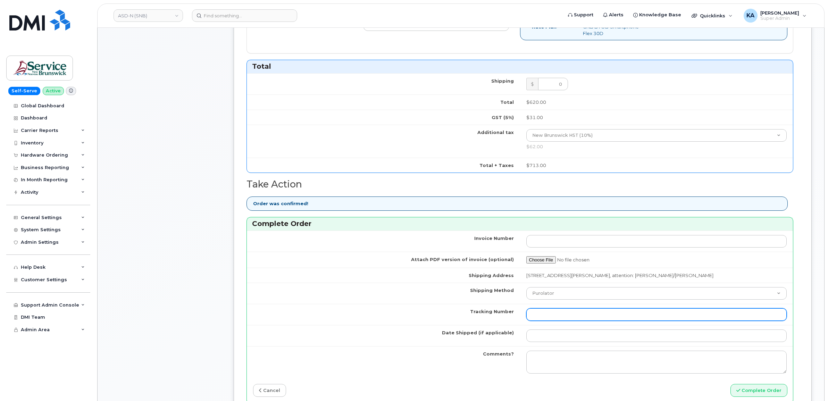
click at [559, 316] on input "Tracking Number" at bounding box center [656, 314] width 261 height 12
paste input "476423909580"
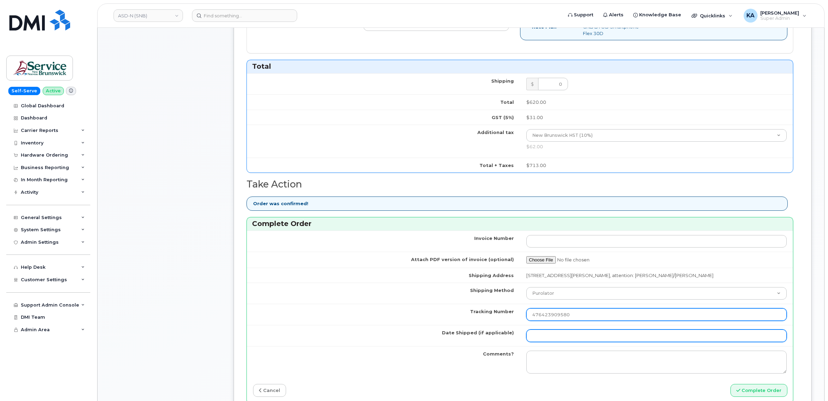
type input "476423909580"
click at [545, 337] on input "Date Shipped (if applicable)" at bounding box center [656, 335] width 261 height 12
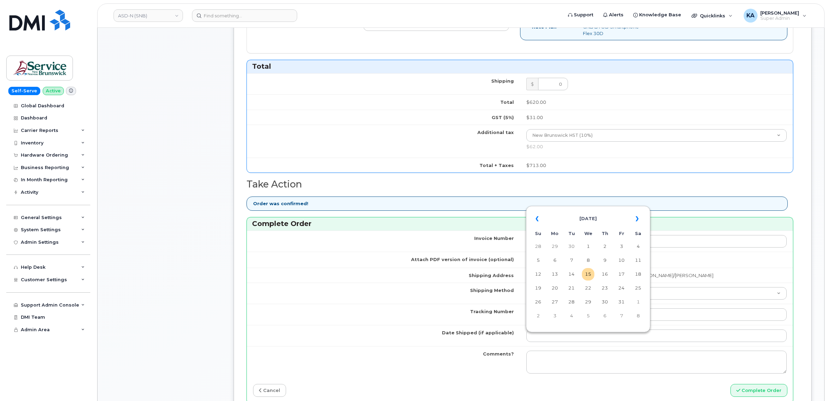
click at [580, 209] on table "« October 2025 » Su Mo Tu We Th Fr Sa 28 29 30 1 2 3 4 5 6 7 8 9 10 11 12 13 14…" at bounding box center [587, 267] width 121 height 119
click at [573, 276] on td "14" at bounding box center [571, 274] width 12 height 12
type input "[DATE]"
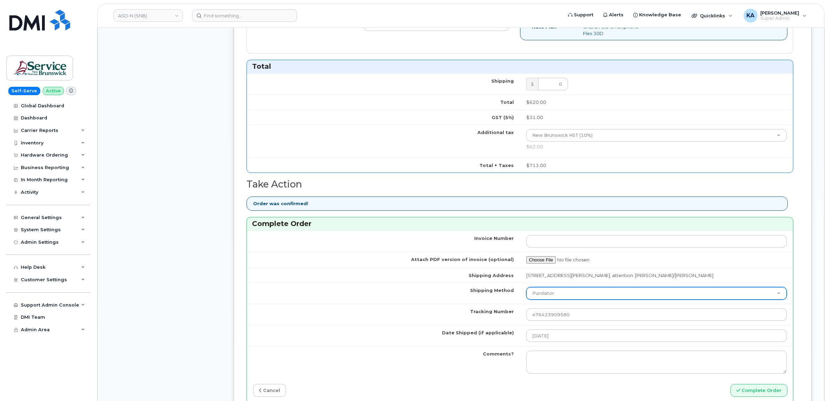
click at [566, 295] on select "Purolator UPS FedEx Canada Post Courier Other Drop Off Pick Up" at bounding box center [656, 293] width 261 height 12
select select "FedEx"
click at [526, 289] on select "Purolator UPS FedEx Canada Post Courier Other Drop Off Pick Up" at bounding box center [656, 293] width 261 height 12
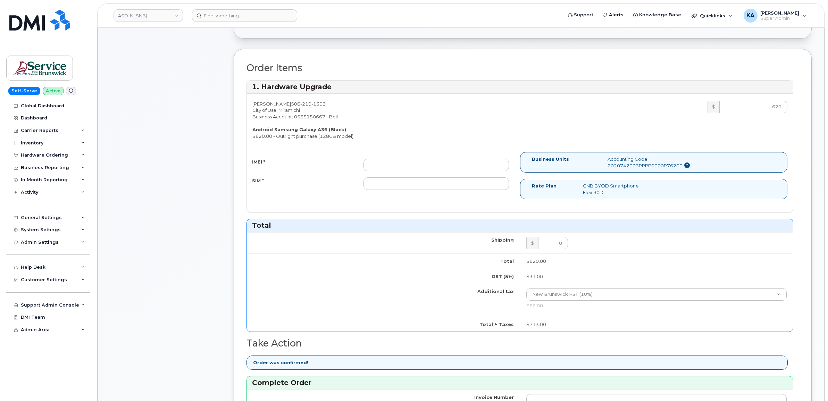
scroll to position [174, 0]
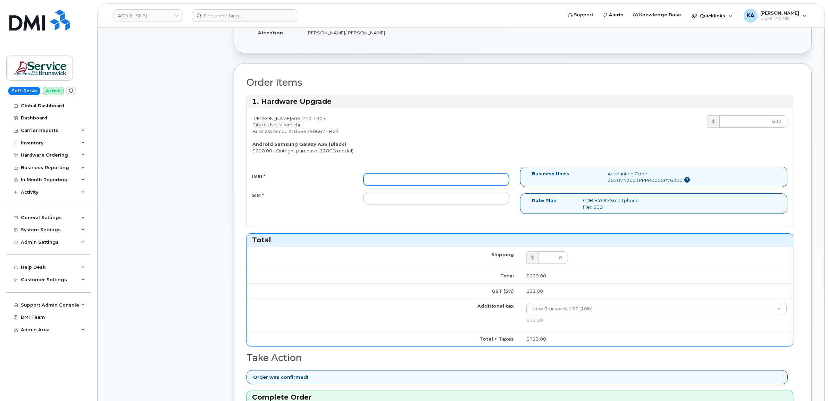
click at [472, 183] on input "IMEI *" at bounding box center [435, 179] width 145 height 12
paste input "357167790651505"
type input "357167790651505"
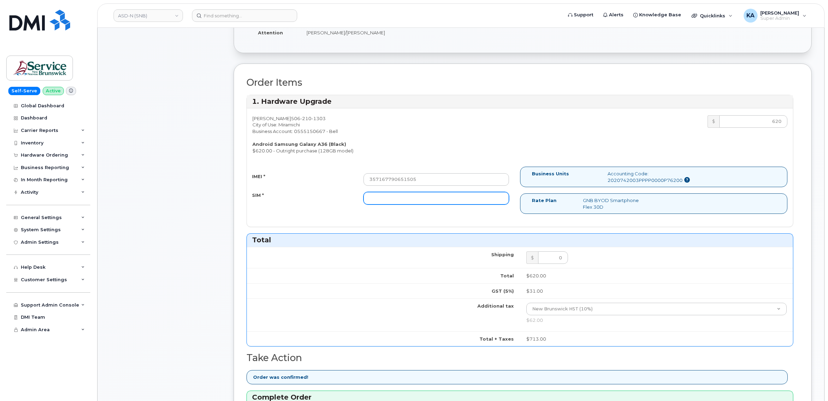
click at [453, 200] on input "SIM *" at bounding box center [435, 198] width 145 height 12
paste input "89302610207734304261"
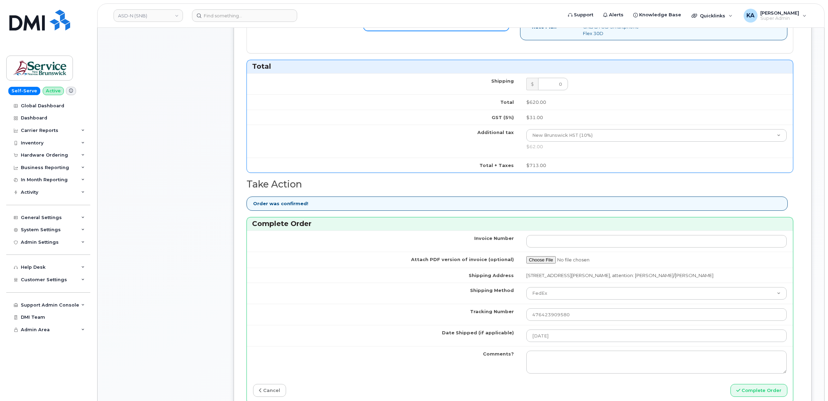
scroll to position [390, 0]
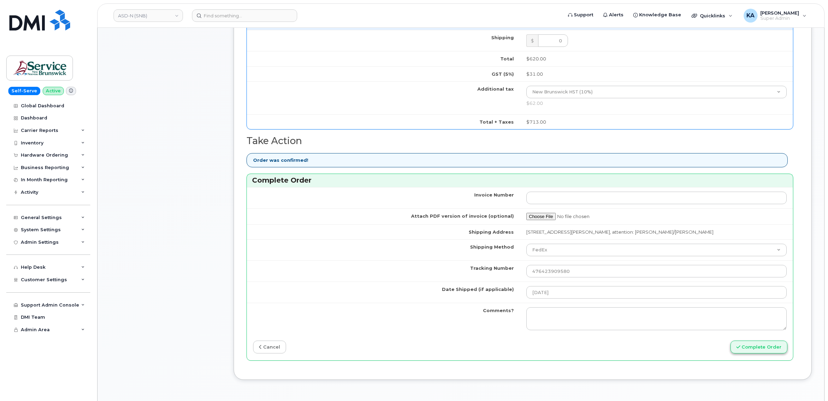
type input "89302610207734304261"
click at [756, 349] on button "Complete Order" at bounding box center [758, 346] width 57 height 13
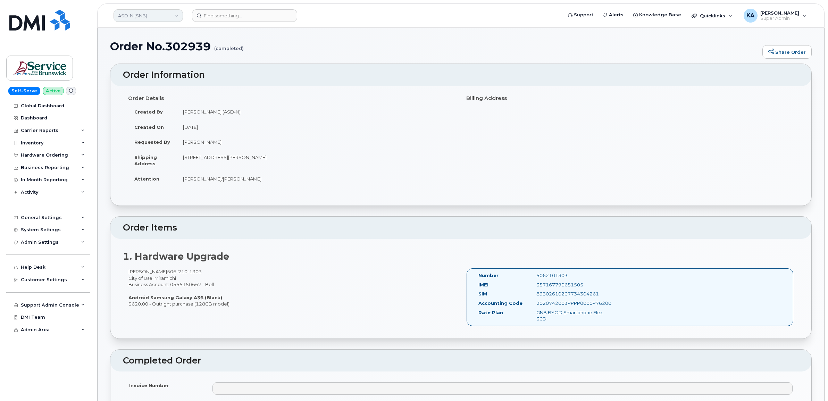
click at [154, 17] on link "ASD-N (SNB)" at bounding box center [147, 15] width 69 height 12
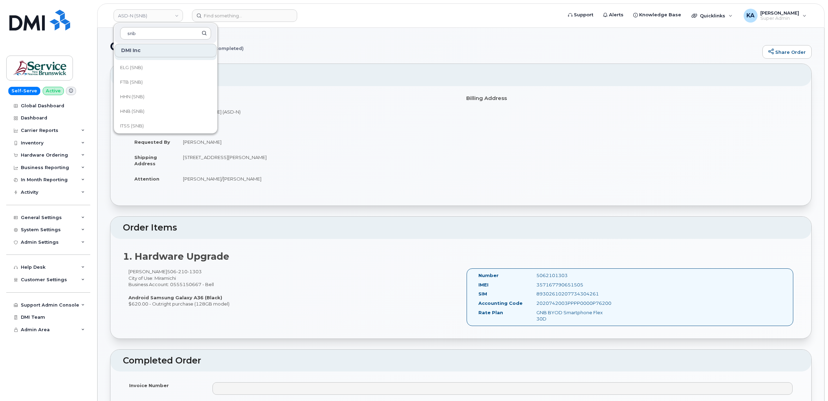
scroll to position [174, 0]
type input "snb"
click at [143, 124] on span "JAG/DPS (SNB)" at bounding box center [137, 125] width 34 height 7
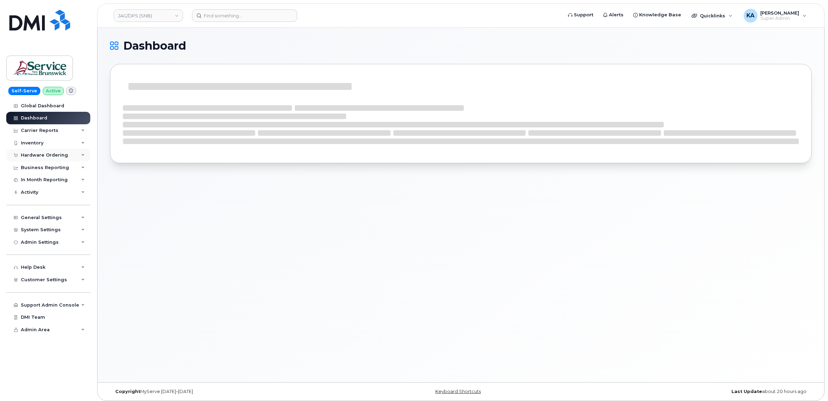
click at [42, 155] on div "Hardware Ordering" at bounding box center [44, 155] width 47 height 6
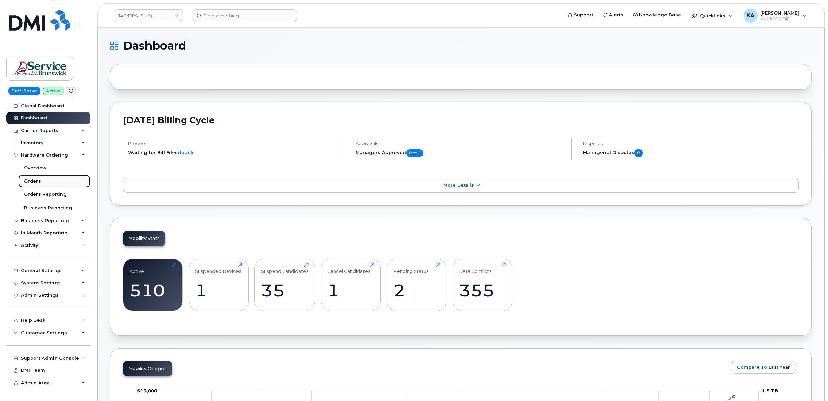
click at [31, 181] on div "Orders" at bounding box center [32, 181] width 17 height 6
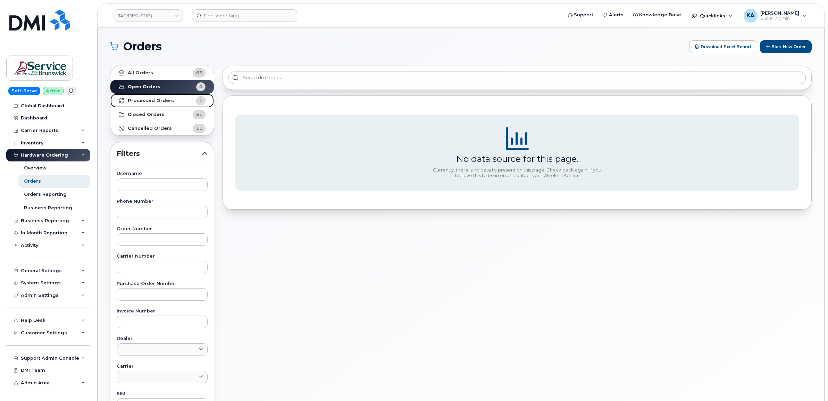
click at [162, 99] on strong "Processed Orders" at bounding box center [151, 101] width 46 height 6
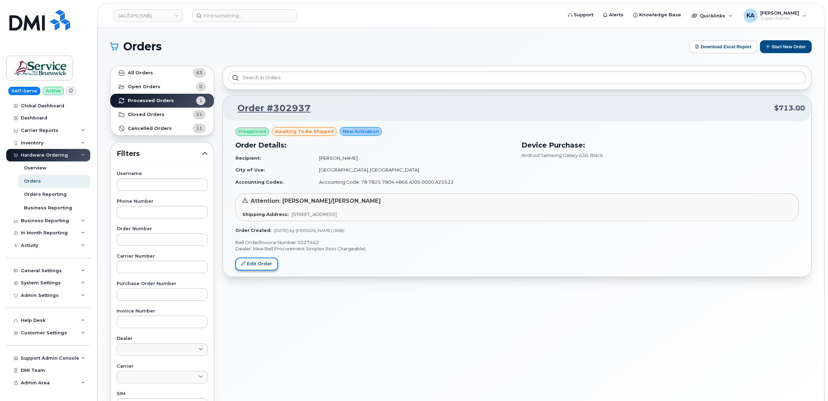
click at [254, 261] on link "Edit Order" at bounding box center [256, 263] width 43 height 13
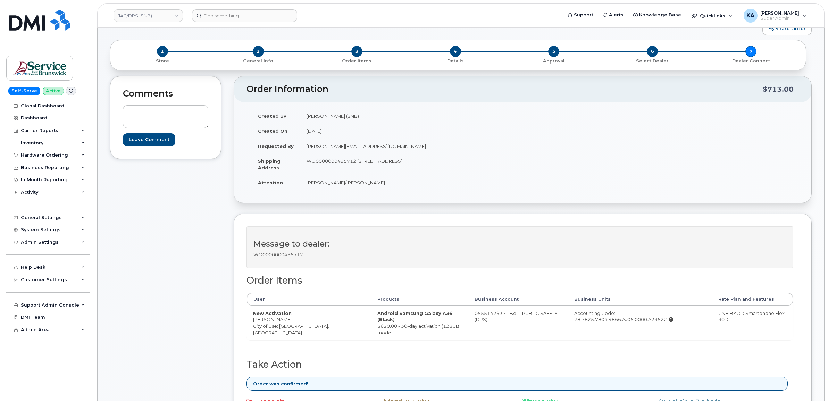
scroll to position [43, 0]
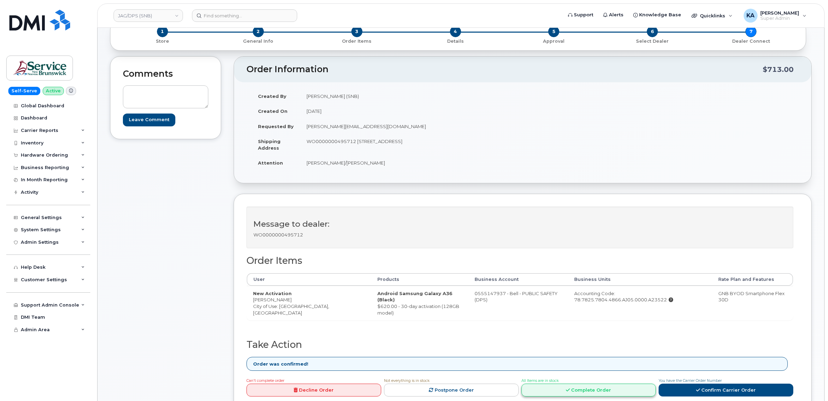
click at [573, 394] on link "Complete Order" at bounding box center [588, 389] width 135 height 13
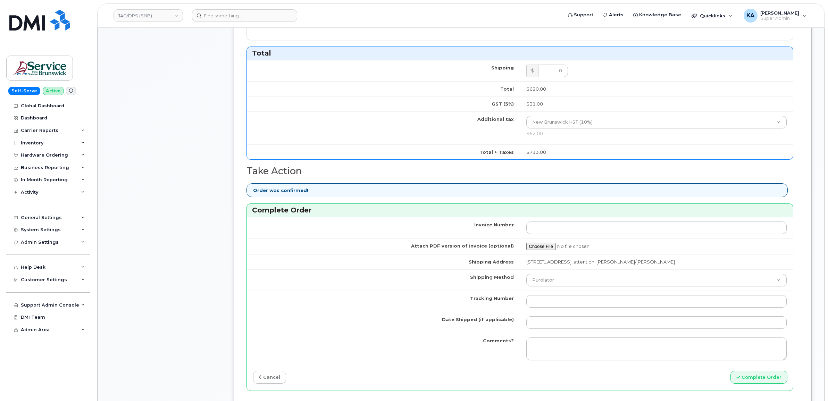
scroll to position [434, 0]
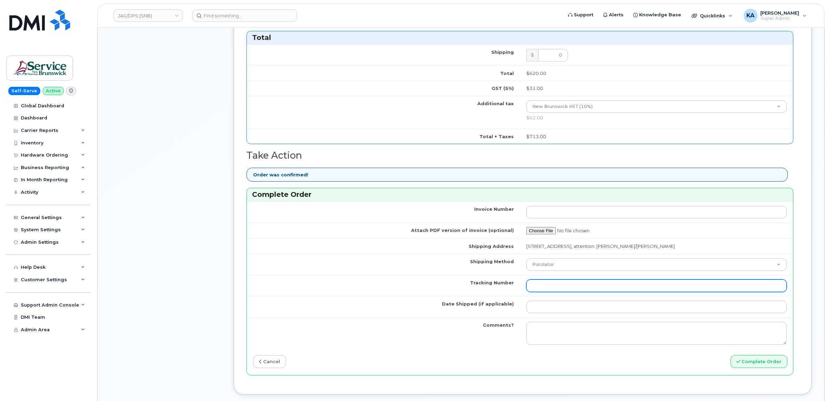
click at [539, 292] on input "Tracking Number" at bounding box center [656, 285] width 261 height 12
paste input "476303140385"
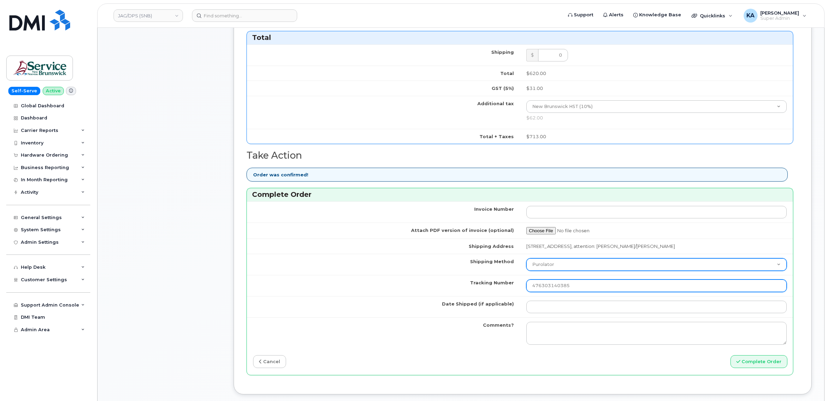
type input "476303140385"
click at [574, 269] on select "Purolator UPS FedEx Canada Post Courier Other Drop Off Pick Up" at bounding box center [656, 264] width 261 height 12
select select "FedEx"
click at [526, 260] on select "Purolator UPS FedEx Canada Post Courier Other Drop Off Pick Up" at bounding box center [656, 264] width 261 height 12
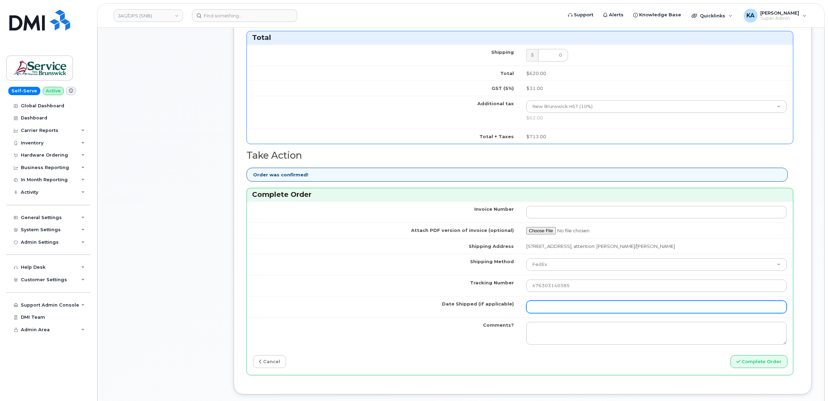
click at [548, 309] on input "Date Shipped (if applicable)" at bounding box center [656, 307] width 261 height 12
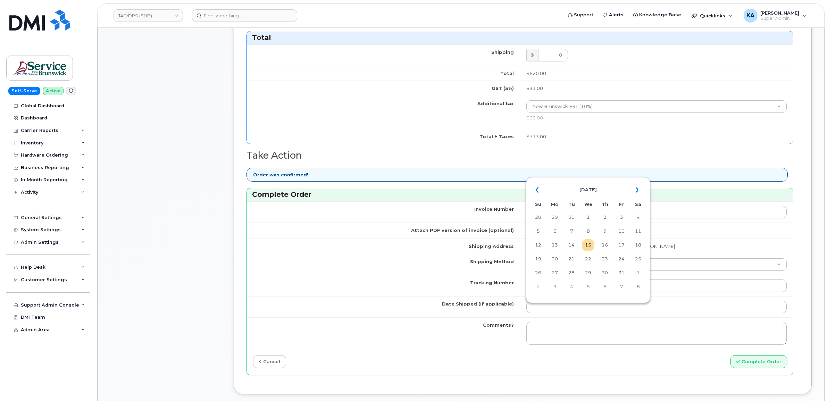
click at [596, 180] on table "« October 2025 » Su Mo Tu We Th Fr Sa 28 29 30 1 2 3 4 5 6 7 8 9 10 11 12 13 14…" at bounding box center [587, 238] width 121 height 119
click at [573, 245] on td "14" at bounding box center [571, 245] width 12 height 12
type input "2025-10-14"
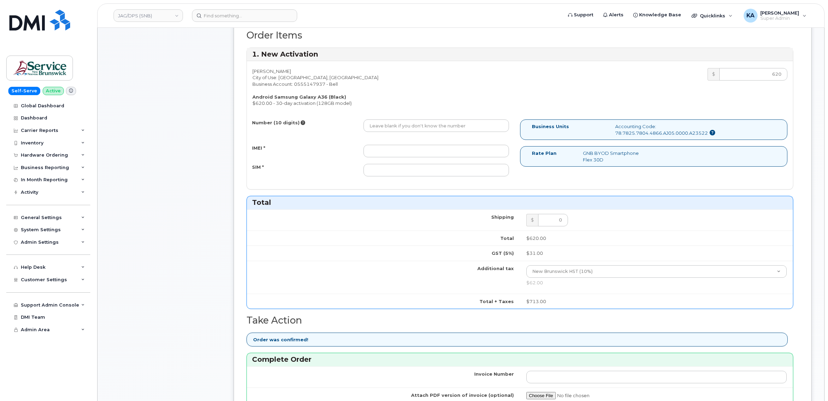
scroll to position [217, 0]
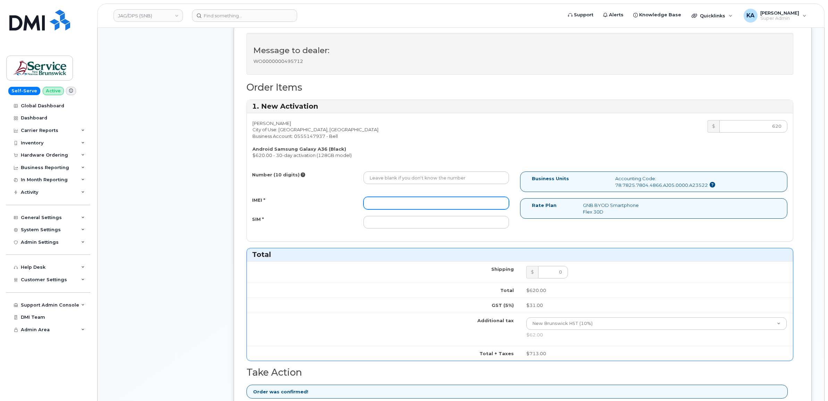
click at [471, 204] on input "IMEI *" at bounding box center [435, 203] width 145 height 12
paste input "357167790613018"
type input "357167790613018"
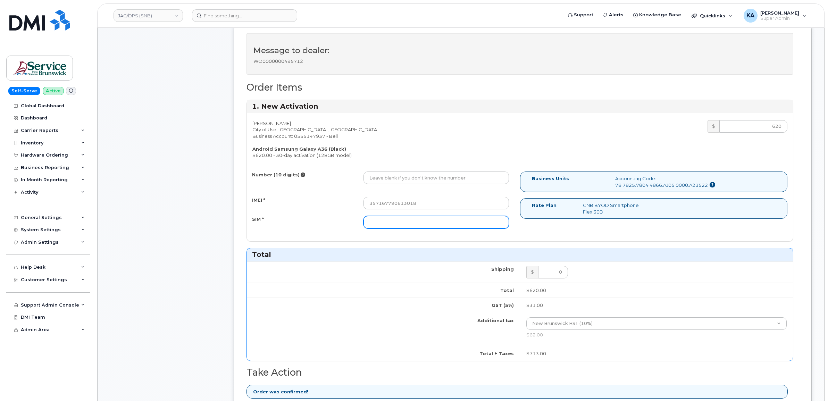
click at [436, 224] on input "SIM *" at bounding box center [435, 222] width 145 height 12
paste input "89302610207413936813"
type input "89302610207413936813"
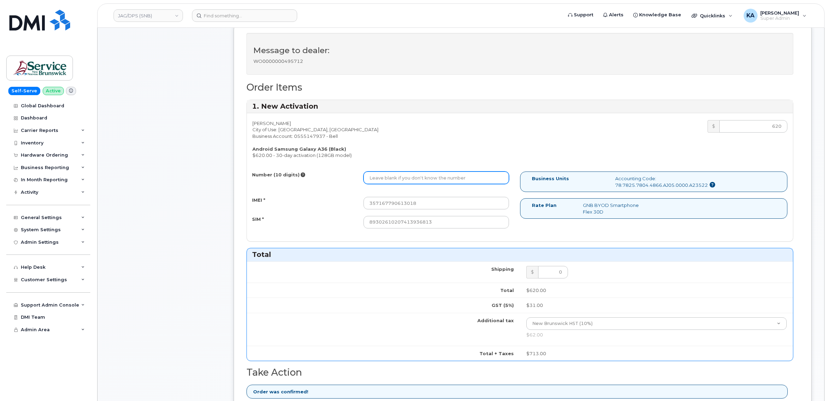
click at [424, 180] on input "Number (10 digits)" at bounding box center [435, 177] width 145 height 12
paste input "506-380-4487"
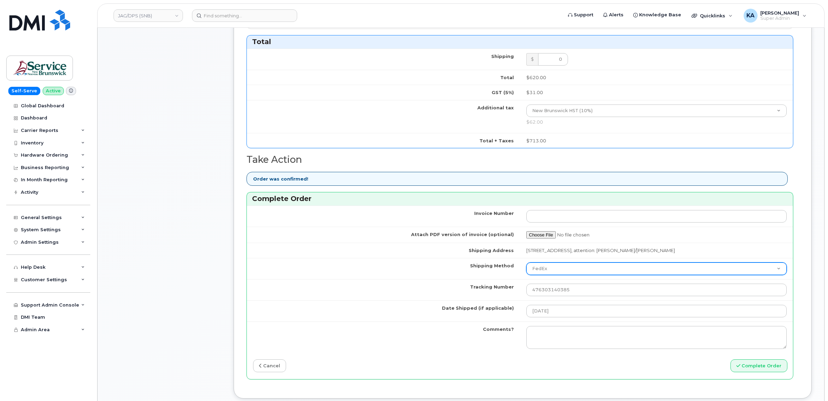
scroll to position [434, 0]
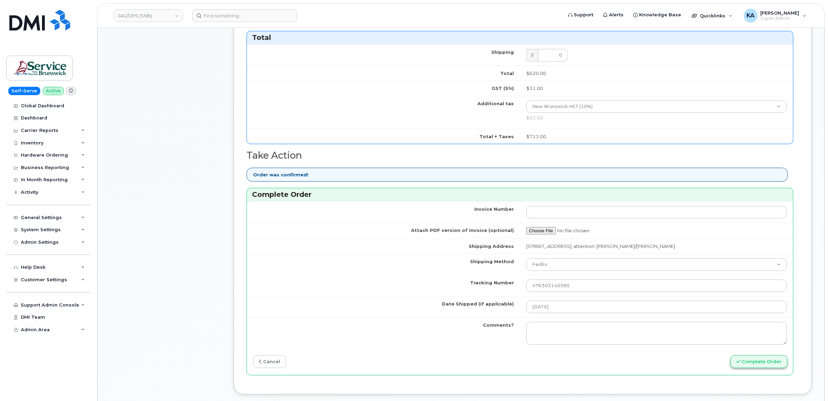
type input "5063804487"
click at [739, 360] on button "Complete Order" at bounding box center [758, 361] width 57 height 13
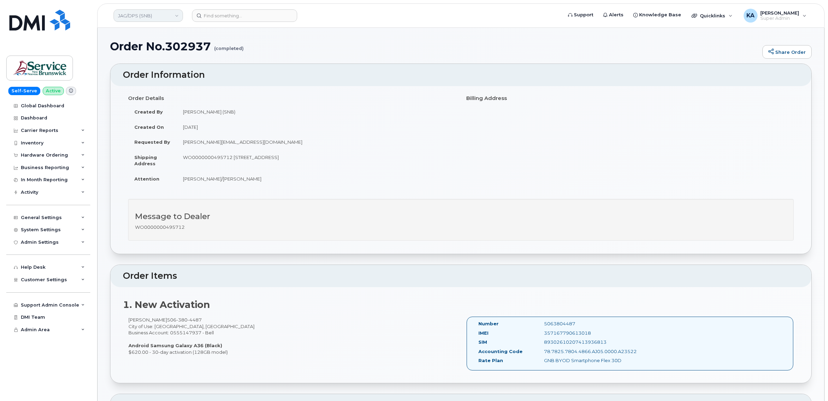
click at [156, 18] on link "JAG/DPS (SNB)" at bounding box center [147, 15] width 69 height 12
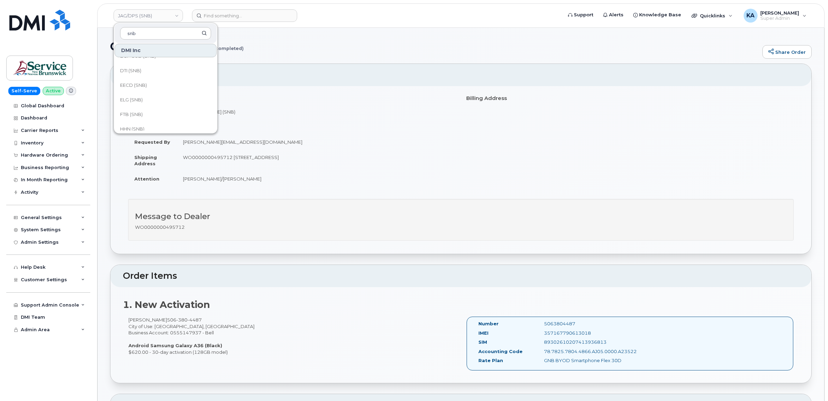
scroll to position [130, 0]
type input "snb"
click at [142, 123] on span "HHN (SNB)" at bounding box center [132, 124] width 24 height 7
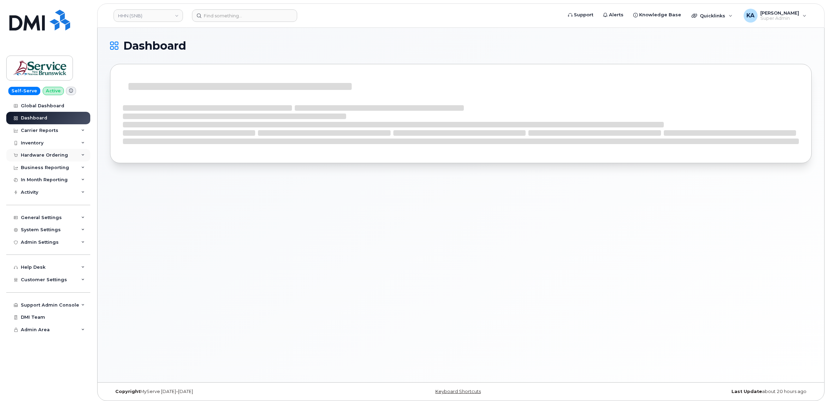
click at [42, 155] on div "Hardware Ordering" at bounding box center [44, 155] width 47 height 6
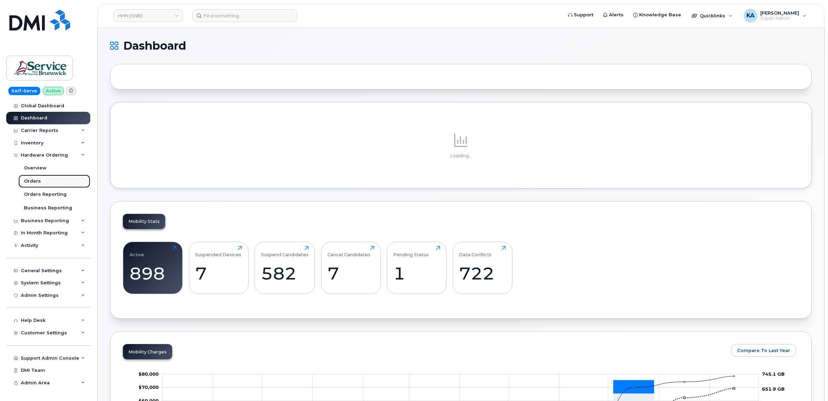
click at [29, 180] on div "Orders" at bounding box center [32, 181] width 17 height 6
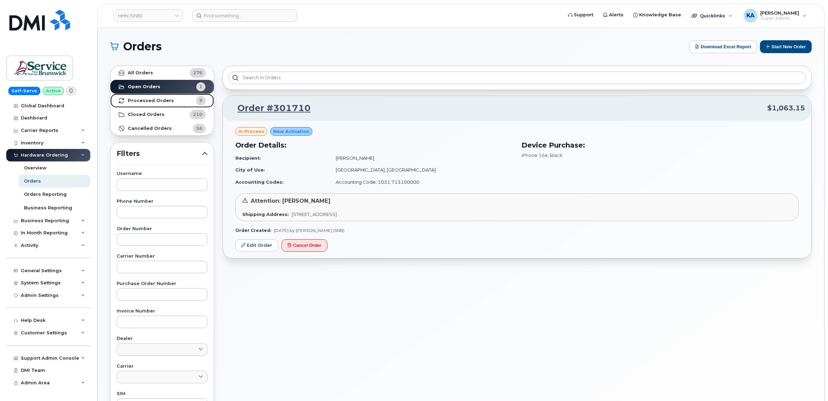
click at [157, 98] on strong "Processed Orders" at bounding box center [151, 101] width 46 height 6
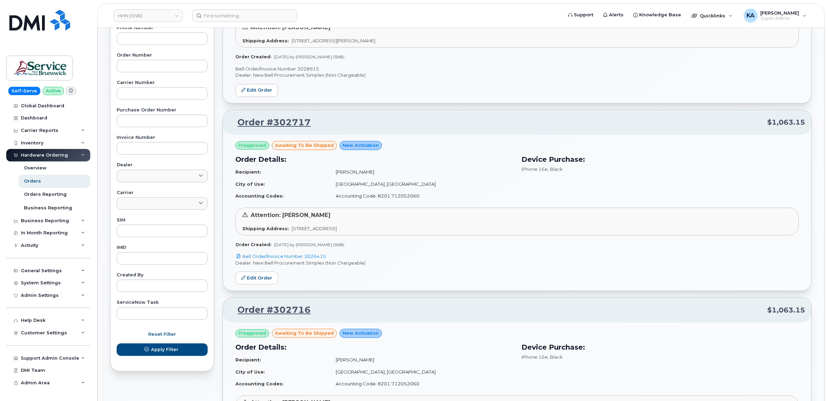
scroll to position [217, 0]
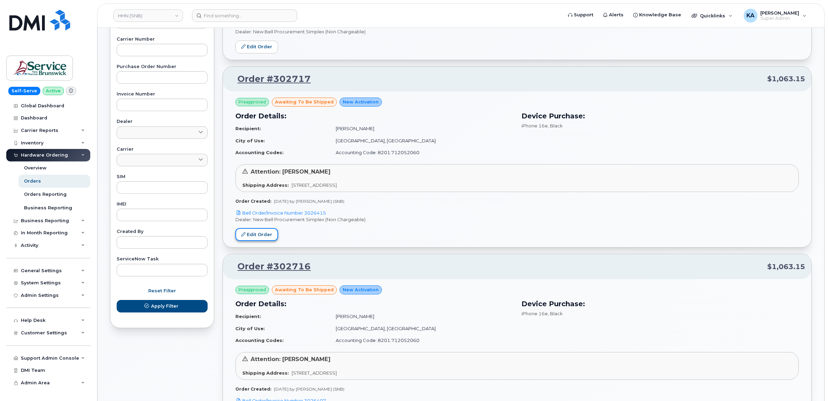
click at [259, 235] on link "Edit Order" at bounding box center [256, 234] width 43 height 13
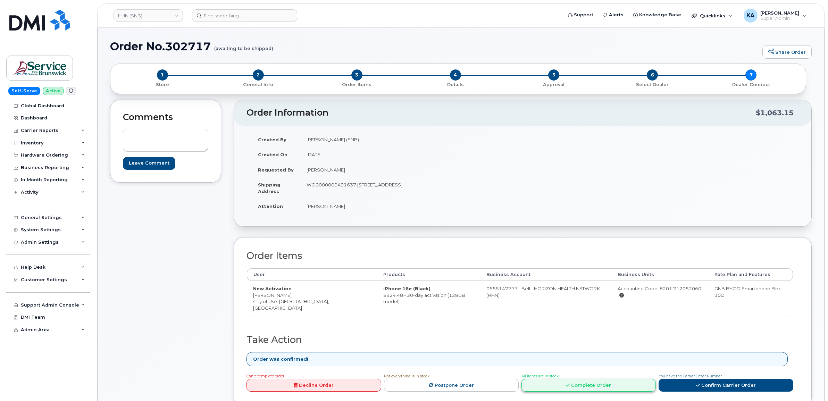
click at [606, 379] on link "Complete Order" at bounding box center [588, 385] width 135 height 13
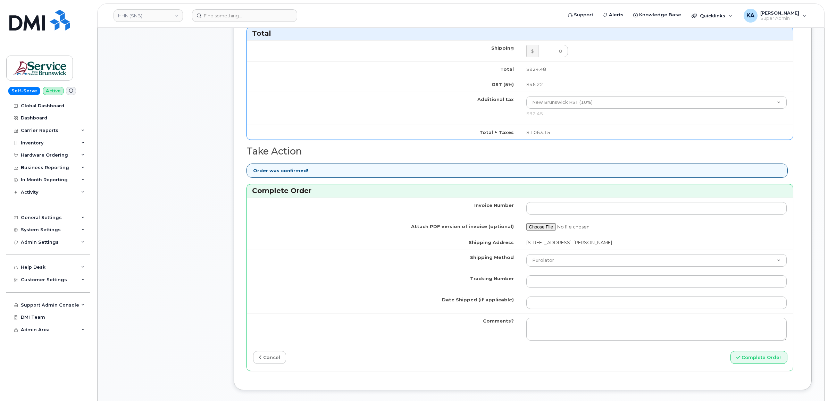
scroll to position [390, 0]
click at [563, 280] on input "Tracking Number" at bounding box center [656, 280] width 261 height 12
paste input "475744990217"
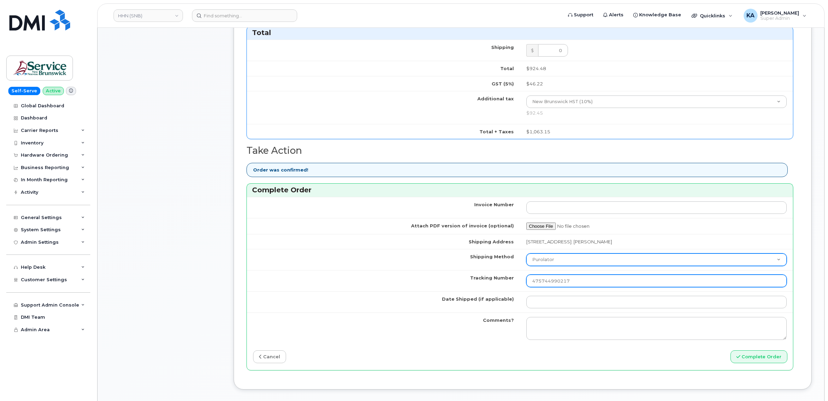
type input "475744990217"
click at [567, 262] on select "Purolator UPS FedEx Canada Post Courier Other Drop Off Pick Up" at bounding box center [656, 259] width 261 height 12
select select "FedEx"
click at [526, 255] on select "Purolator UPS FedEx Canada Post Courier Other Drop Off Pick Up" at bounding box center [656, 259] width 261 height 12
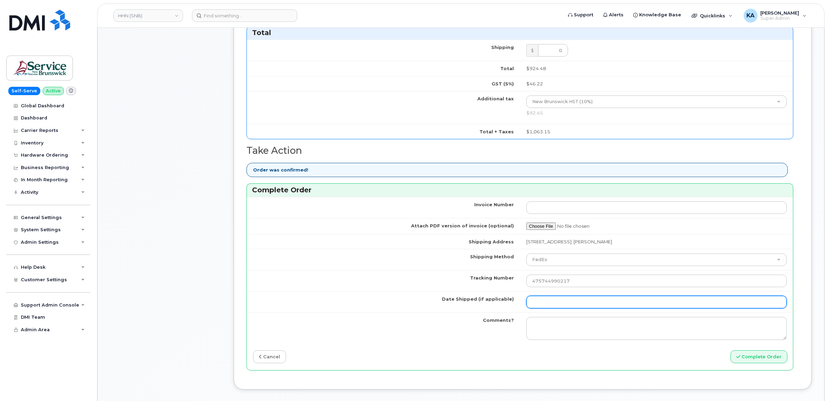
click at [547, 305] on input "Date Shipped (if applicable)" at bounding box center [656, 302] width 261 height 12
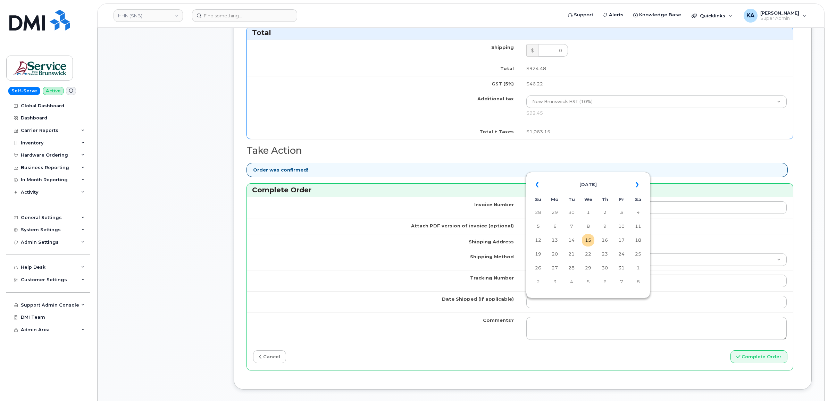
click at [583, 175] on table "« October 2025 » Su Mo Tu We Th Fr Sa 28 29 30 1 2 3 4 5 6 7 8 9 10 11 12 13 14…" at bounding box center [587, 233] width 121 height 119
click at [606, 225] on td "9" at bounding box center [604, 226] width 12 height 12
type input "[DATE]"
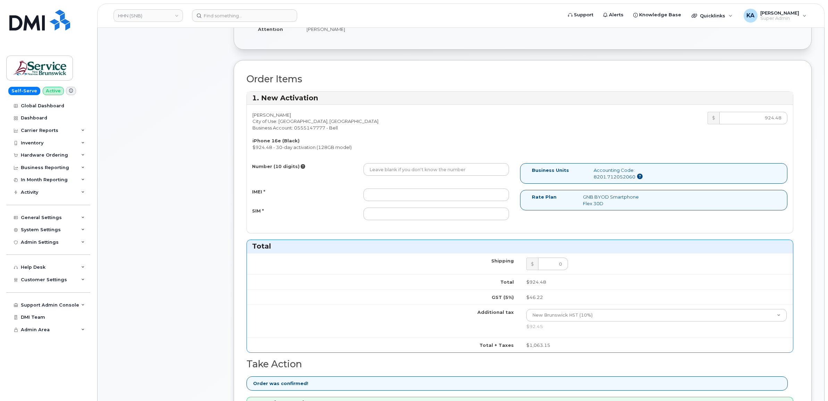
scroll to position [174, 0]
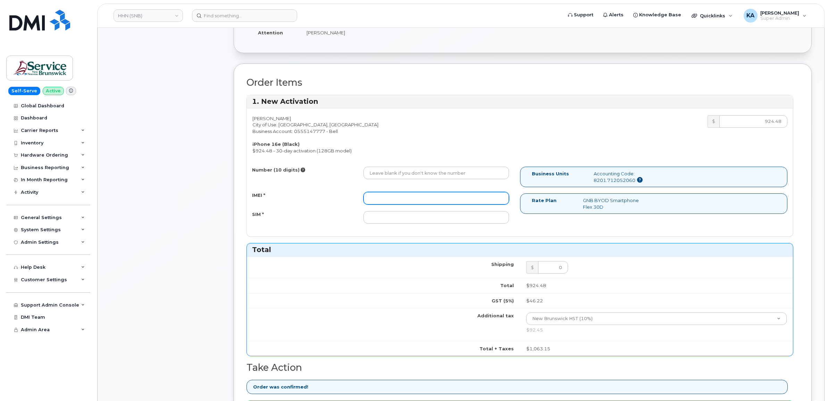
click at [483, 203] on input "IMEI *" at bounding box center [435, 198] width 145 height 12
paste input "354216331240402"
type input "354216331240402"
click at [471, 220] on input "SIM *" at bounding box center [435, 217] width 145 height 12
paste input "89302610207413918266"
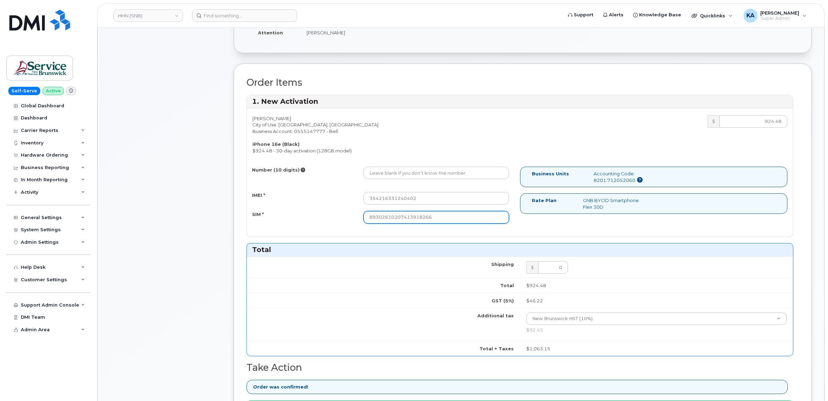
type input "89302610207413918266"
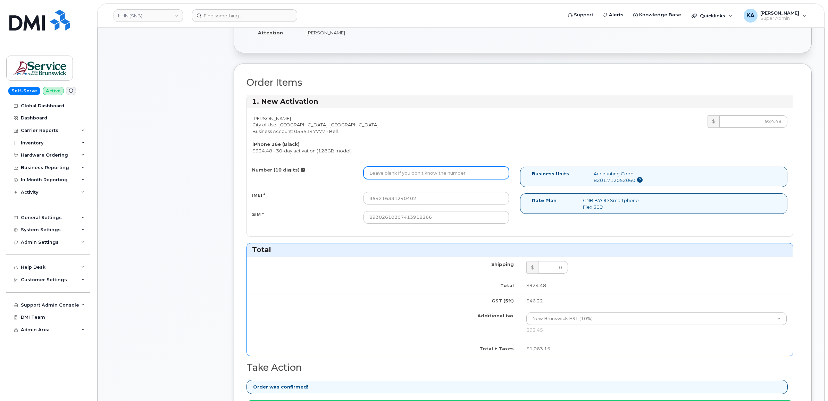
click at [384, 172] on input "Number (10 digits)" at bounding box center [435, 173] width 145 height 12
paste input "5063778978"
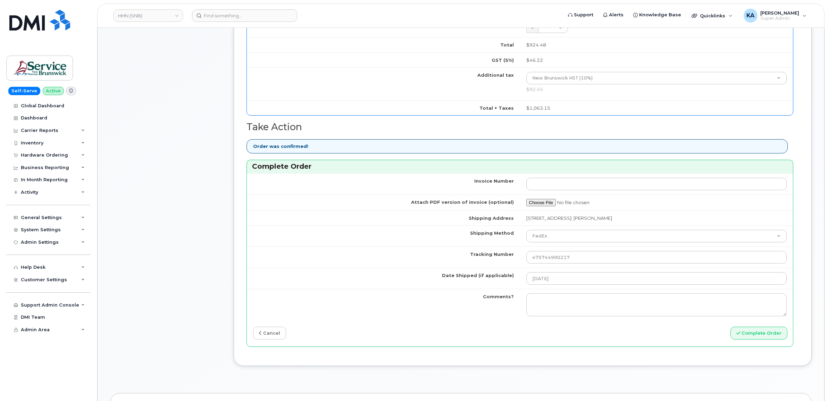
scroll to position [434, 0]
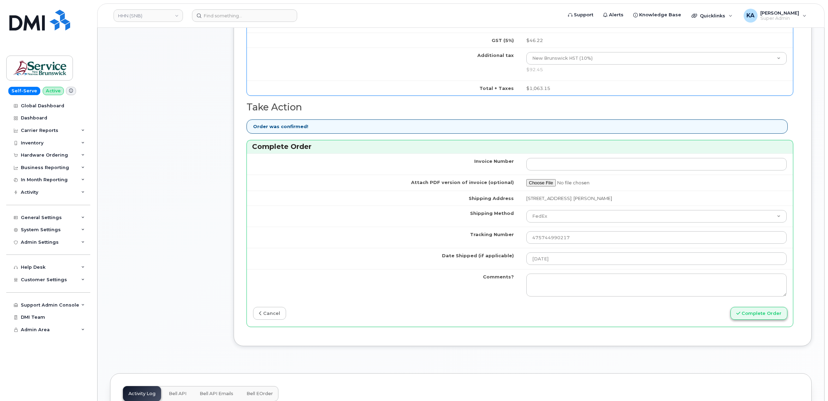
type input "5063778978"
click at [741, 313] on button "Complete Order" at bounding box center [758, 313] width 57 height 13
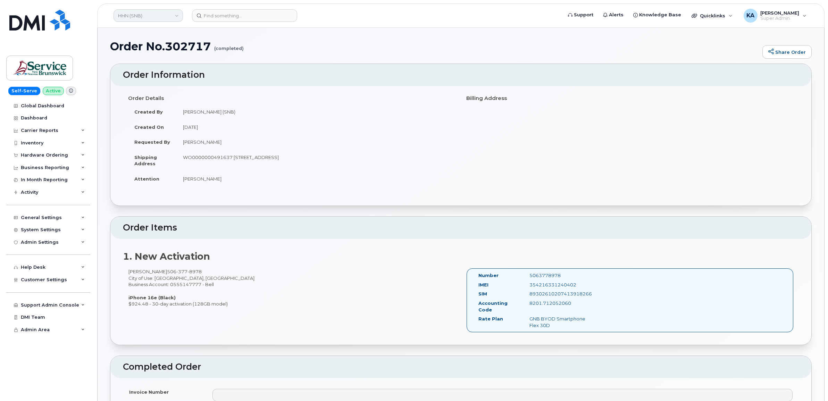
click at [155, 15] on link "HHN (SNB)" at bounding box center [147, 15] width 69 height 12
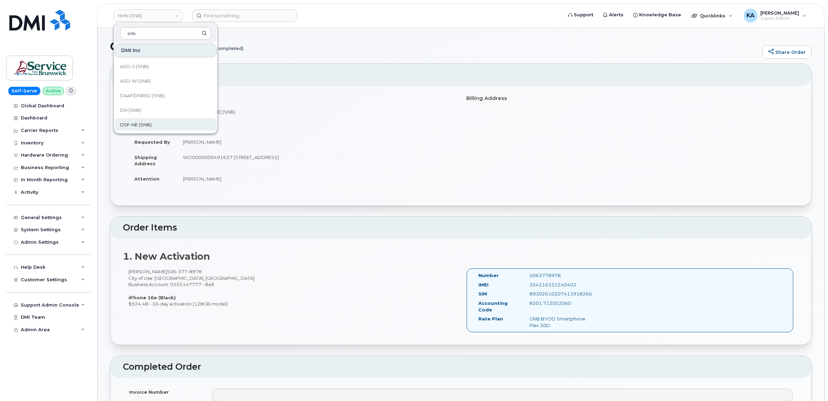
scroll to position [43, 0]
type input "snb"
click at [140, 124] on span "DSF-NO (SNB)" at bounding box center [136, 124] width 33 height 7
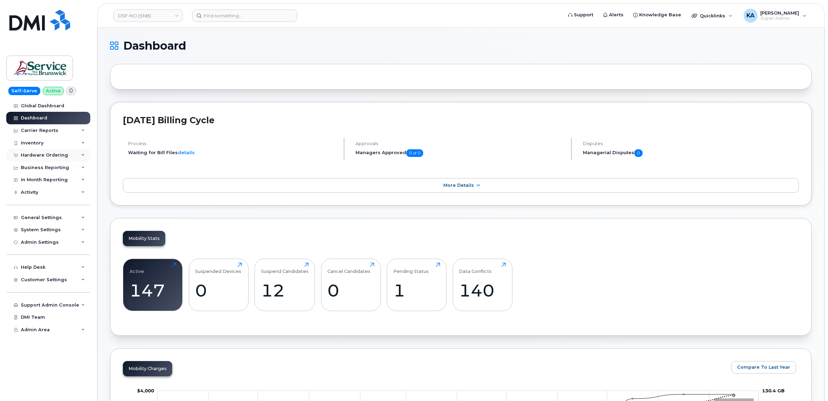
click at [46, 156] on div "Hardware Ordering" at bounding box center [44, 155] width 47 height 6
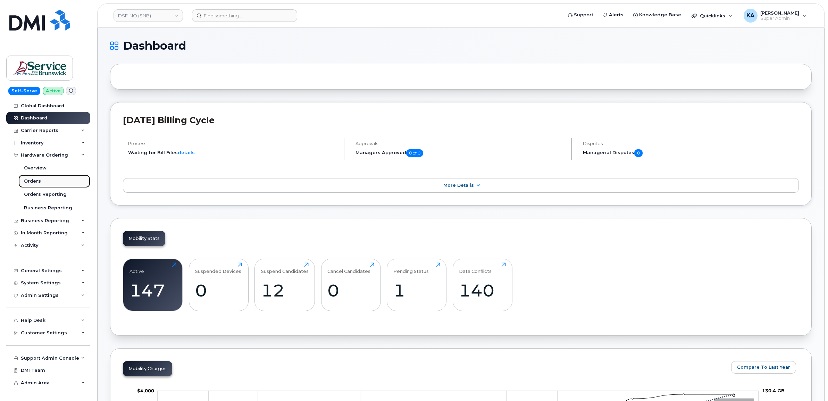
click at [34, 180] on div "Orders" at bounding box center [32, 181] width 17 height 6
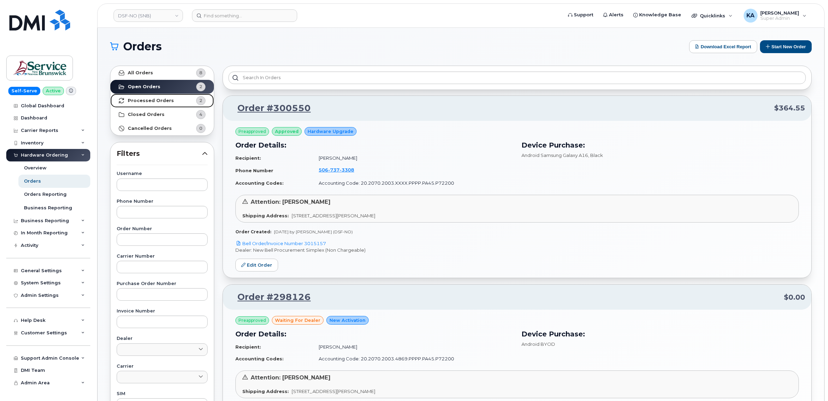
click at [154, 100] on strong "Processed Orders" at bounding box center [151, 101] width 46 height 6
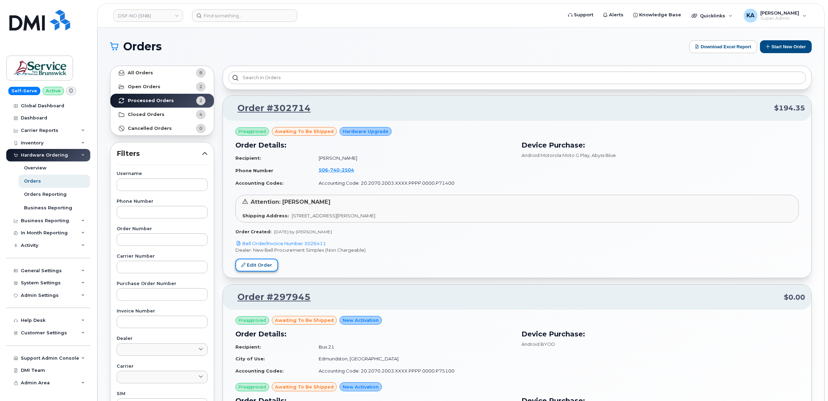
click at [254, 261] on link "Edit Order" at bounding box center [256, 265] width 43 height 13
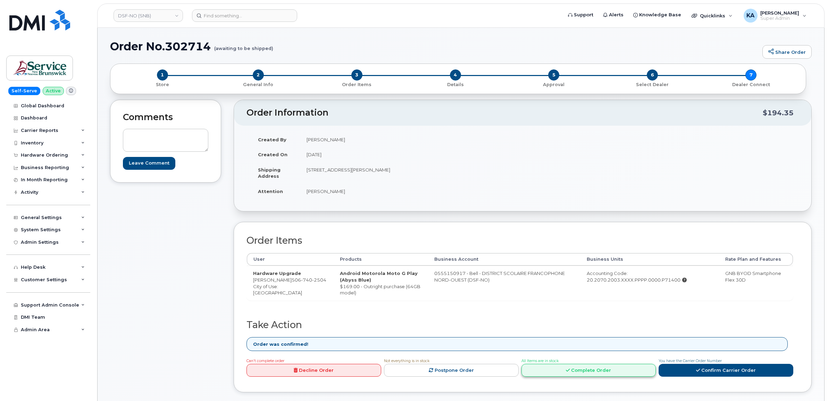
click at [604, 372] on link "Complete Order" at bounding box center [588, 370] width 135 height 13
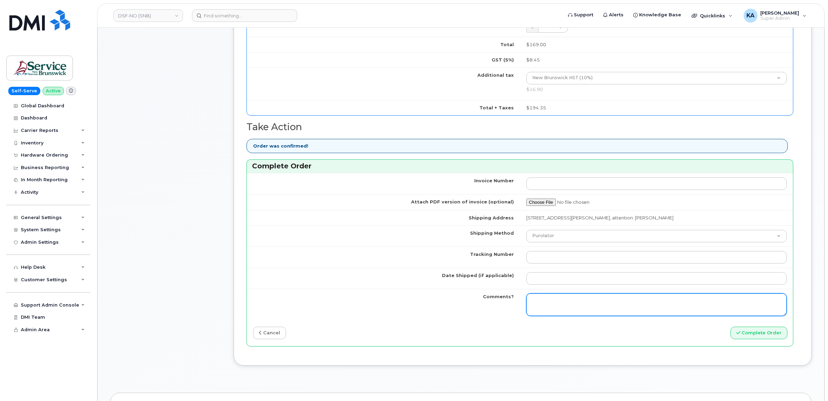
scroll to position [390, 0]
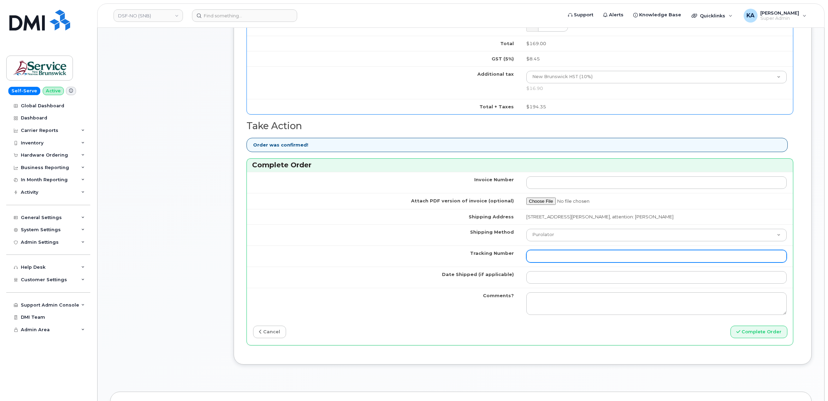
click at [593, 257] on input "Tracking Number" at bounding box center [656, 256] width 261 height 12
paste input "476303131303"
type input "476303131303"
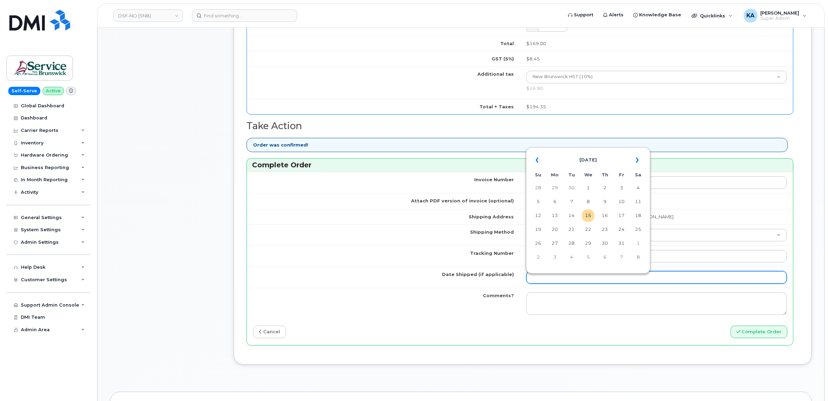
click at [575, 277] on input "Date Shipped (if applicable)" at bounding box center [656, 277] width 261 height 12
click at [593, 151] on table "« [DATE] » Su Mo Tu We Th Fr Sa 28 29 30 1 2 3 4 5 6 7 8 9 10 11 12 13 14 15 16…" at bounding box center [587, 208] width 121 height 119
click at [604, 200] on td "9" at bounding box center [604, 201] width 12 height 12
type input "[DATE]"
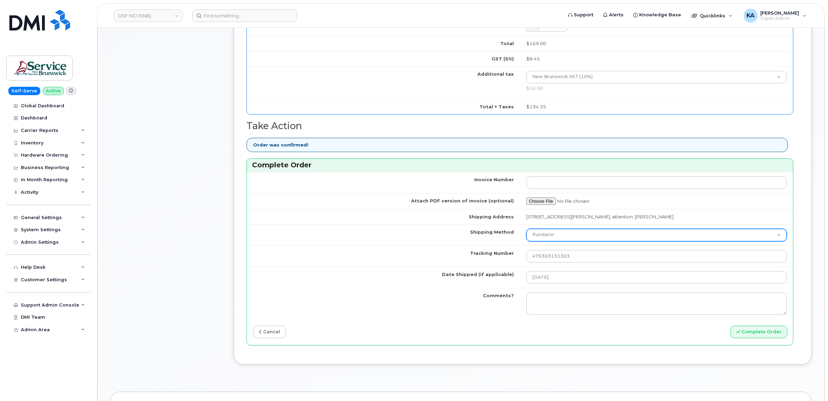
click at [577, 236] on select "Purolator UPS FedEx Canada Post Courier Other Drop Off Pick Up" at bounding box center [656, 235] width 261 height 12
select select "FedEx"
click at [526, 230] on select "Purolator UPS FedEx Canada Post Courier Other Drop Off Pick Up" at bounding box center [656, 235] width 261 height 12
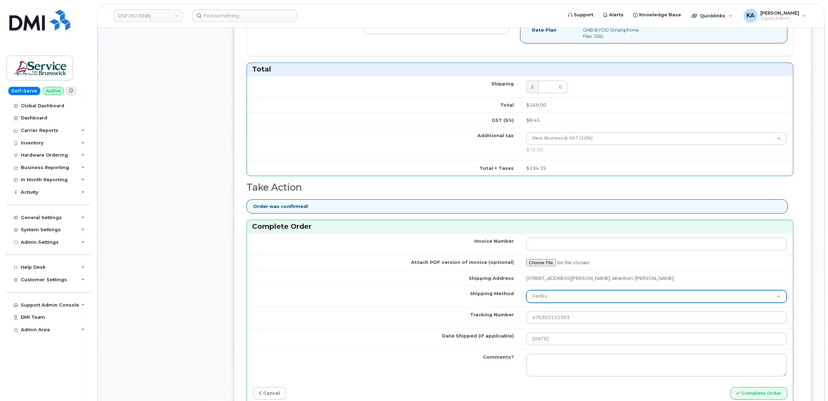
scroll to position [217, 0]
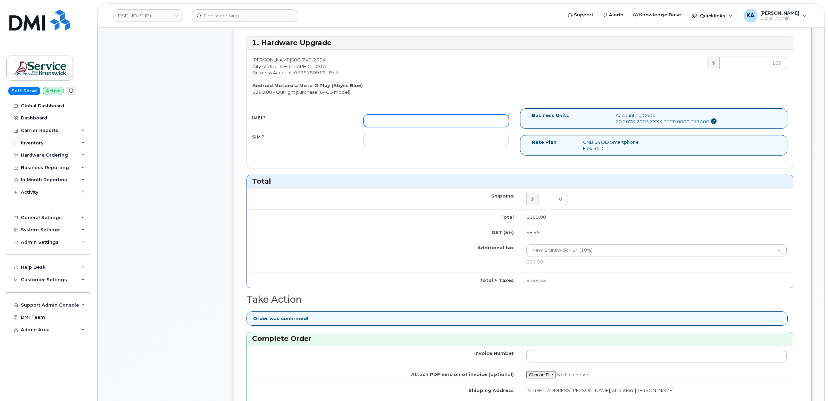
click at [445, 124] on input "IMEI *" at bounding box center [435, 121] width 145 height 12
paste input "355633222722968"
type input "355633222722968"
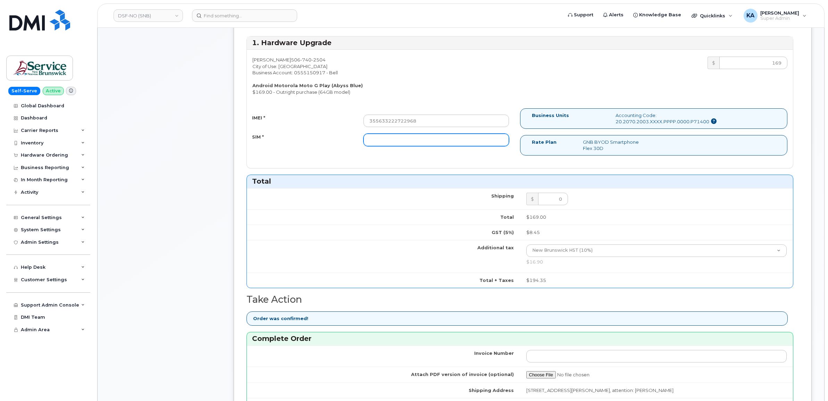
click at [398, 146] on input "SIM *" at bounding box center [435, 140] width 145 height 12
paste input "89302610207413929511"
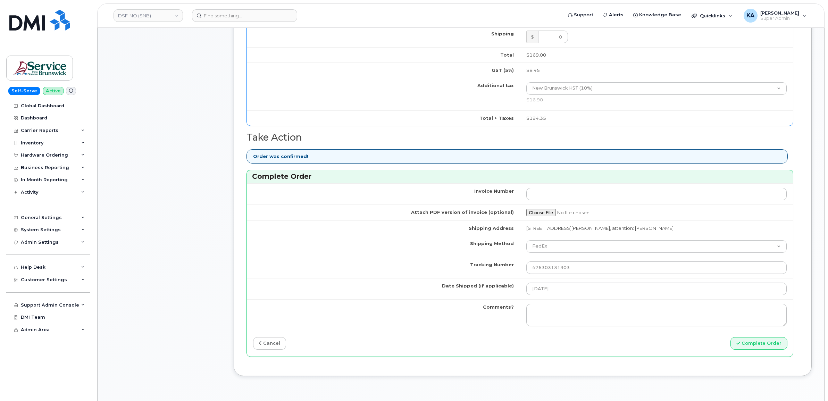
scroll to position [390, 0]
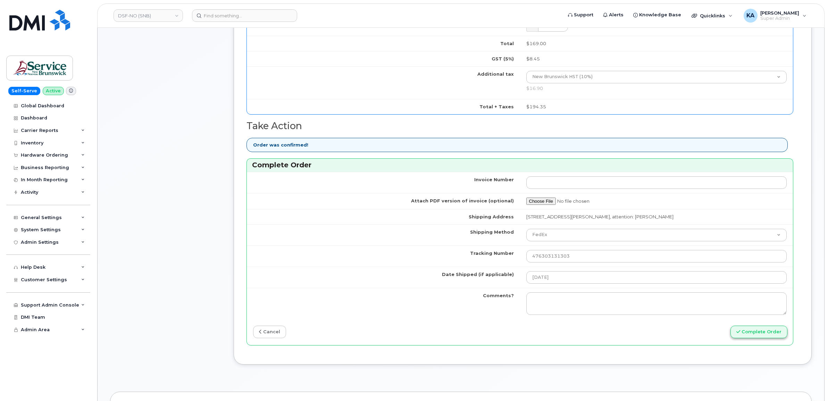
type input "89302610207413929511"
click at [764, 337] on button "Complete Order" at bounding box center [758, 331] width 57 height 13
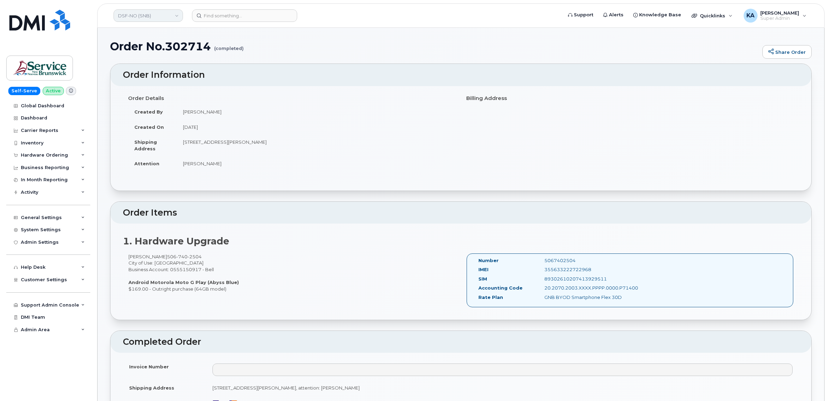
click at [155, 18] on link "DSF-NO (SNB)" at bounding box center [147, 15] width 69 height 12
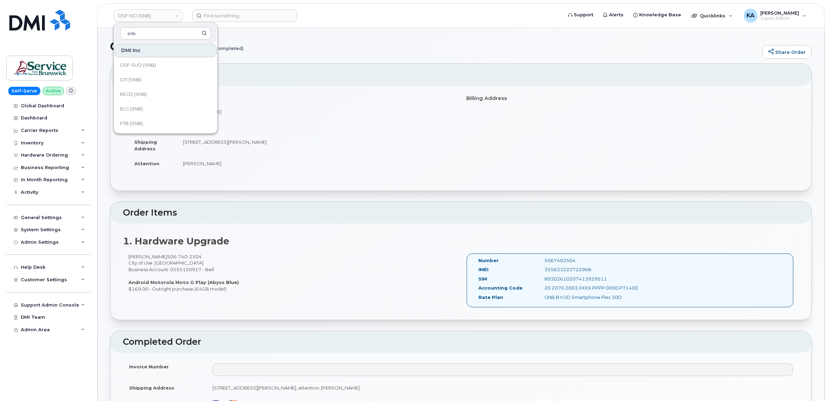
scroll to position [130, 0]
type input "snb"
click at [136, 124] on span "HHN (SNB)" at bounding box center [132, 124] width 24 height 7
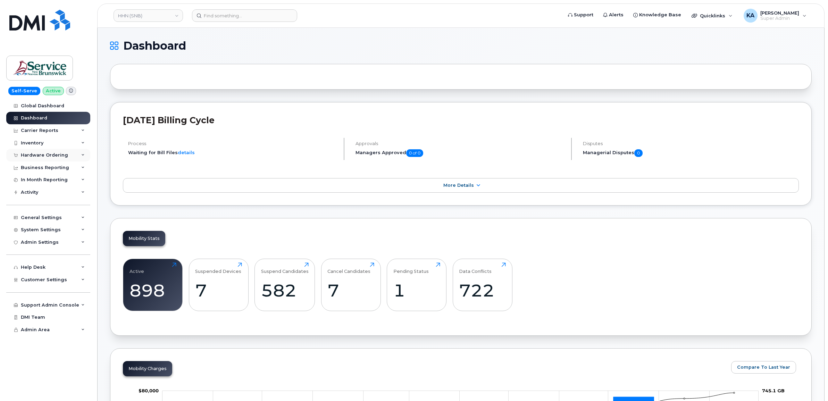
click at [33, 156] on div "Hardware Ordering" at bounding box center [44, 155] width 47 height 6
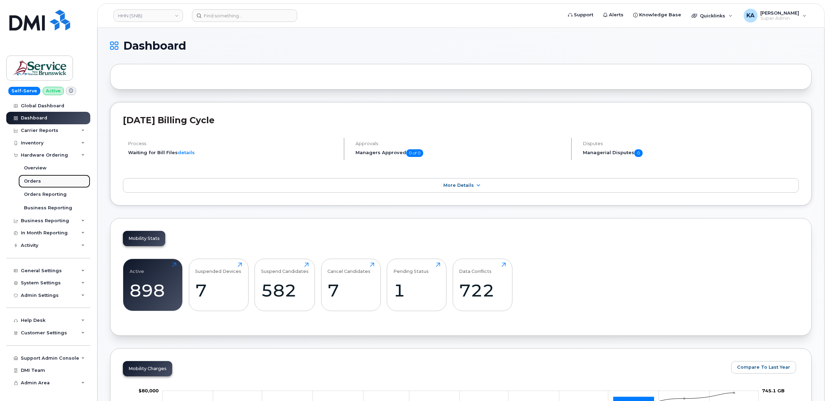
click at [34, 181] on div "Orders" at bounding box center [32, 181] width 17 height 6
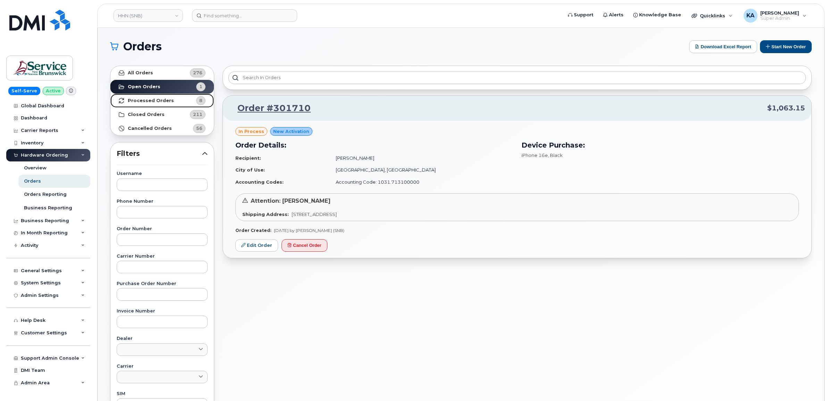
click at [163, 99] on strong "Processed Orders" at bounding box center [151, 101] width 46 height 6
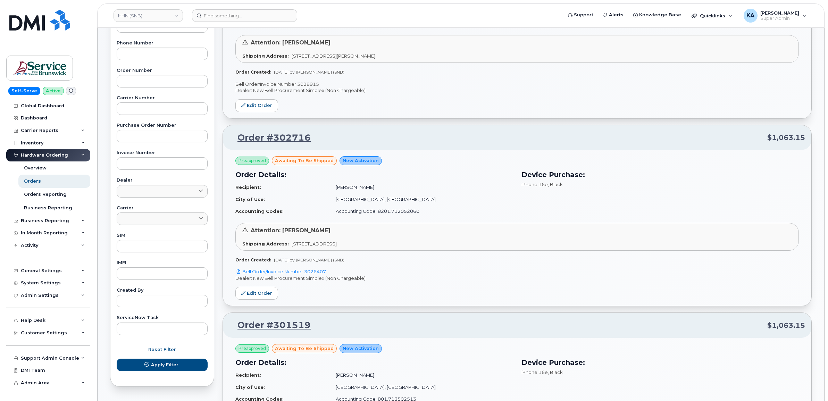
scroll to position [174, 0]
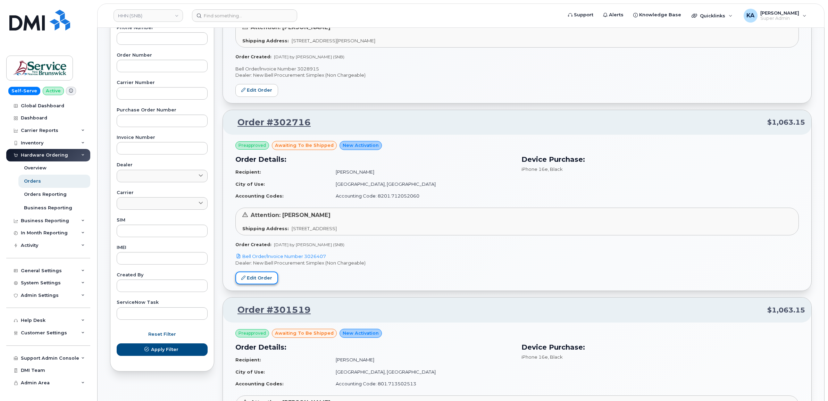
click at [260, 279] on link "Edit Order" at bounding box center [256, 277] width 43 height 13
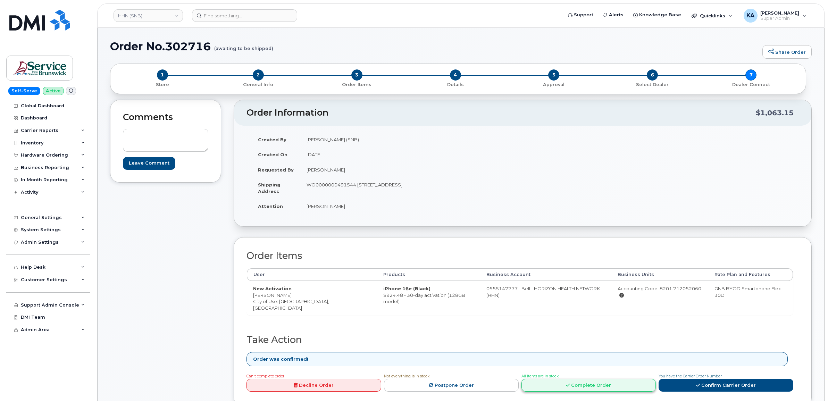
click at [571, 379] on link "Complete Order" at bounding box center [588, 385] width 135 height 13
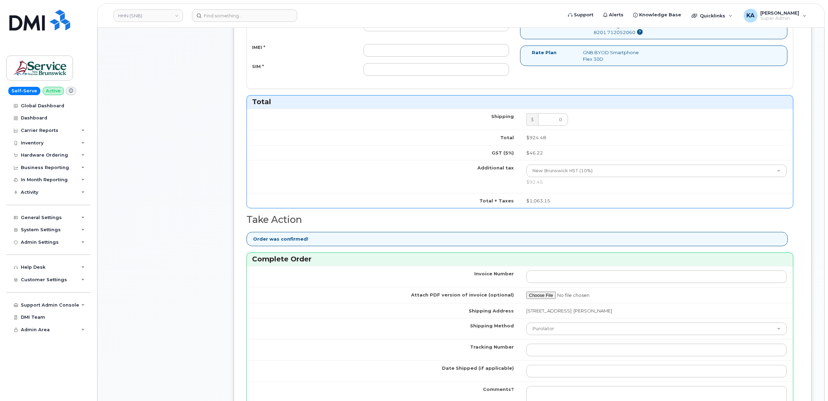
scroll to position [434, 0]
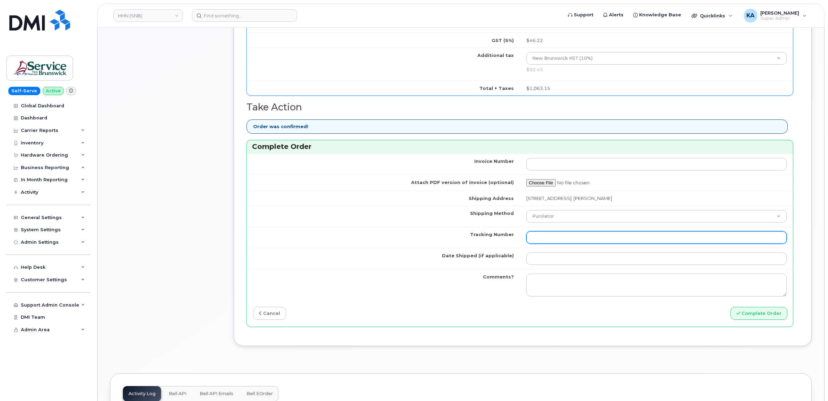
click at [556, 238] on input "Tracking Number" at bounding box center [656, 237] width 261 height 12
paste input "476303131417"
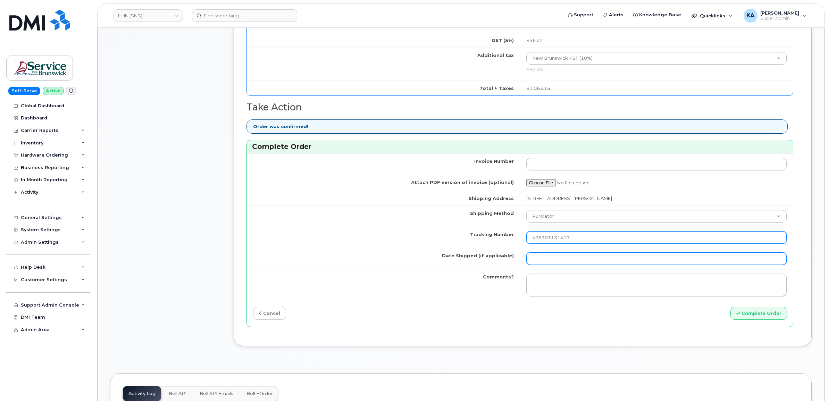
type input "476303131417"
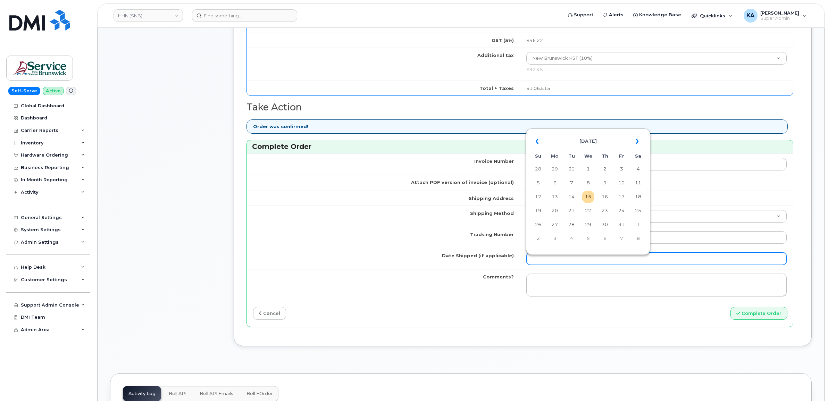
click at [552, 263] on input "Date Shipped (if applicable)" at bounding box center [656, 258] width 261 height 12
click at [606, 180] on td "9" at bounding box center [604, 183] width 12 height 12
type input "2025-10-09"
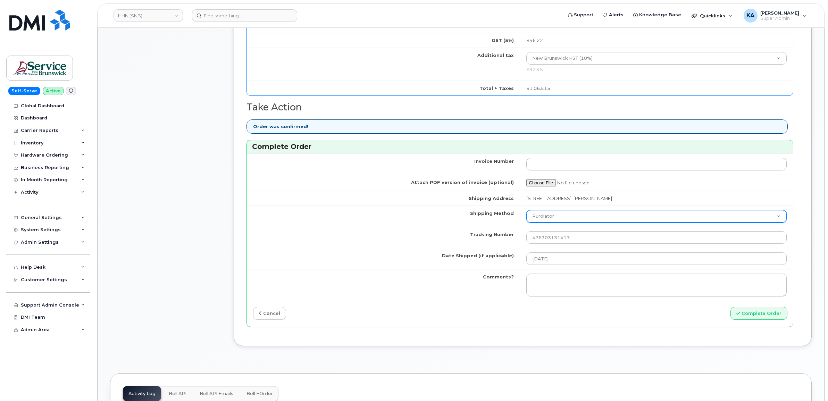
click at [578, 219] on select "Purolator UPS FedEx Canada Post Courier Other Drop Off Pick Up" at bounding box center [656, 216] width 261 height 12
select select "FedEx"
click at [526, 212] on select "Purolator UPS FedEx Canada Post Courier Other Drop Off Pick Up" at bounding box center [656, 216] width 261 height 12
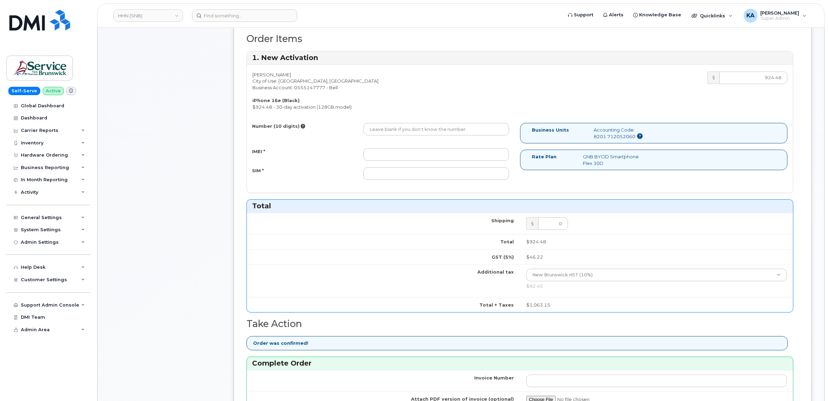
scroll to position [217, 0]
click at [447, 157] on input "IMEI *" at bounding box center [435, 155] width 145 height 12
paste input "354216331285993"
type input "354216331285993"
click at [465, 178] on input "SIM *" at bounding box center [435, 174] width 145 height 12
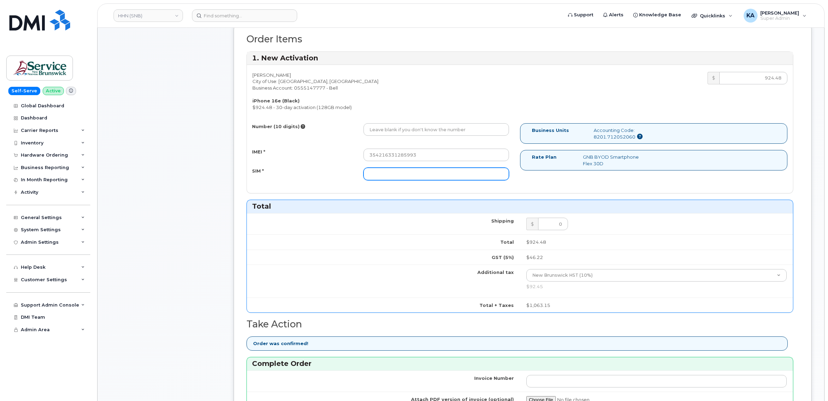
paste input "89302610207413918274"
type input "89302610207413918274"
click at [392, 129] on input "Number (10 digits)" at bounding box center [435, 129] width 145 height 12
paste input "5063778056"
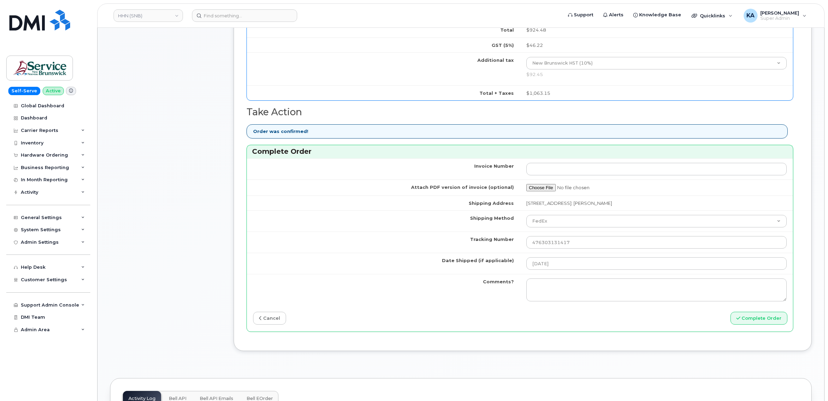
scroll to position [521, 0]
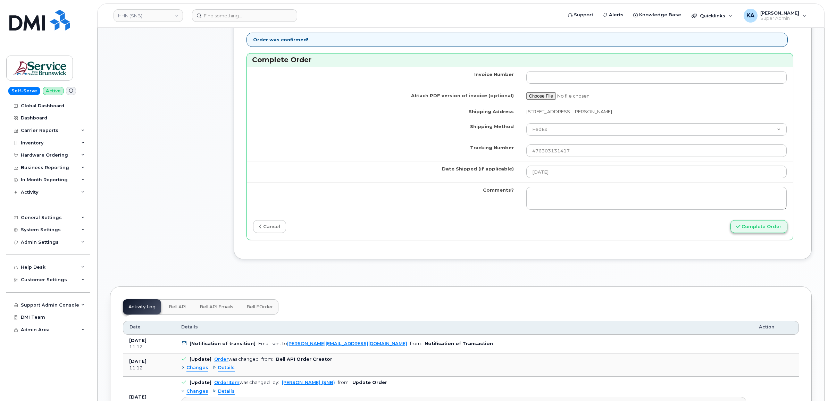
type input "5063778056"
click at [751, 228] on button "Complete Order" at bounding box center [758, 226] width 57 height 13
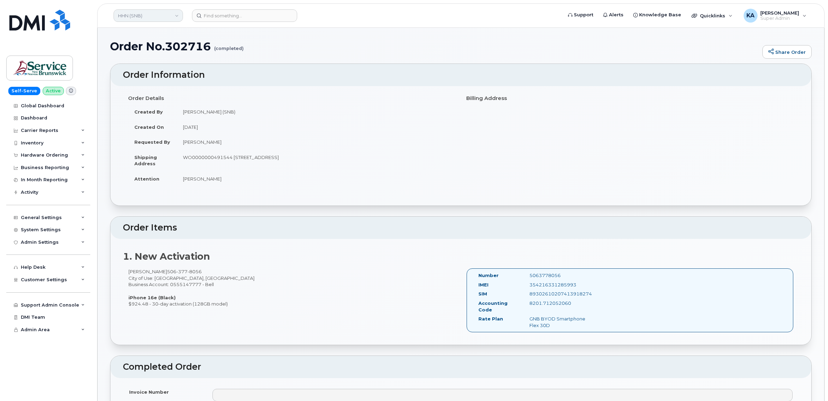
click at [146, 18] on link "HHN (SNB)" at bounding box center [147, 15] width 69 height 12
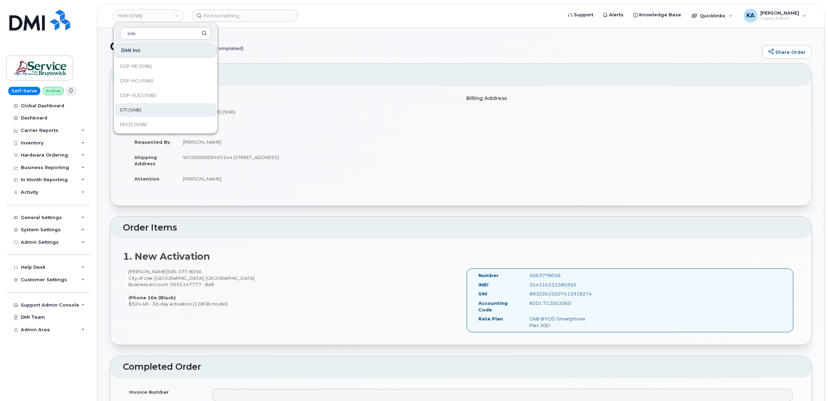
scroll to position [130, 0]
type input "snb"
click at [141, 96] on span "ELG (SNB)" at bounding box center [131, 95] width 23 height 7
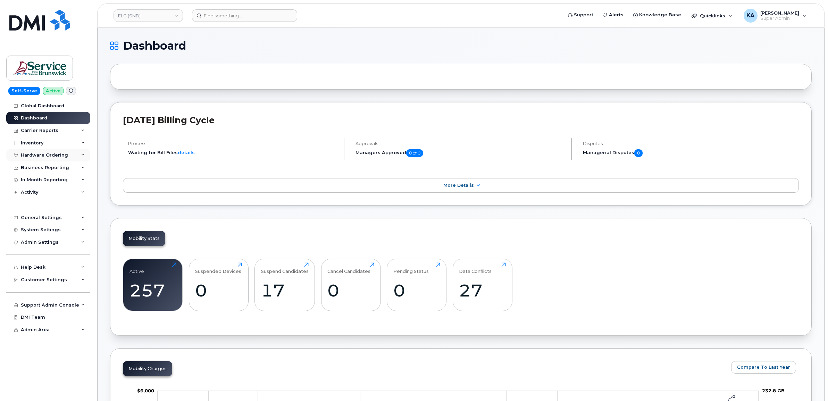
click at [46, 154] on div "Hardware Ordering" at bounding box center [44, 155] width 47 height 6
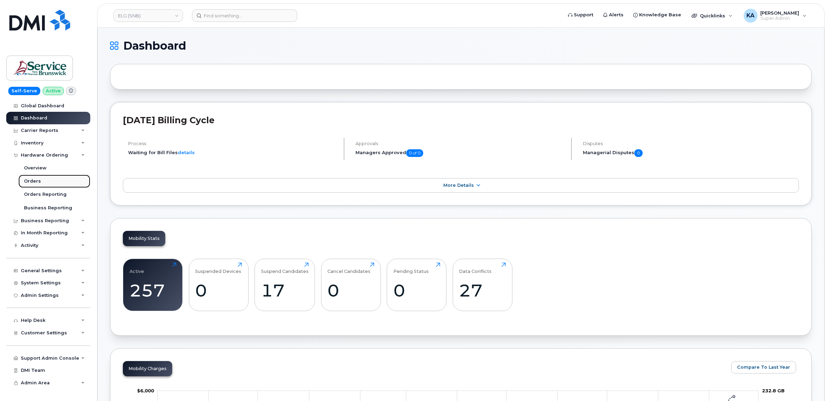
click at [31, 181] on div "Orders" at bounding box center [32, 181] width 17 height 6
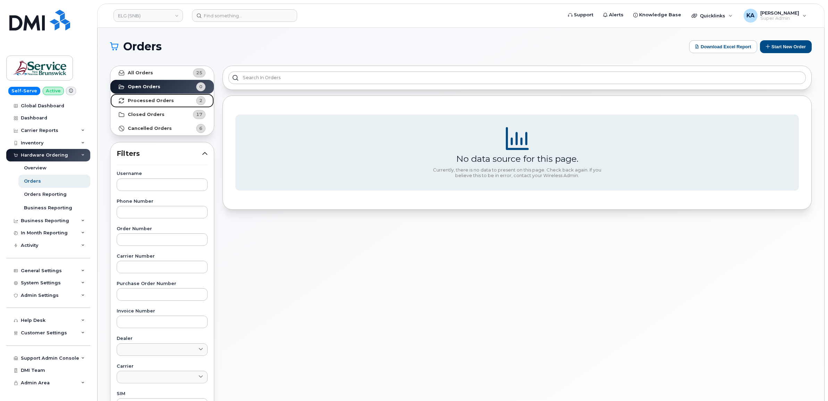
click at [150, 101] on strong "Processed Orders" at bounding box center [151, 101] width 46 height 6
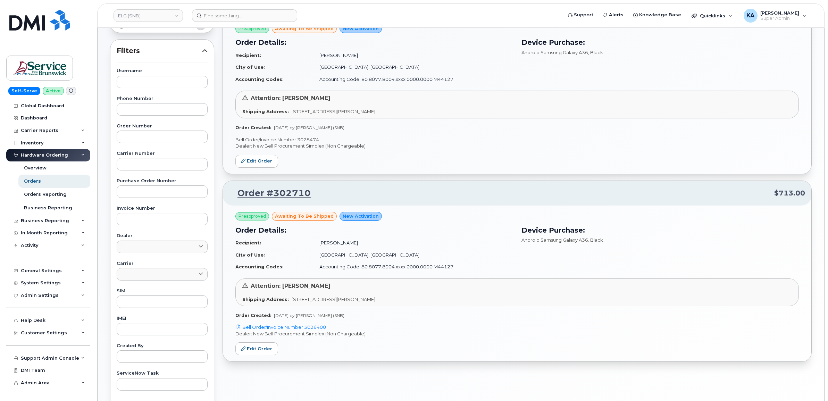
scroll to position [130, 0]
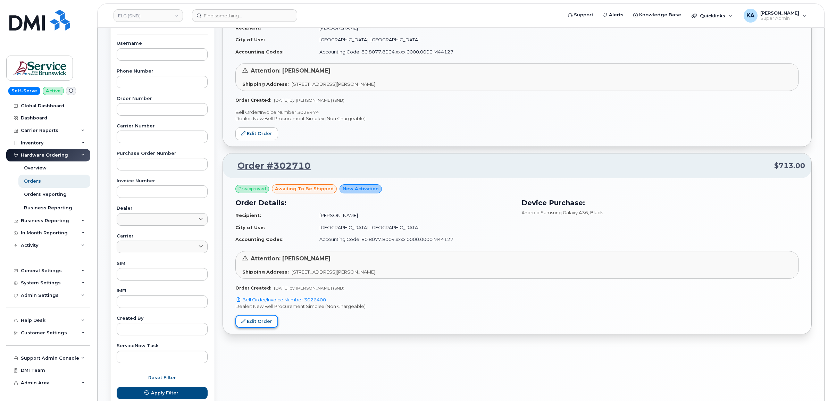
click at [268, 321] on link "Edit Order" at bounding box center [256, 321] width 43 height 13
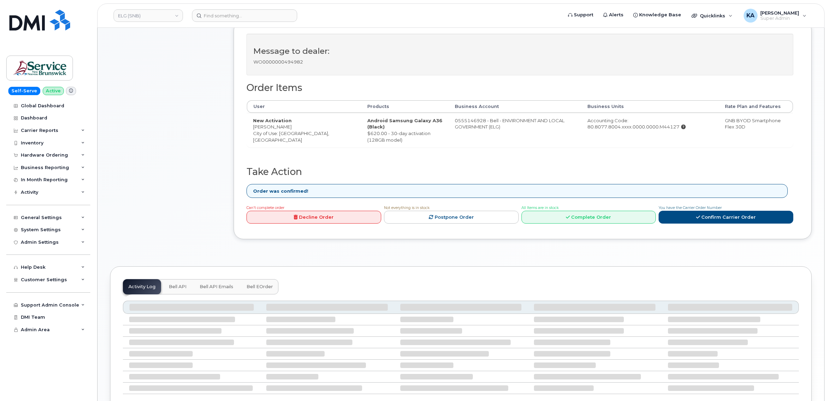
scroll to position [217, 0]
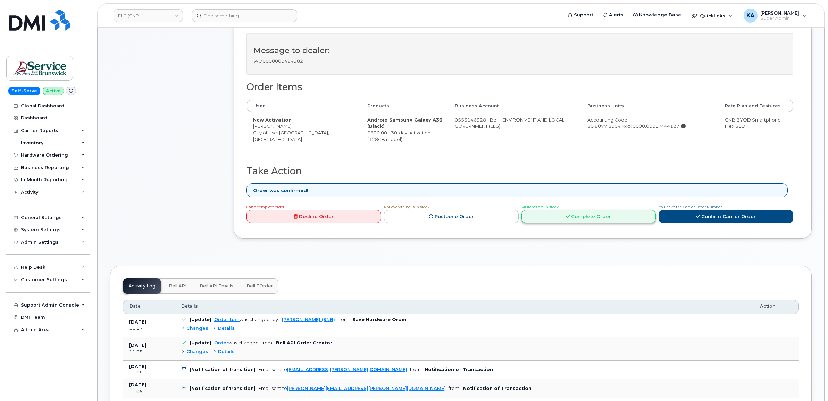
click at [573, 221] on link "Complete Order" at bounding box center [588, 216] width 135 height 13
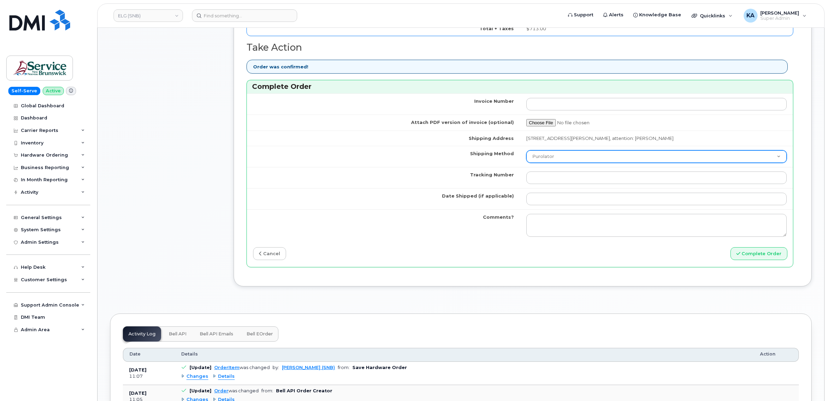
scroll to position [521, 0]
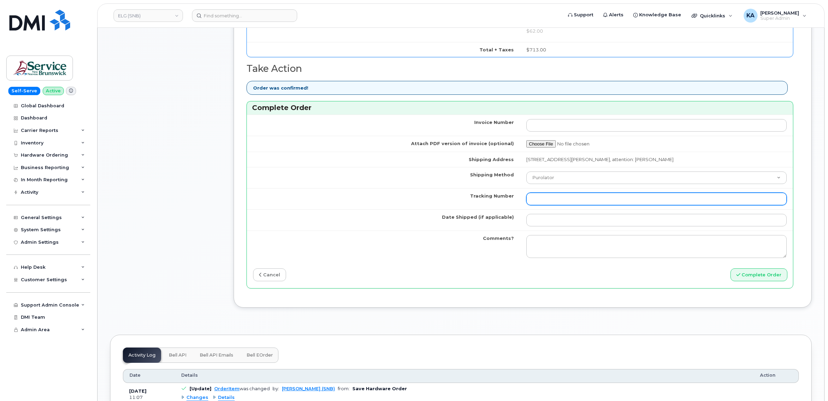
click at [606, 203] on input "Tracking Number" at bounding box center [656, 199] width 261 height 12
paste input "476303131391"
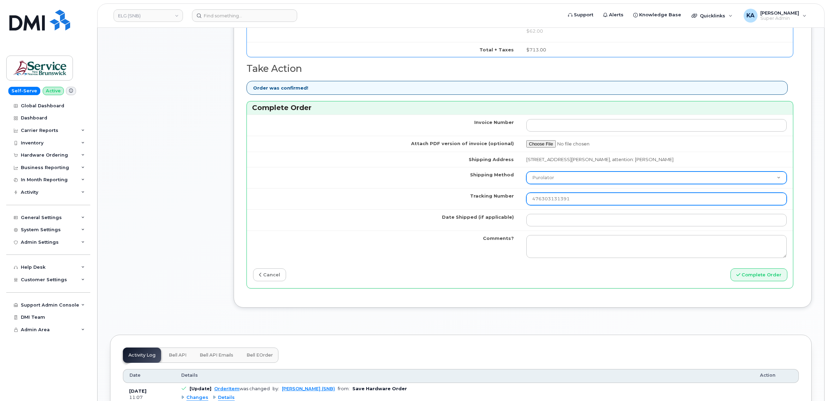
type input "476303131391"
click at [597, 178] on select "Purolator UPS FedEx Canada Post Courier Other Drop Off Pick Up" at bounding box center [656, 177] width 261 height 12
select select "FedEx"
click at [526, 174] on select "Purolator UPS FedEx Canada Post Courier Other Drop Off Pick Up" at bounding box center [656, 177] width 261 height 12
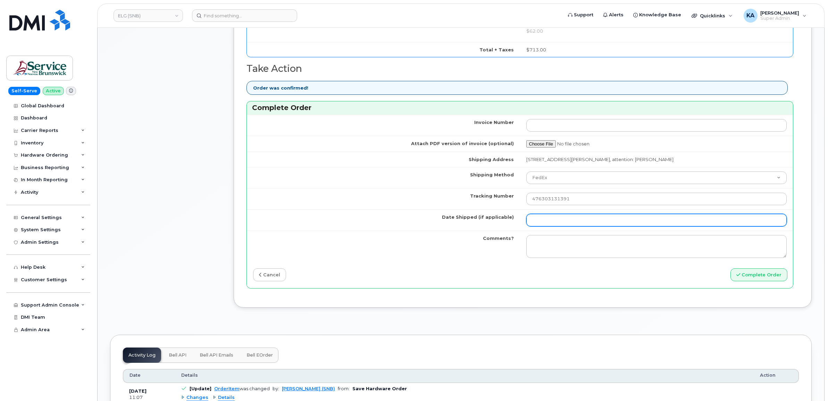
click at [594, 225] on input "Date Shipped (if applicable)" at bounding box center [656, 220] width 261 height 12
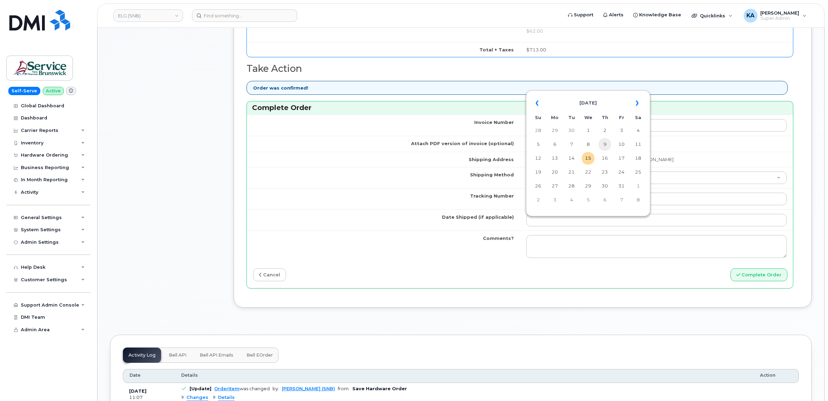
click at [606, 147] on td "9" at bounding box center [604, 144] width 12 height 12
type input "2025-10-09"
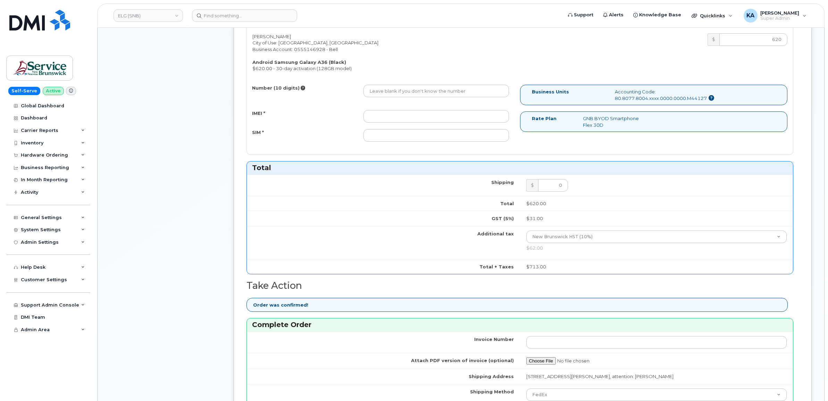
scroll to position [260, 0]
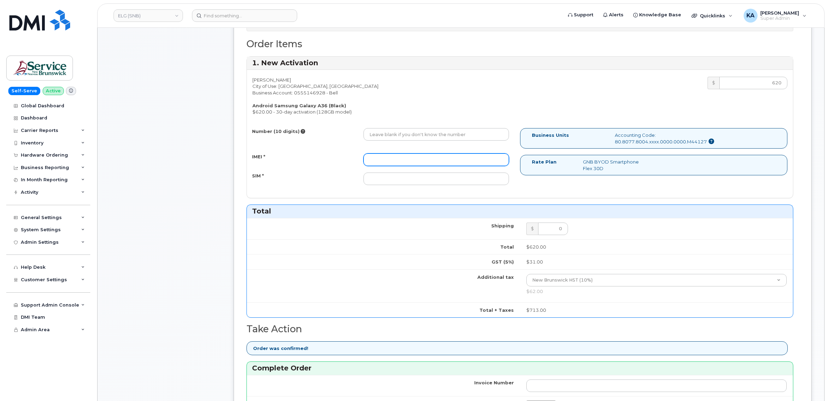
click at [424, 164] on input "IMEI *" at bounding box center [435, 159] width 145 height 12
paste input "354216331239081"
type input "354216331239081"
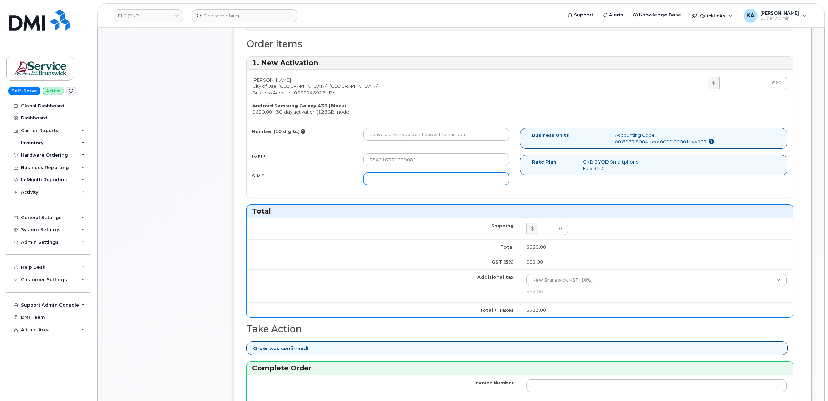
click at [437, 179] on input "SIM *" at bounding box center [435, 178] width 145 height 12
paste input "89302610207413918258"
type input "89302610207413918258"
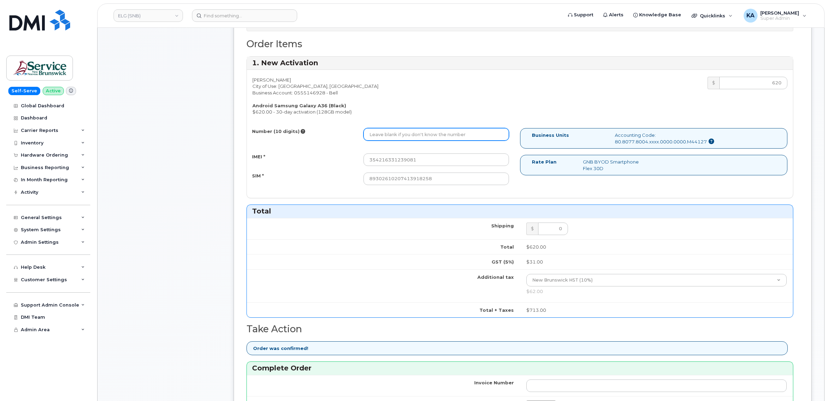
click at [440, 138] on input "Number (10 digits)" at bounding box center [435, 134] width 145 height 12
paste input "5062384189"
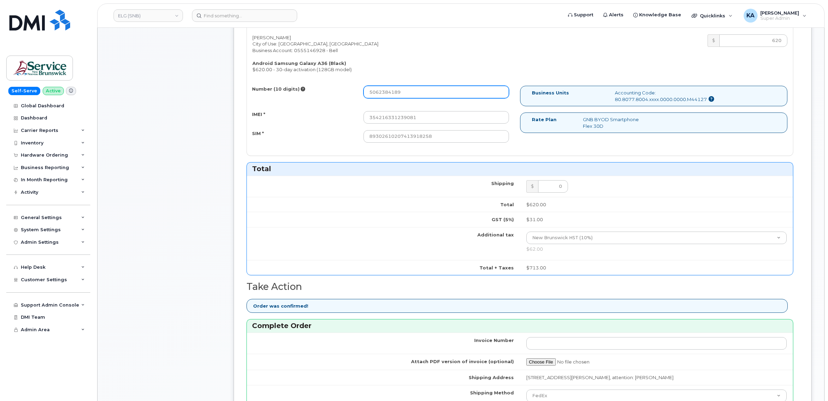
scroll to position [434, 0]
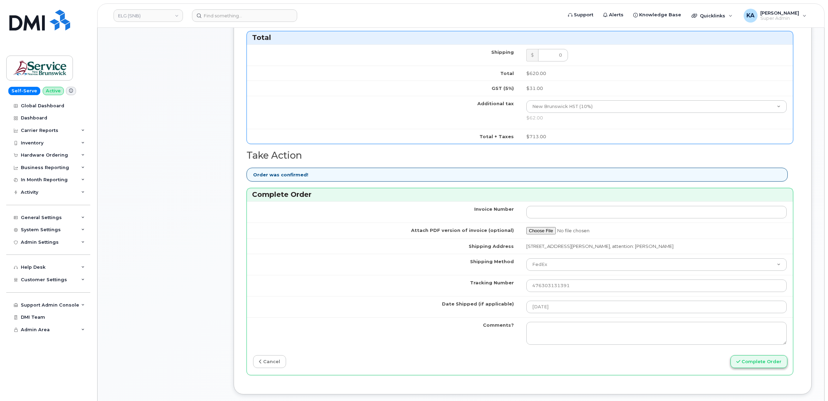
type input "5062384189"
click at [752, 366] on button "Complete Order" at bounding box center [758, 361] width 57 height 13
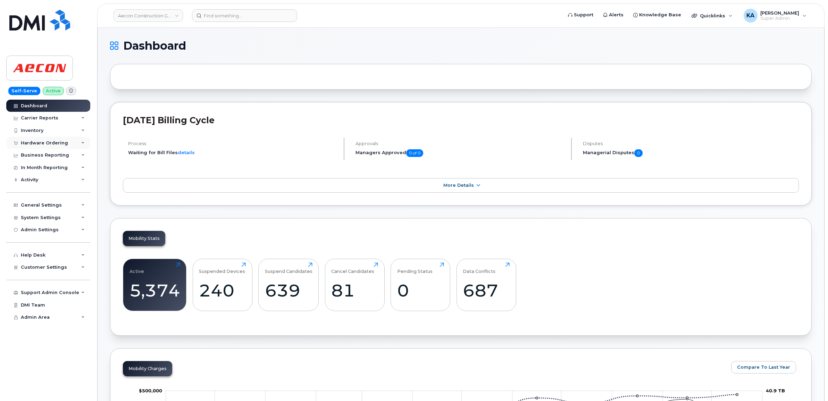
click at [37, 142] on div "Hardware Ordering" at bounding box center [44, 143] width 47 height 6
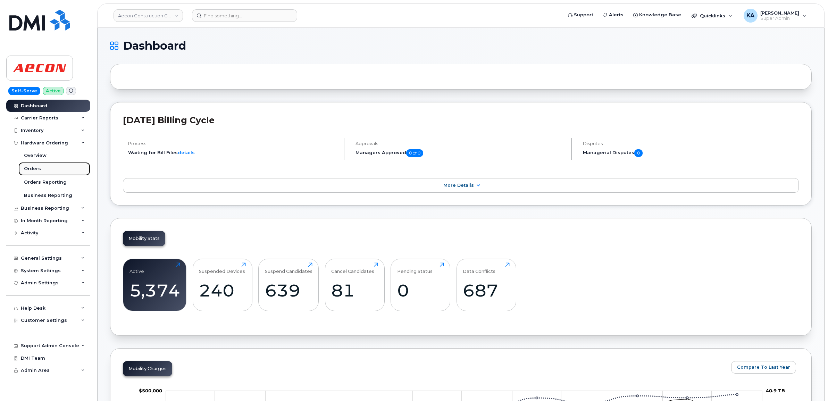
click at [28, 166] on link "Orders" at bounding box center [54, 168] width 72 height 13
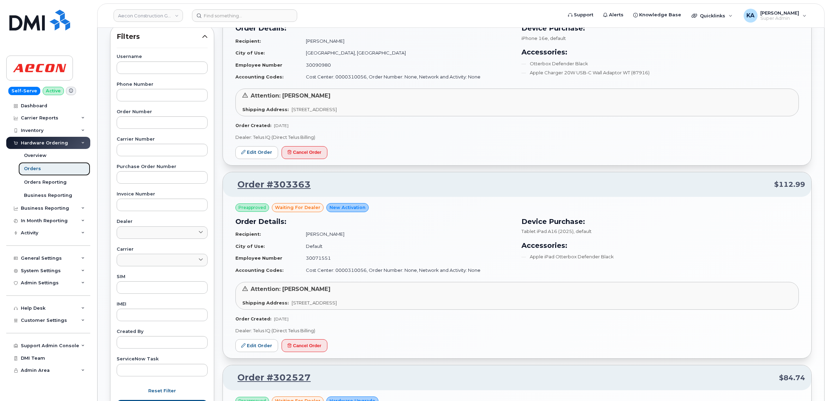
scroll to position [130, 0]
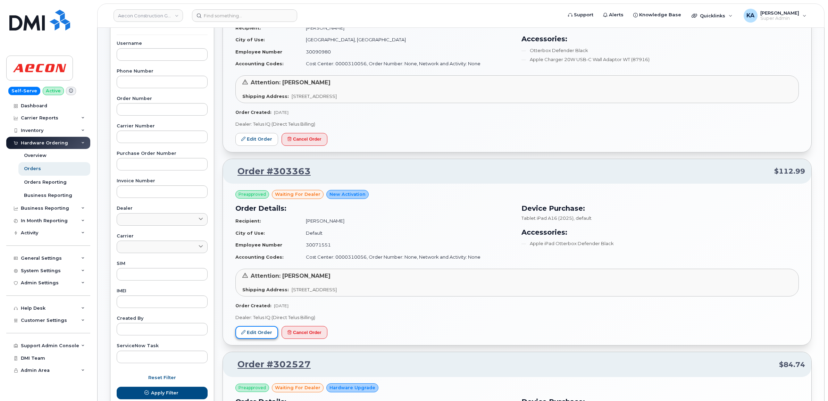
click at [251, 330] on link "Edit Order" at bounding box center [256, 332] width 43 height 13
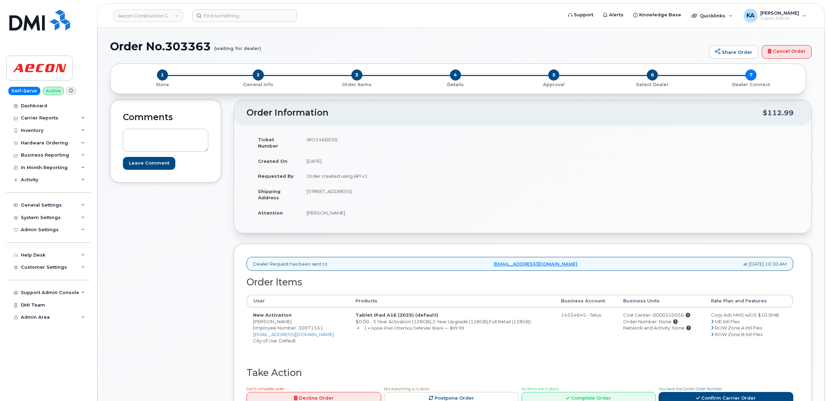
drag, startPoint x: 249, startPoint y: 316, endPoint x: 299, endPoint y: 317, distance: 50.0
click at [299, 317] on td "New Activation [PERSON_NAME] Employee Number: 30071551 [EMAIL_ADDRESS][DOMAIN_N…" at bounding box center [298, 327] width 102 height 41
copy td "[PERSON_NAME]"
click at [317, 137] on td "WO1460030" at bounding box center [408, 143] width 217 height 22
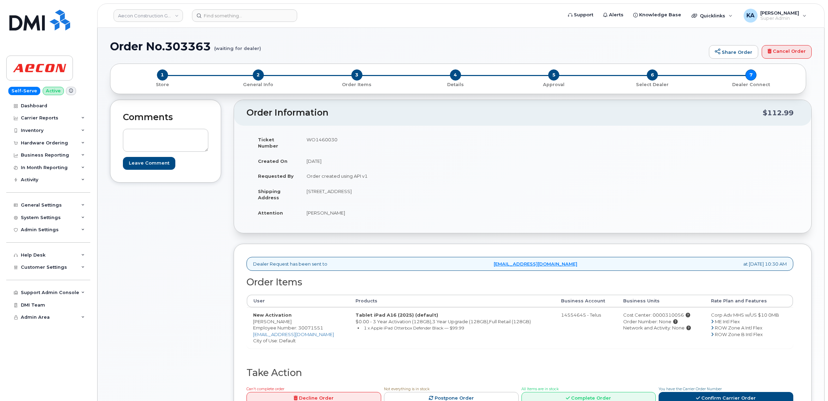
copy td "WO1460030"
drag, startPoint x: 250, startPoint y: 314, endPoint x: 299, endPoint y: 317, distance: 49.7
click at [299, 317] on td "New Activation [PERSON_NAME] Employee Number: 30071551 [EMAIL_ADDRESS][DOMAIN_N…" at bounding box center [298, 327] width 102 height 41
copy td "[PERSON_NAME]"
drag, startPoint x: 305, startPoint y: 185, endPoint x: 346, endPoint y: 190, distance: 41.6
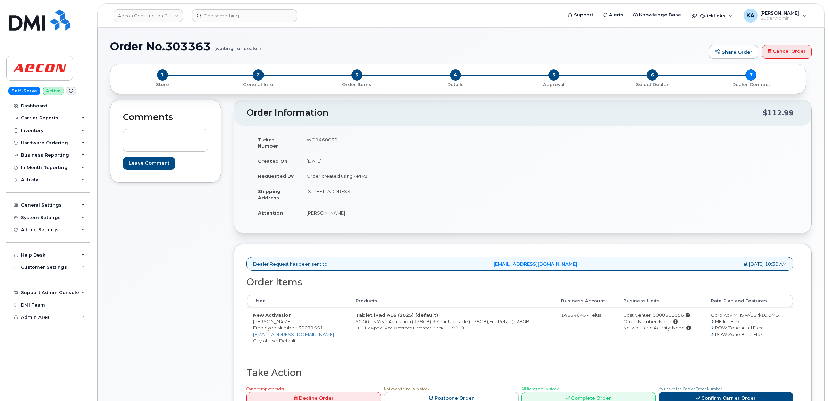
click at [346, 190] on td "[STREET_ADDRESS]" at bounding box center [408, 195] width 217 height 22
copy td "[STREET_ADDRESS]"
click at [359, 185] on td "[STREET_ADDRESS]" at bounding box center [408, 195] width 217 height 22
copy td "[GEOGRAPHIC_DATA]"
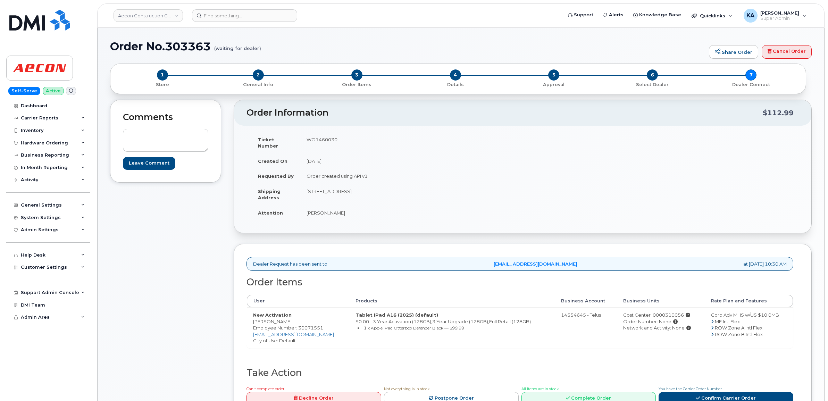
drag, startPoint x: 406, startPoint y: 183, endPoint x: 430, endPoint y: 186, distance: 24.5
click at [430, 186] on td "[STREET_ADDRESS]" at bounding box center [408, 195] width 217 height 22
copy td "M9W 1N4"
click at [698, 396] on icon at bounding box center [698, 398] width 4 height 5
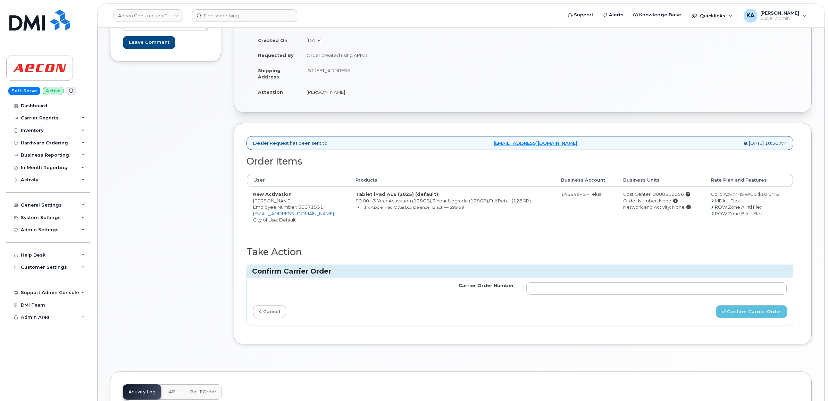
scroll to position [130, 0]
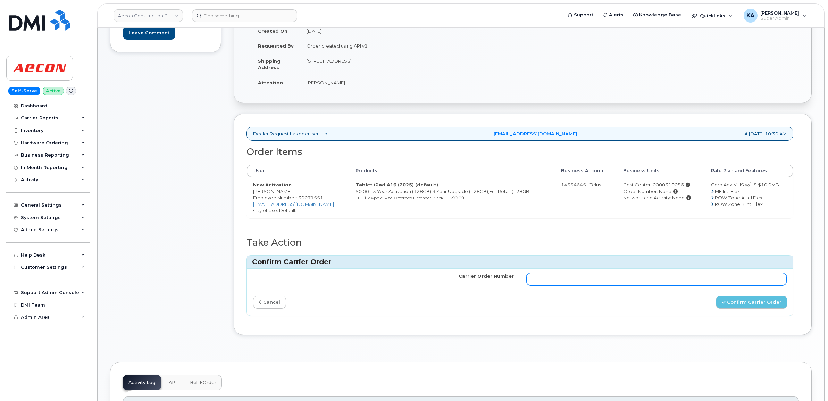
click at [592, 273] on input "Carrier Order Number" at bounding box center [656, 279] width 261 height 12
paste input "TL60039777"
type input "TL60039777"
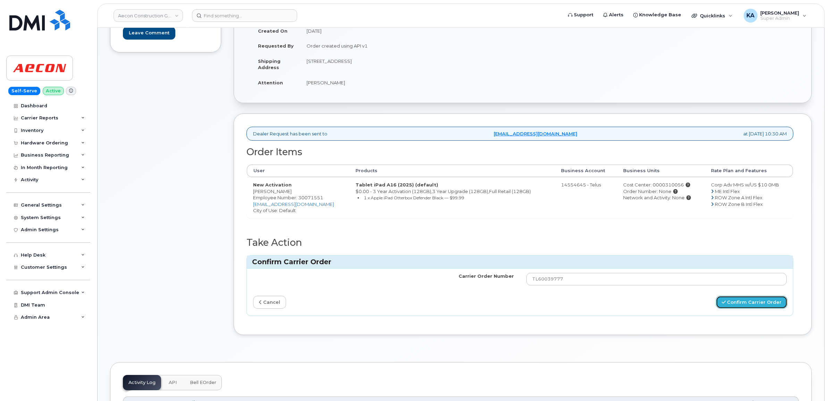
click at [761, 296] on button "Confirm Carrier Order" at bounding box center [751, 302] width 71 height 13
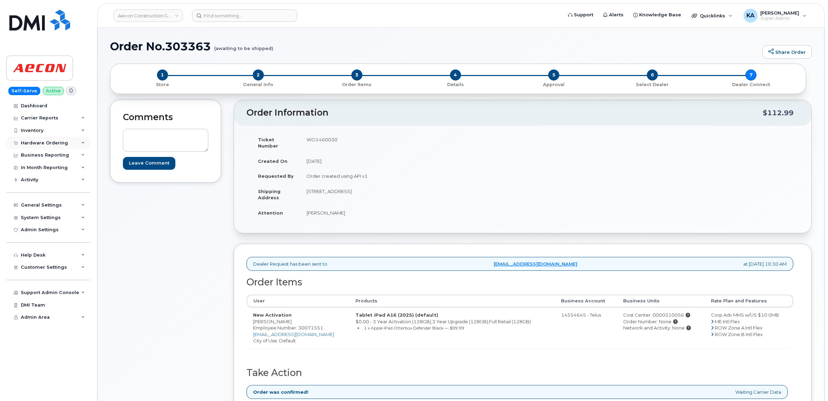
click at [32, 140] on div "Hardware Ordering" at bounding box center [48, 143] width 84 height 12
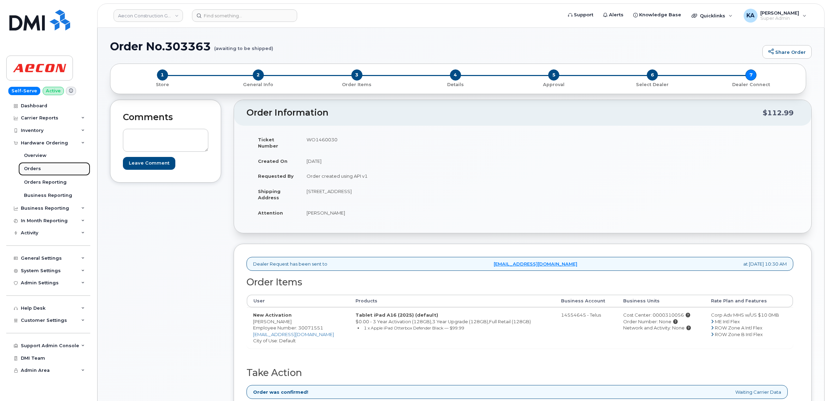
click at [30, 168] on div "Orders" at bounding box center [32, 169] width 17 height 6
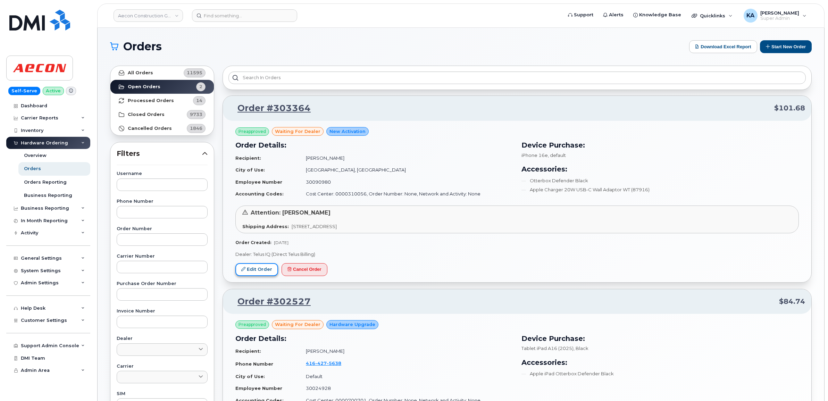
click at [259, 268] on link "Edit Order" at bounding box center [256, 269] width 43 height 13
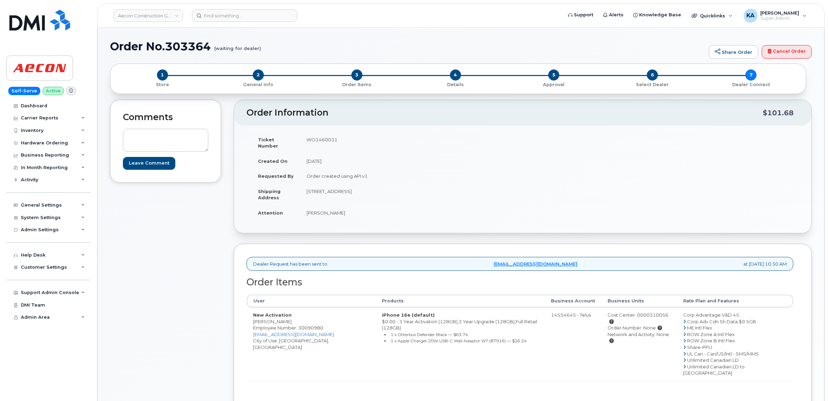
scroll to position [43, 0]
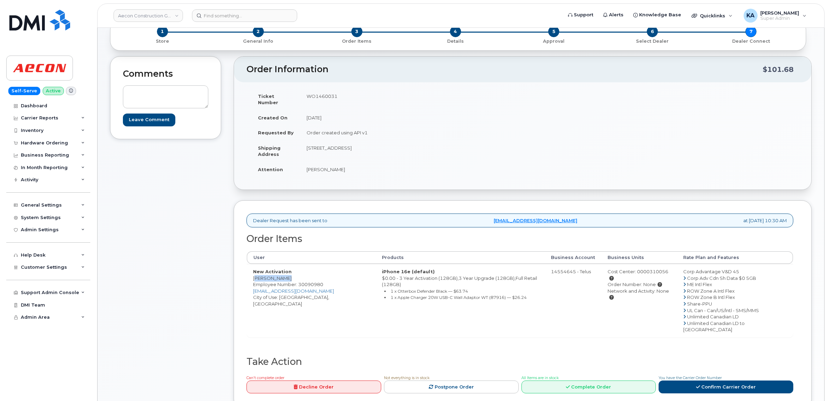
drag, startPoint x: 250, startPoint y: 271, endPoint x: 285, endPoint y: 273, distance: 35.1
click at [285, 273] on td "New Activation Brett Walden Employee Number: 30090980 bwalden@aecon.com City of…" at bounding box center [311, 300] width 129 height 73
copy td "[PERSON_NAME]"
click at [313, 93] on td "WO1460031" at bounding box center [408, 99] width 217 height 22
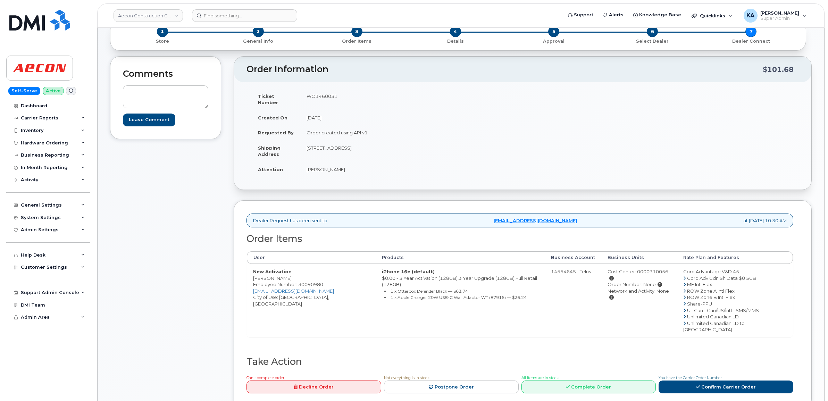
copy td "WO1460031"
drag, startPoint x: 250, startPoint y: 273, endPoint x: 284, endPoint y: 275, distance: 34.1
click at [284, 275] on td "New Activation Brett Walden Employee Number: 30090980 bwalden@aecon.com City of…" at bounding box center [311, 300] width 129 height 73
copy td "[PERSON_NAME]"
drag, startPoint x: 307, startPoint y: 142, endPoint x: 344, endPoint y: 148, distance: 37.4
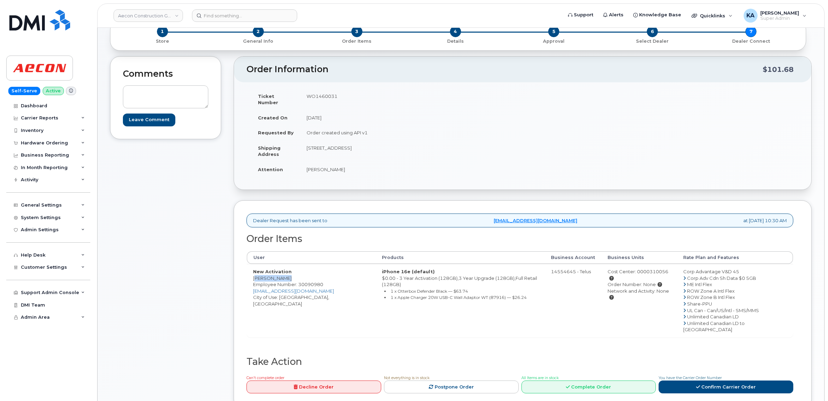
click at [344, 148] on td "[STREET_ADDRESS]" at bounding box center [408, 151] width 217 height 22
copy td "106 Ridgetop Rd"
click at [360, 142] on td "[STREET_ADDRESS]" at bounding box center [408, 151] width 217 height 22
copy td "Scarborough"
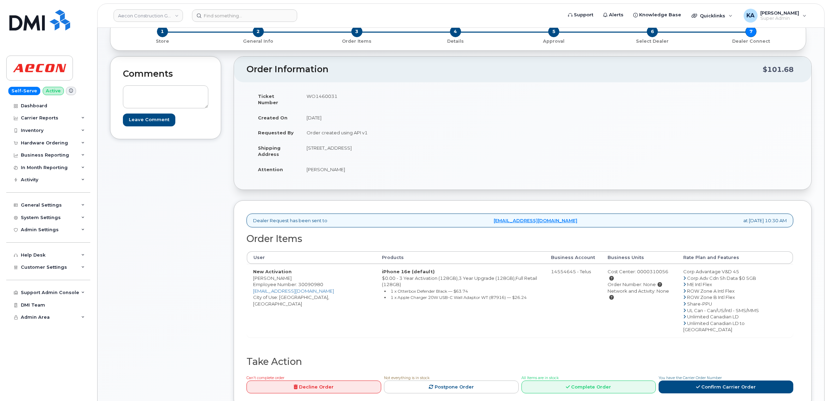
drag, startPoint x: 388, startPoint y: 141, endPoint x: 408, endPoint y: 146, distance: 20.8
click at [408, 146] on td "[STREET_ADDRESS]" at bounding box center [408, 151] width 217 height 22
copy td "M1P2J9"
click at [733, 380] on link "Confirm Carrier Order" at bounding box center [725, 386] width 135 height 13
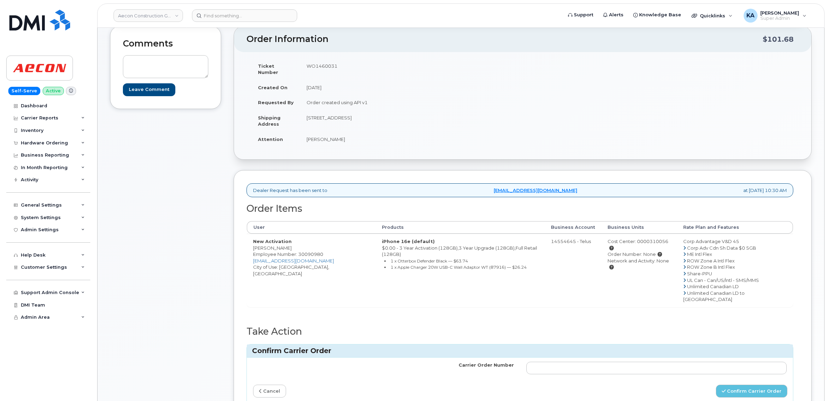
scroll to position [87, 0]
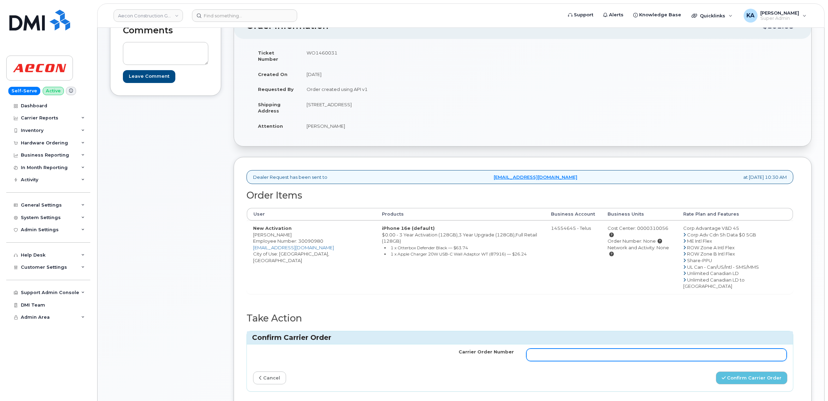
click at [599, 348] on input "Carrier Order Number" at bounding box center [656, 354] width 261 height 12
paste input "TL60039785"
type input "TL60039785"
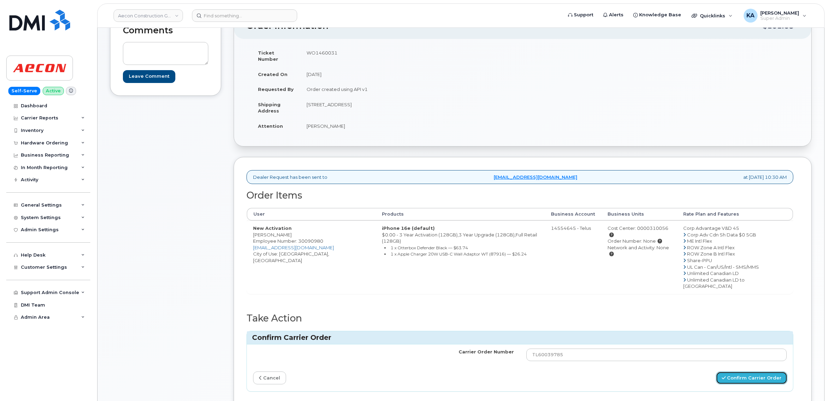
click at [731, 371] on button "Confirm Carrier Order" at bounding box center [751, 377] width 71 height 13
